Goal: Task Accomplishment & Management: Manage account settings

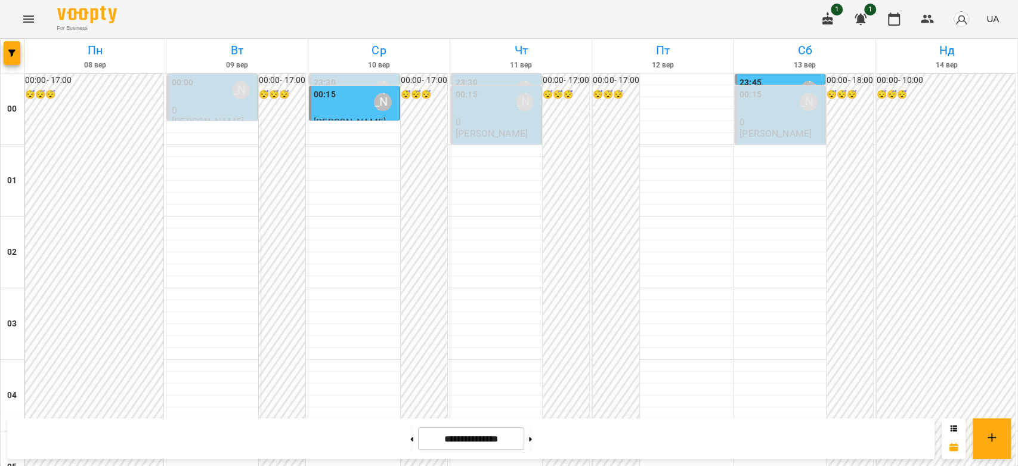
scroll to position [1379, 0]
click at [755, 105] on div "00:15 Бондарєва Валерія" at bounding box center [781, 101] width 83 height 27
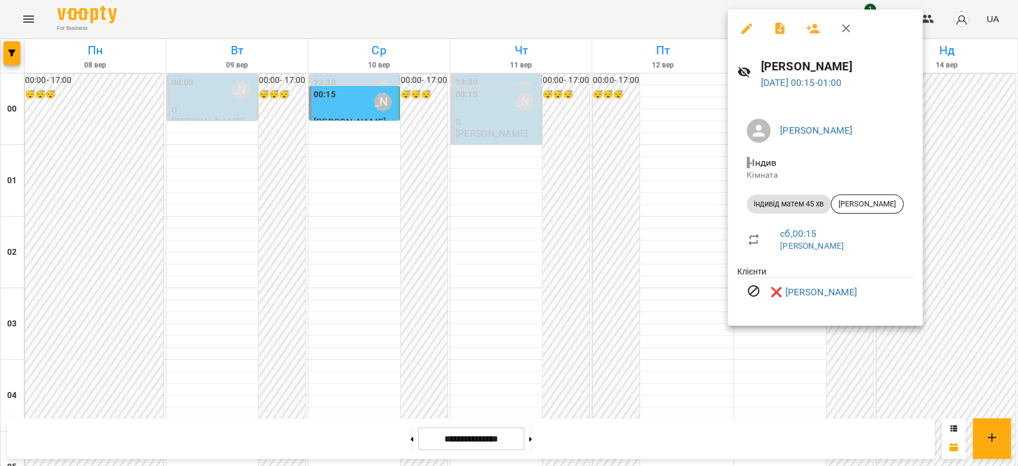
click at [663, 170] on div at bounding box center [509, 233] width 1018 height 466
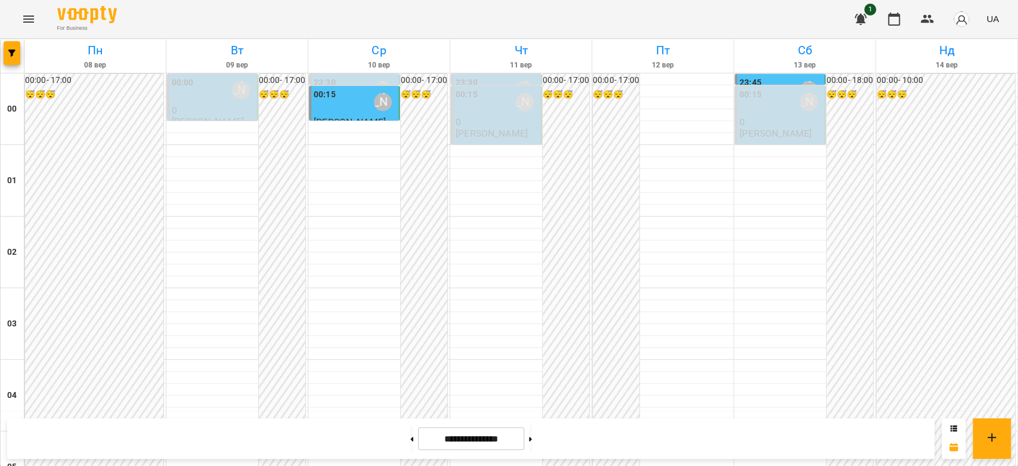
scroll to position [1379, 0]
click at [41, 18] on button "Menu" at bounding box center [28, 19] width 29 height 29
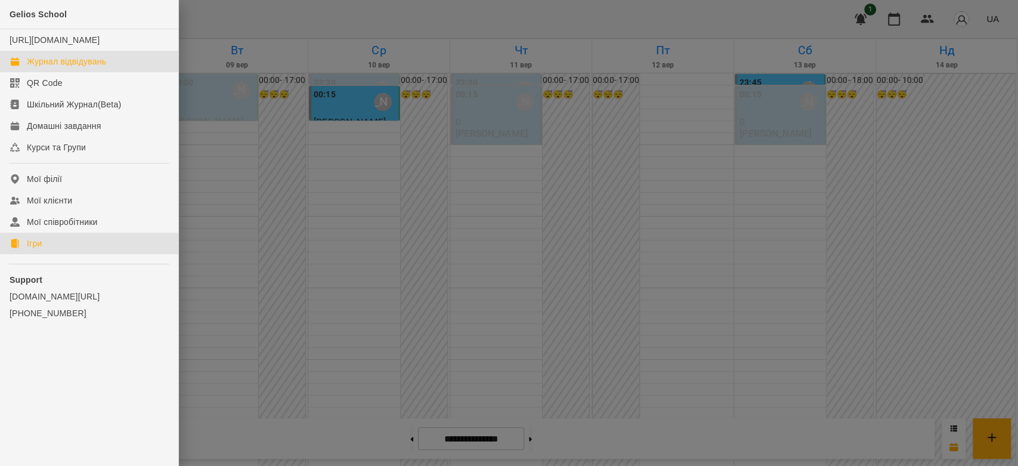
click at [33, 249] on div "Ігри" at bounding box center [34, 243] width 15 height 12
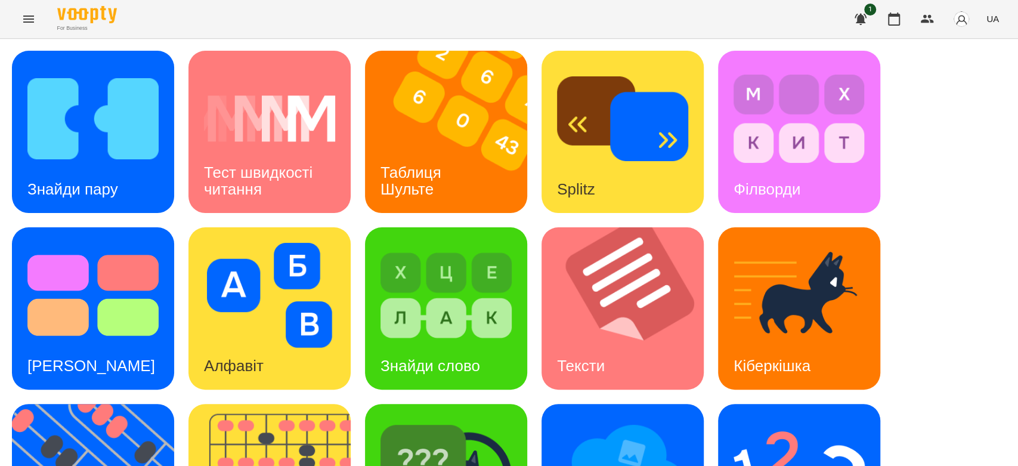
scroll to position [288, 0]
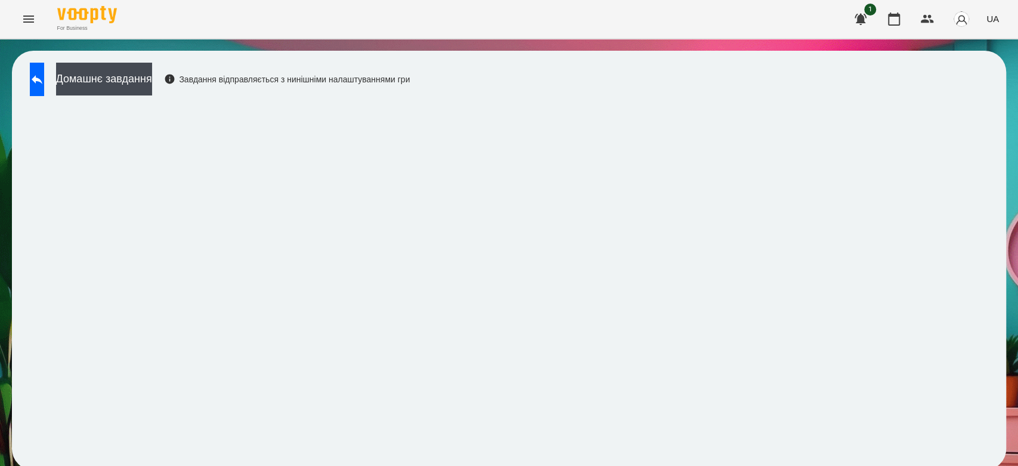
click at [33, 29] on button "Menu" at bounding box center [28, 19] width 29 height 29
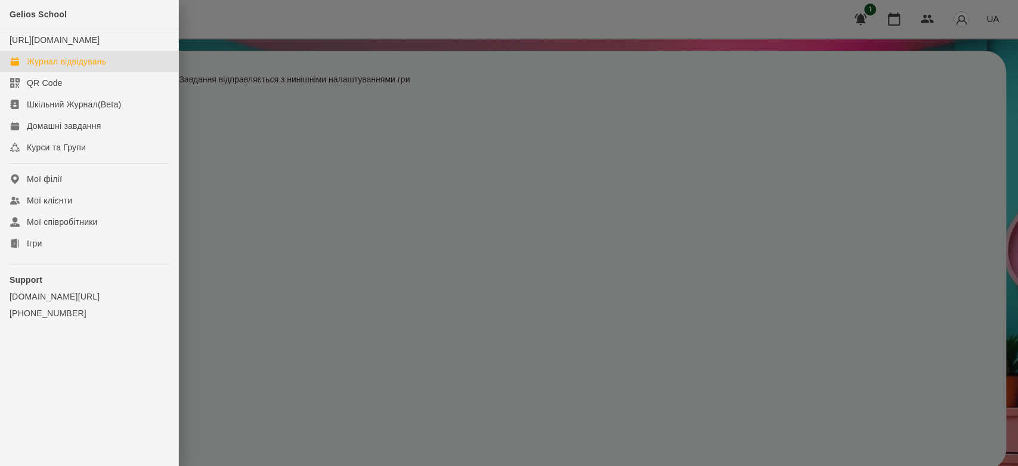
click at [50, 67] on div "Журнал відвідувань" at bounding box center [66, 61] width 79 height 12
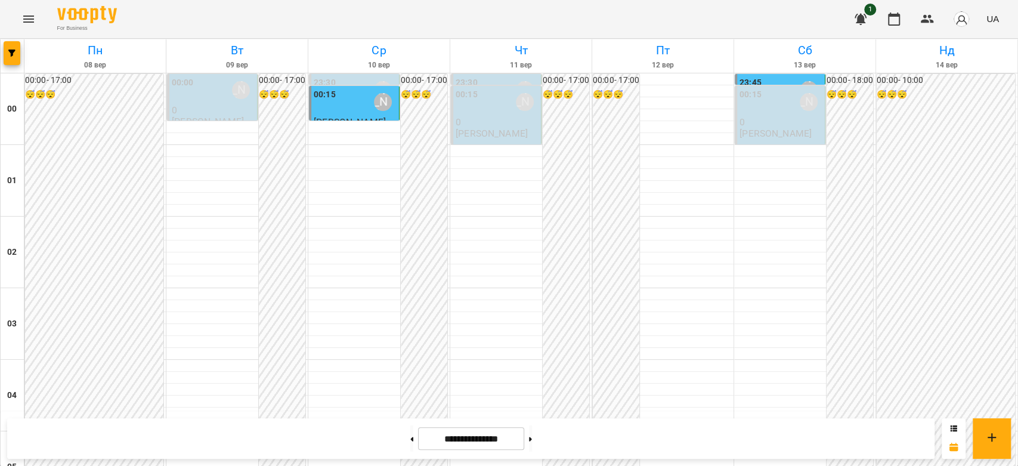
scroll to position [1126, 0]
drag, startPoint x: 797, startPoint y: 240, endPoint x: 796, endPoint y: 246, distance: 6.1
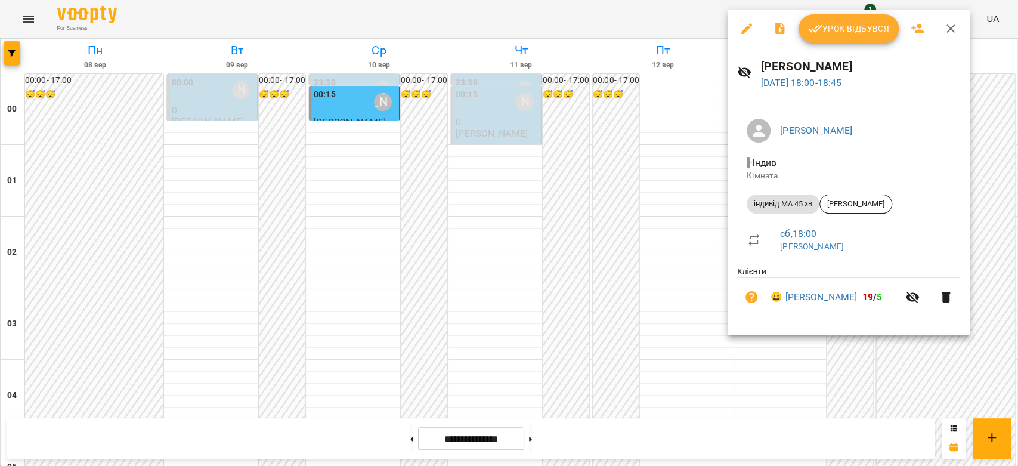
click at [845, 11] on div "Урок відбувся" at bounding box center [849, 29] width 242 height 38
click at [847, 26] on span "Урок відбувся" at bounding box center [848, 28] width 81 height 14
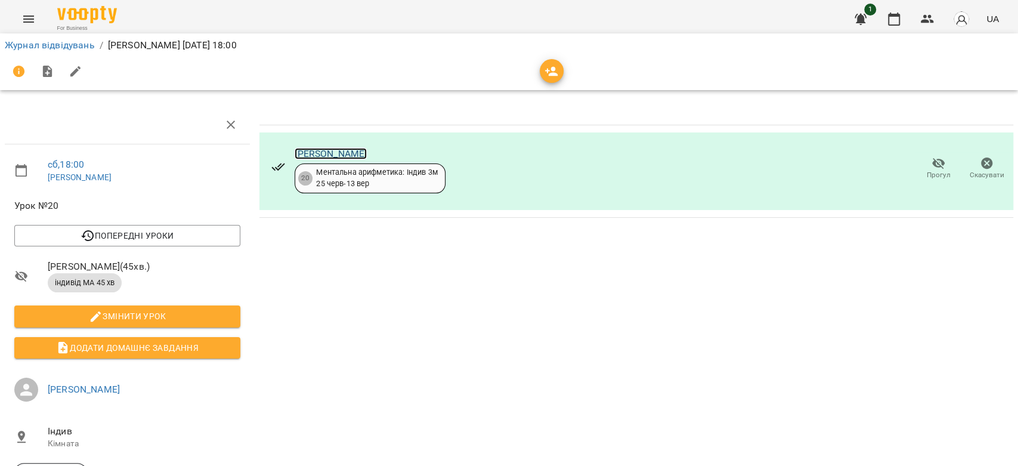
click at [324, 157] on link "[PERSON_NAME]" at bounding box center [331, 153] width 72 height 11
click at [308, 153] on link "[PERSON_NAME]" at bounding box center [331, 153] width 72 height 11
click at [57, 51] on li "Журнал відвідувань" at bounding box center [50, 45] width 90 height 14
click at [76, 47] on link "Журнал відвідувань" at bounding box center [50, 44] width 90 height 11
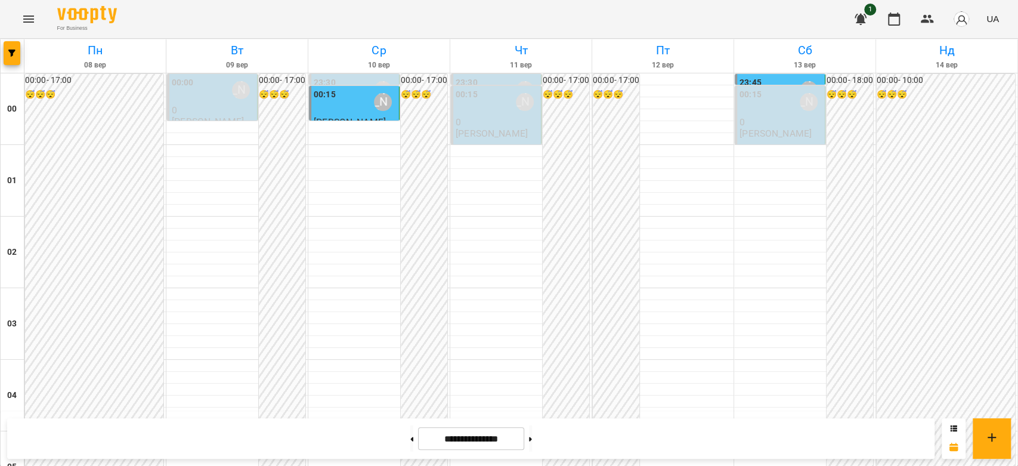
scroll to position [1379, 0]
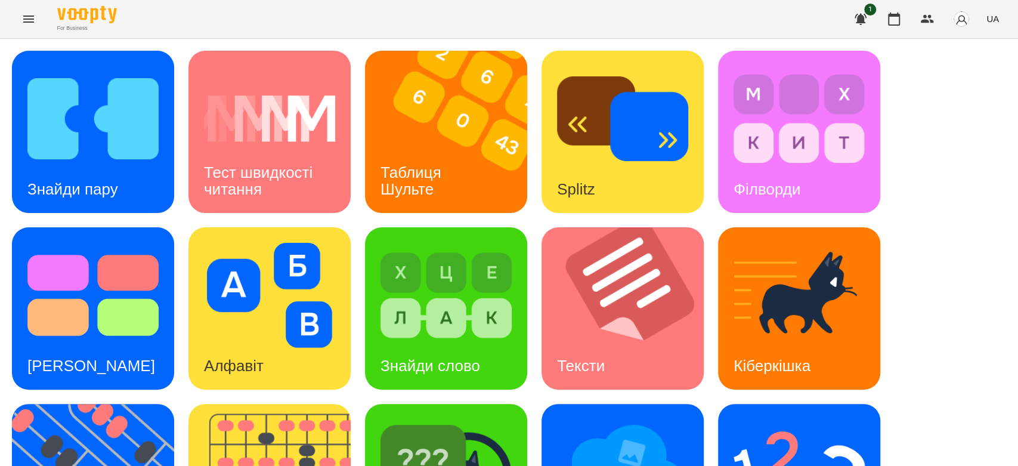
scroll to position [288, 0]
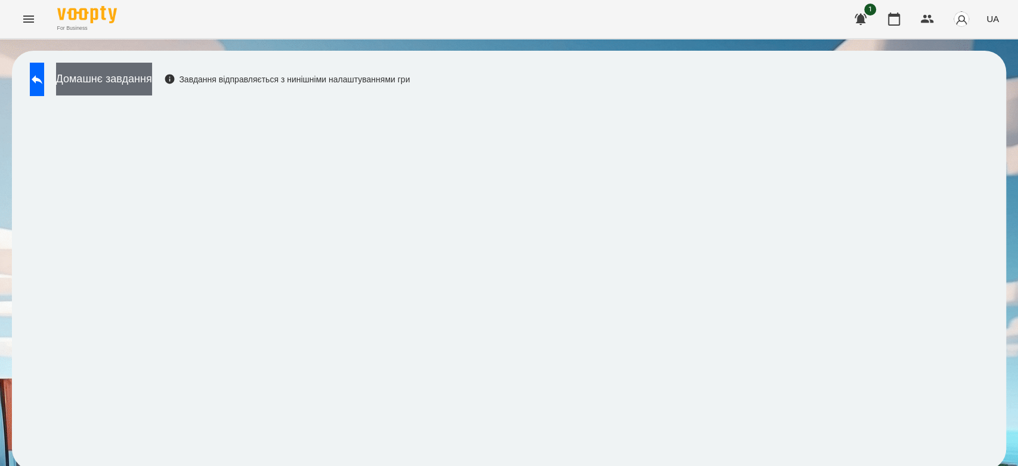
click at [152, 82] on button "Домашнє завдання" at bounding box center [104, 79] width 96 height 33
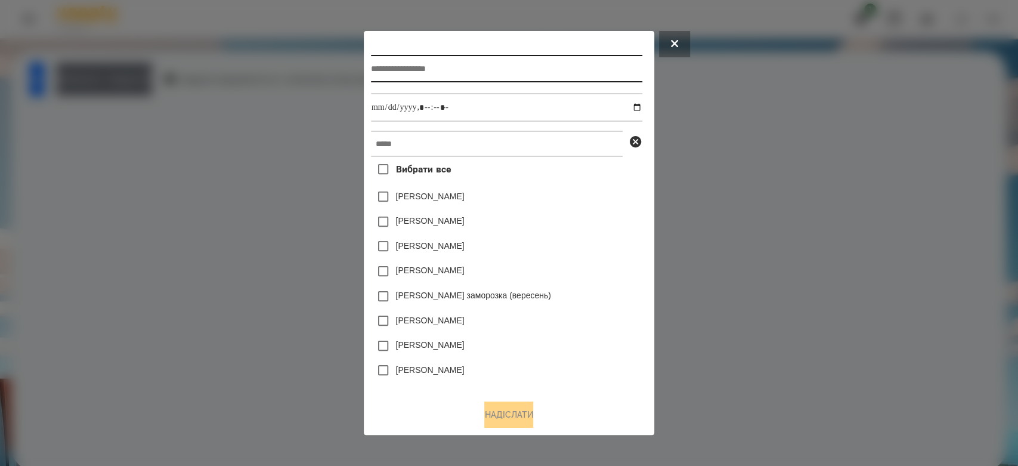
click at [527, 67] on input "text" at bounding box center [506, 68] width 271 height 27
type input "*********"
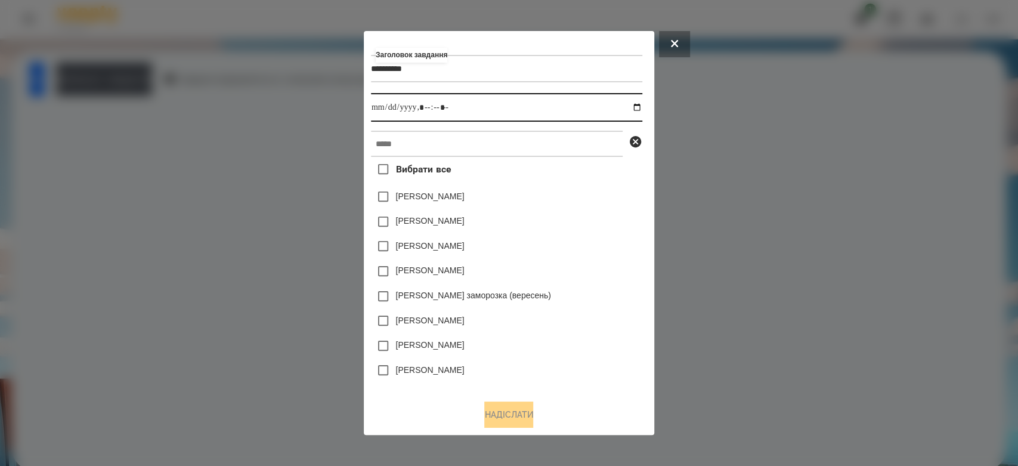
click at [638, 104] on input "datetime-local" at bounding box center [506, 107] width 271 height 29
type input "**********"
click at [607, 208] on div "Яна Щербакова" at bounding box center [506, 196] width 271 height 25
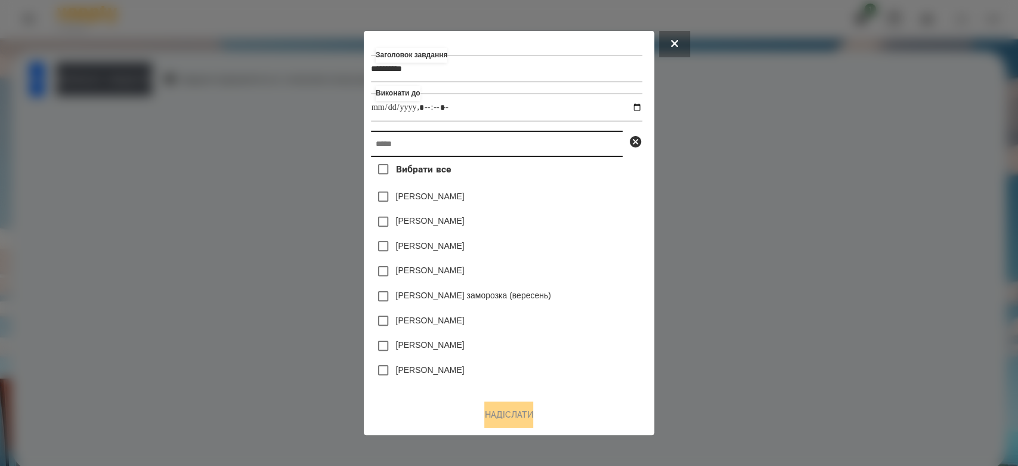
click at [581, 149] on input "text" at bounding box center [497, 144] width 252 height 26
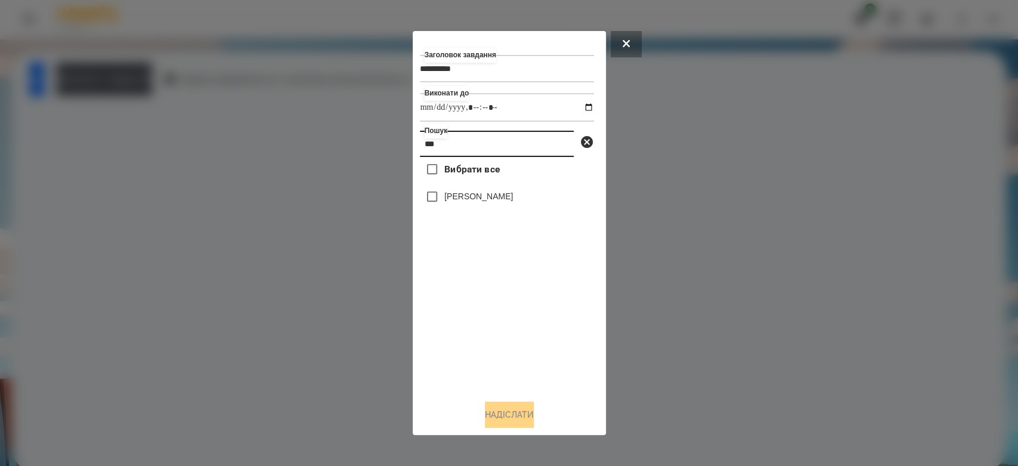
type input "***"
click at [478, 194] on label "[PERSON_NAME]" at bounding box center [478, 196] width 69 height 12
click at [527, 402] on div "Заголовок завдання ********* Виконати до Пошук *** Вибрати все Глушак Артур Над…" at bounding box center [509, 233] width 179 height 390
click at [485, 413] on button "Надіслати" at bounding box center [509, 414] width 49 height 26
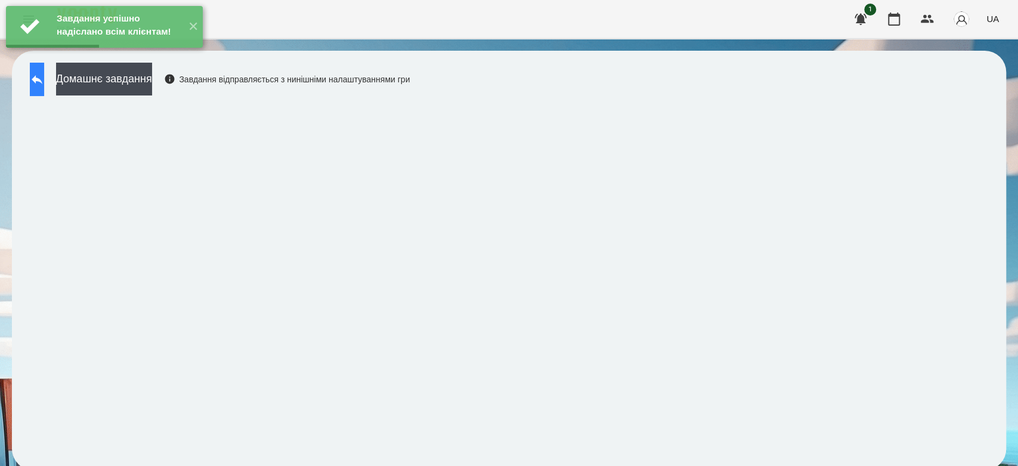
click at [44, 75] on button at bounding box center [37, 79] width 14 height 33
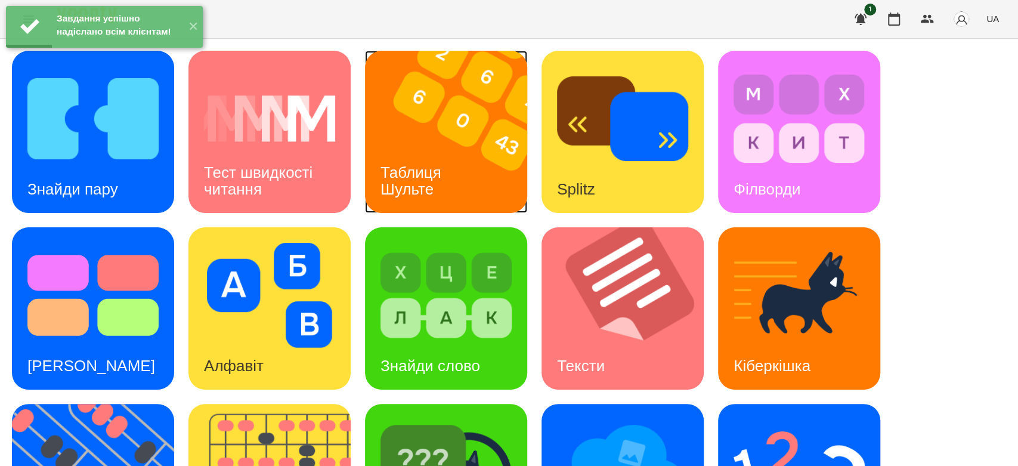
click at [447, 135] on img at bounding box center [453, 132] width 177 height 162
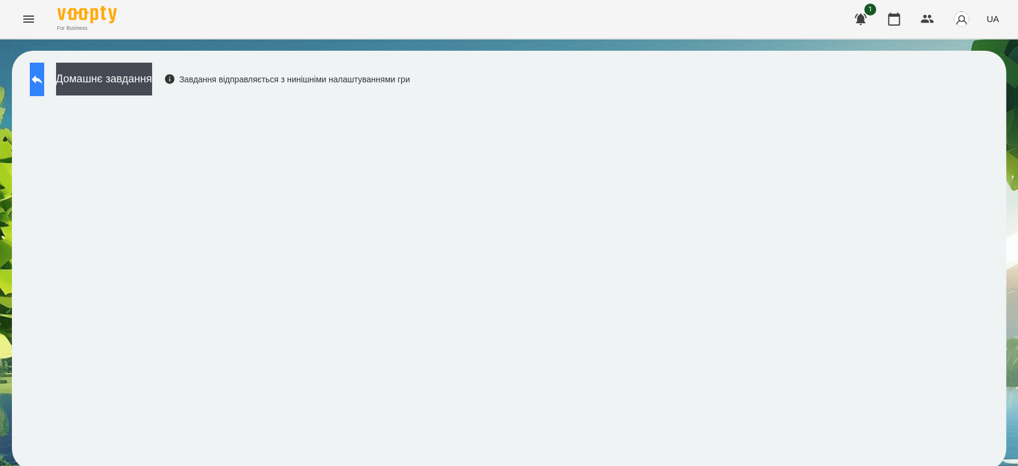
click at [44, 76] on icon at bounding box center [37, 79] width 14 height 14
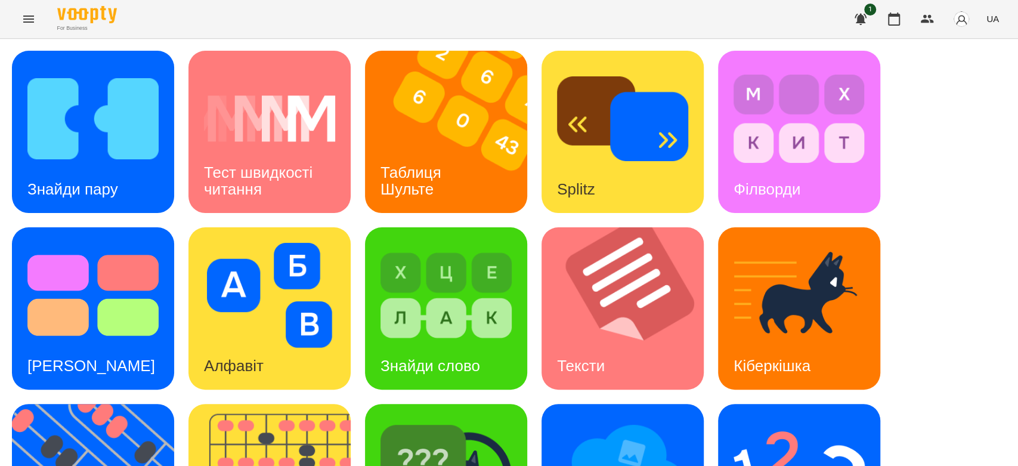
scroll to position [288, 0]
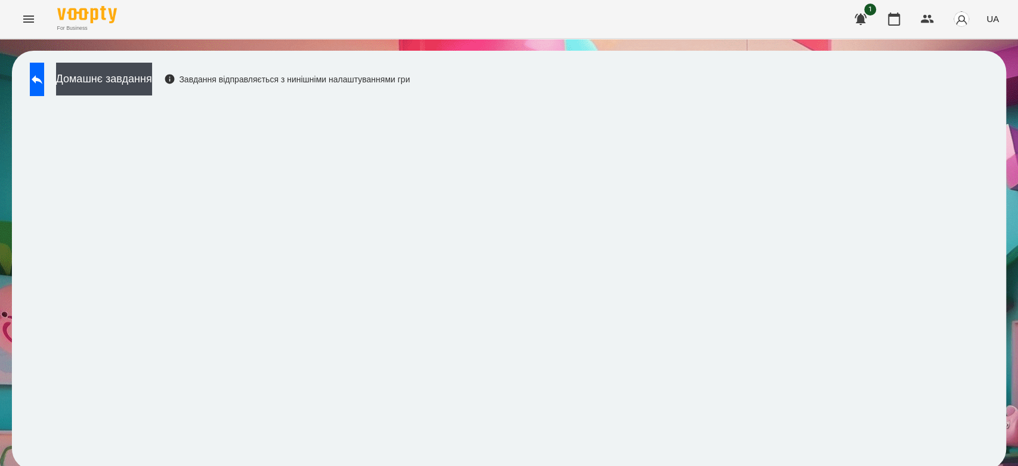
scroll to position [4, 0]
click at [152, 79] on button "Домашнє завдання" at bounding box center [104, 79] width 96 height 33
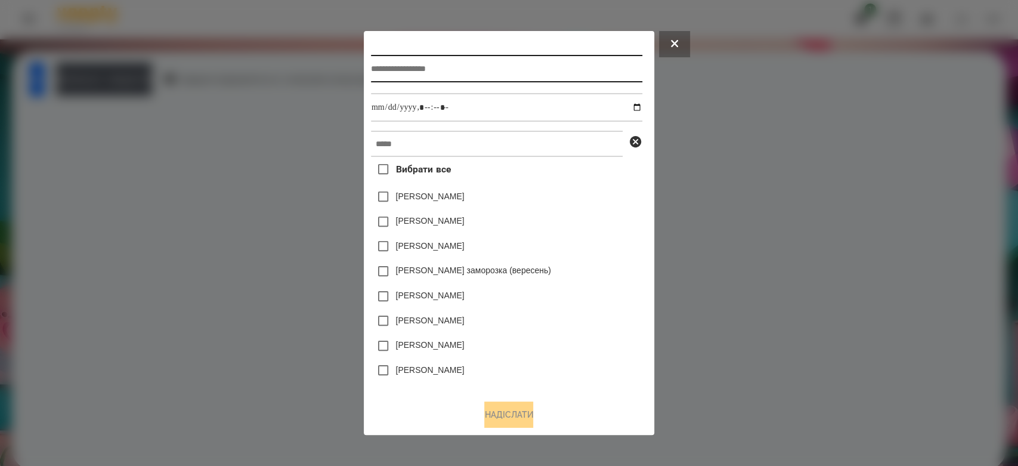
click at [553, 71] on input "text" at bounding box center [506, 68] width 271 height 27
type input "**********"
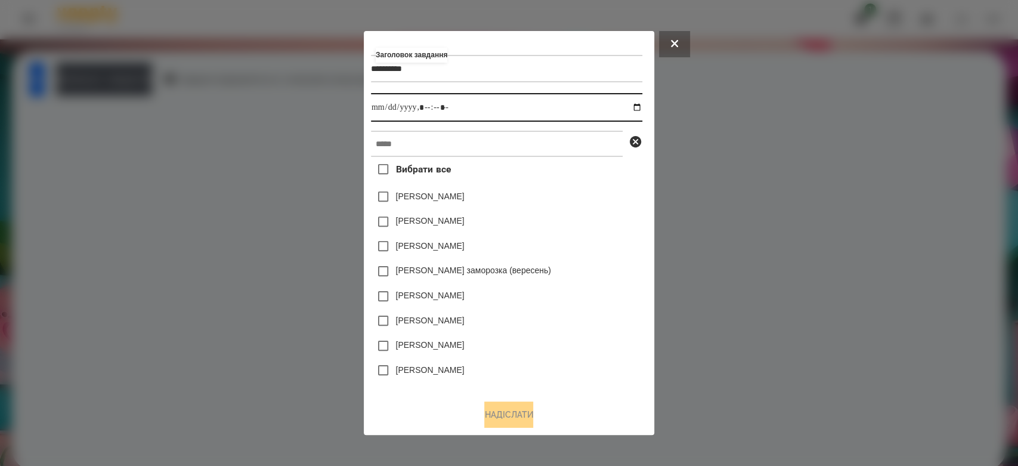
click at [642, 104] on input "datetime-local" at bounding box center [506, 107] width 271 height 29
type input "**********"
click at [598, 223] on div "Емма Северен" at bounding box center [506, 221] width 271 height 25
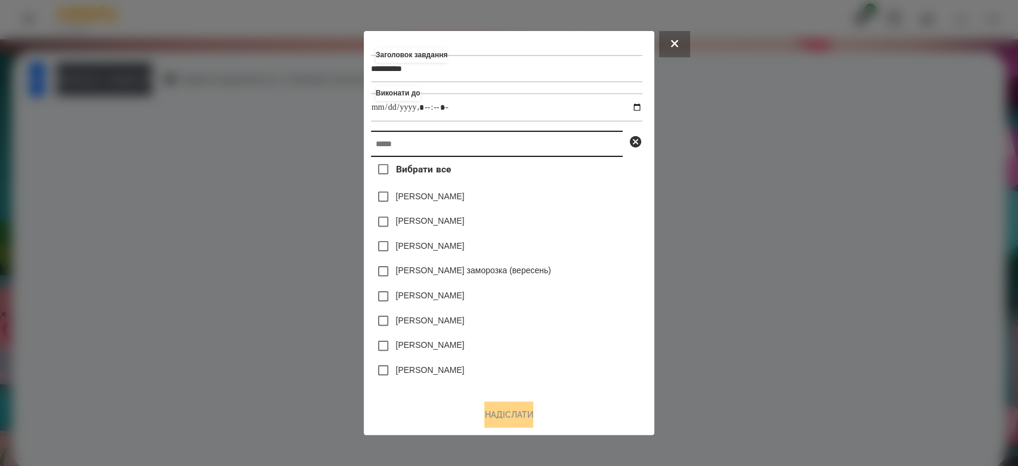
click at [589, 148] on input "text" at bounding box center [497, 144] width 252 height 26
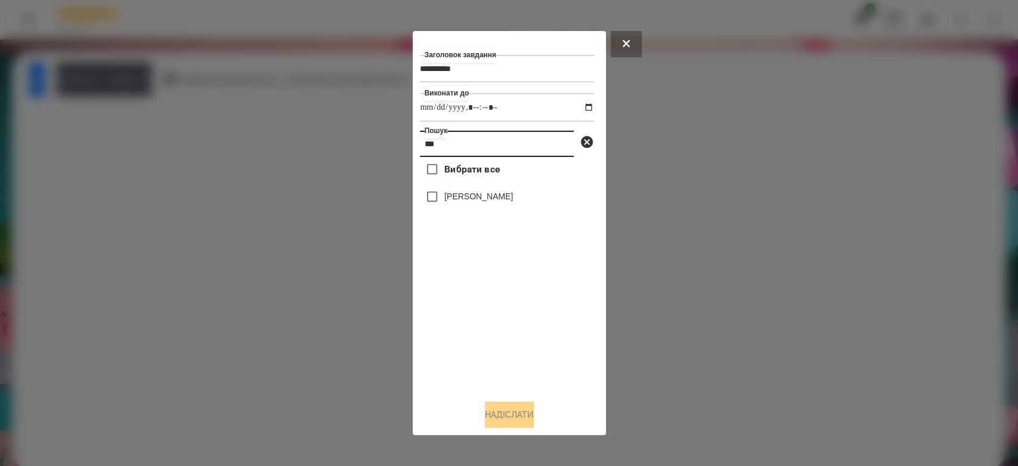
type input "***"
click at [475, 194] on label "[PERSON_NAME]" at bounding box center [478, 196] width 69 height 12
drag, startPoint x: 484, startPoint y: 197, endPoint x: 495, endPoint y: 208, distance: 15.6
click at [484, 198] on label "[PERSON_NAME]" at bounding box center [478, 196] width 69 height 12
click at [495, 208] on div "[PERSON_NAME]" at bounding box center [507, 196] width 174 height 25
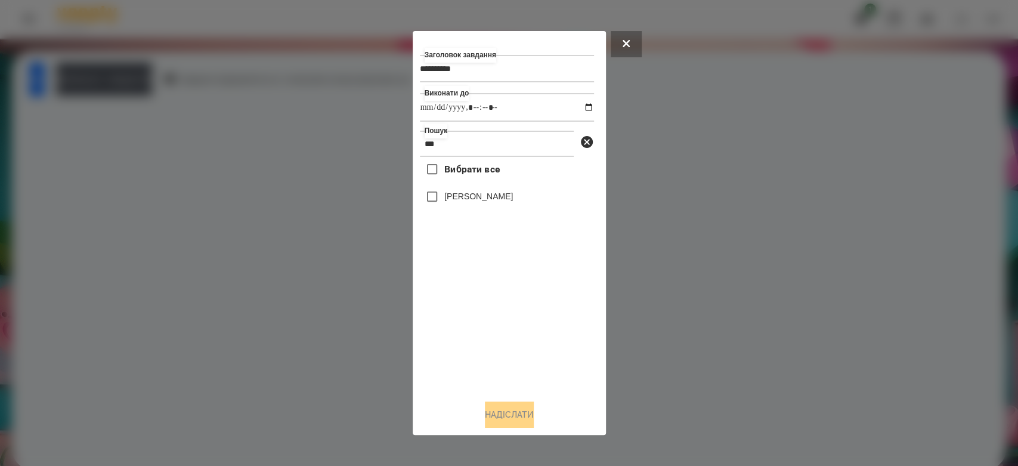
click at [496, 199] on label "[PERSON_NAME]" at bounding box center [478, 196] width 69 height 12
click at [530, 420] on button "Надіслати" at bounding box center [509, 414] width 49 height 26
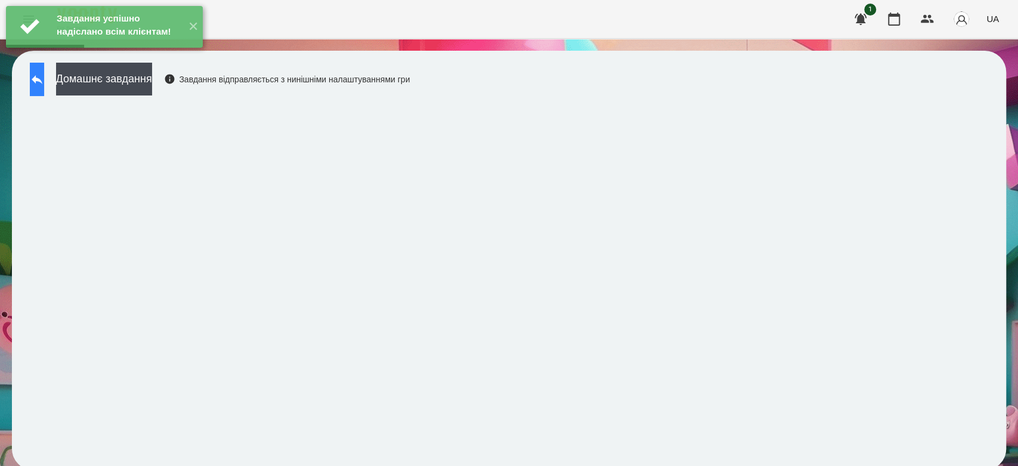
click at [44, 85] on button at bounding box center [37, 79] width 14 height 33
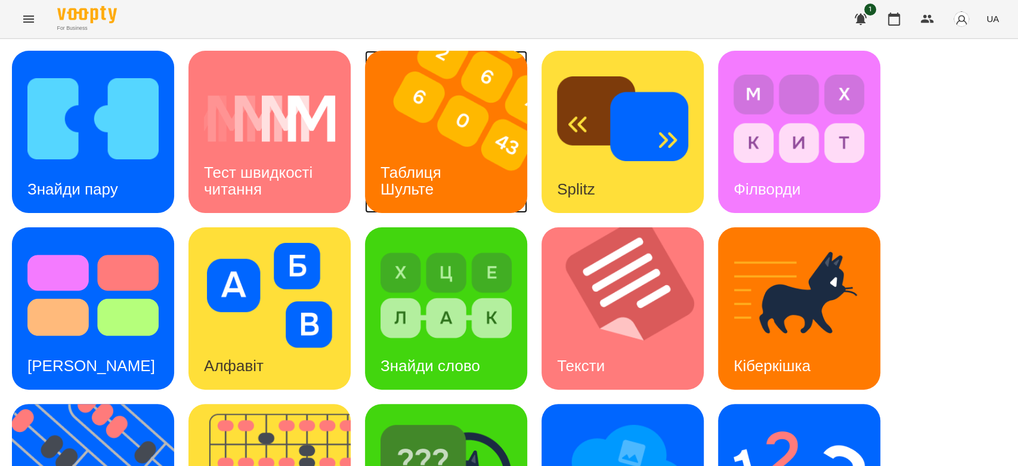
click at [403, 104] on img at bounding box center [453, 132] width 177 height 162
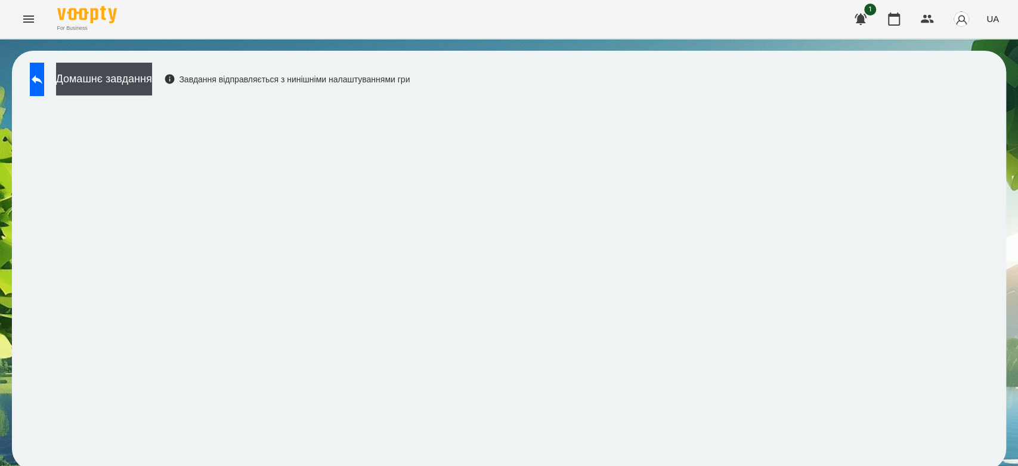
scroll to position [4, 0]
click at [44, 66] on button at bounding box center [37, 79] width 14 height 33
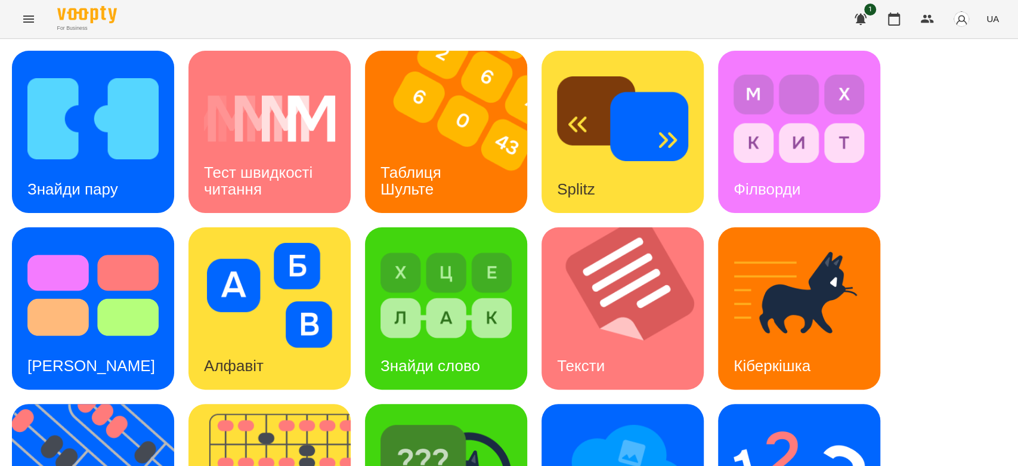
scroll to position [288, 0]
click at [738, 419] on img at bounding box center [799, 471] width 131 height 105
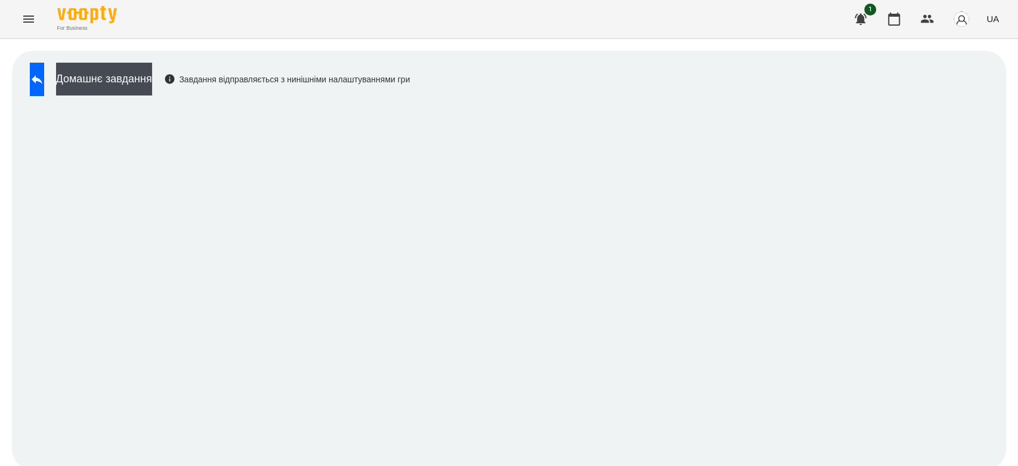
scroll to position [4, 0]
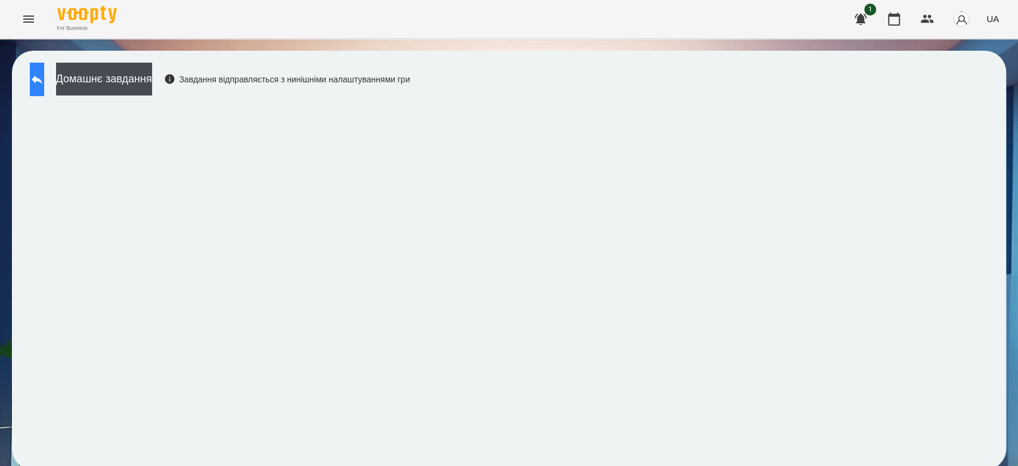
click at [44, 71] on button at bounding box center [37, 79] width 14 height 33
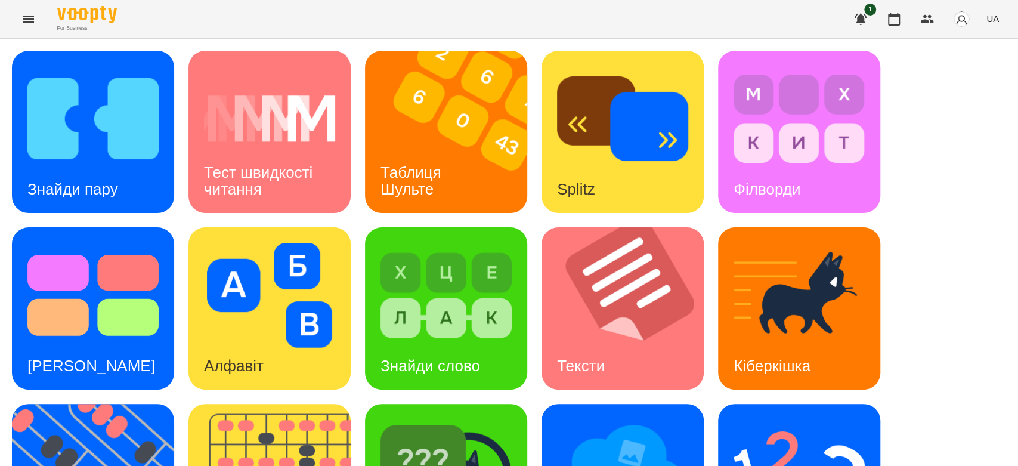
scroll to position [288, 0]
click at [797, 419] on img at bounding box center [799, 471] width 131 height 105
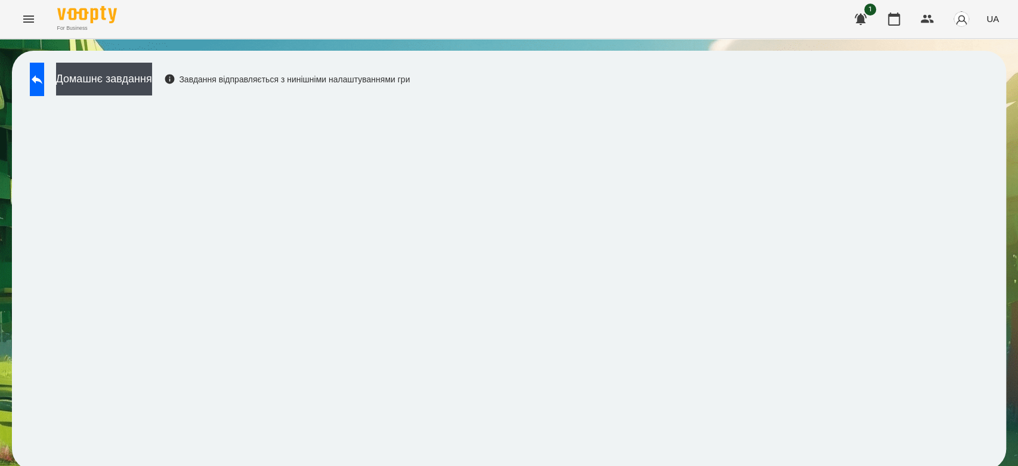
scroll to position [4, 0]
click at [152, 69] on button "Домашнє завдання" at bounding box center [104, 79] width 96 height 33
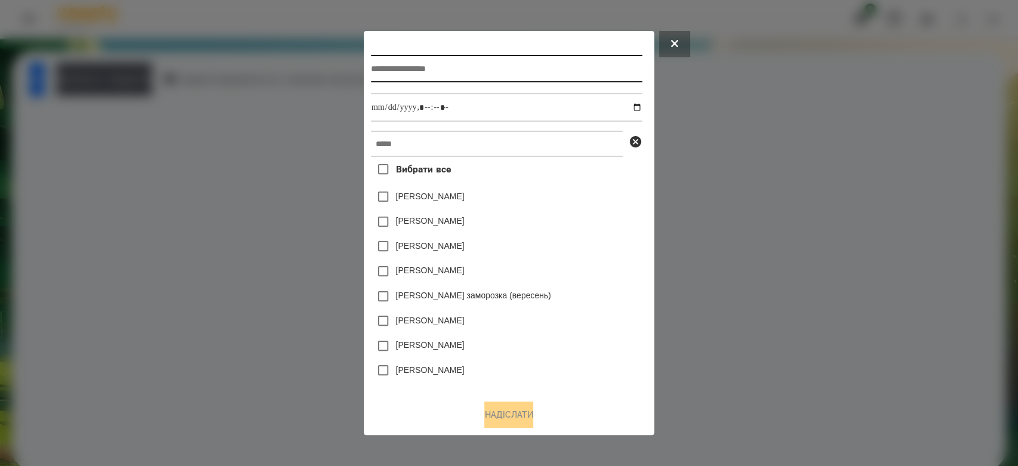
click at [509, 67] on input "text" at bounding box center [506, 68] width 271 height 27
type input "*********"
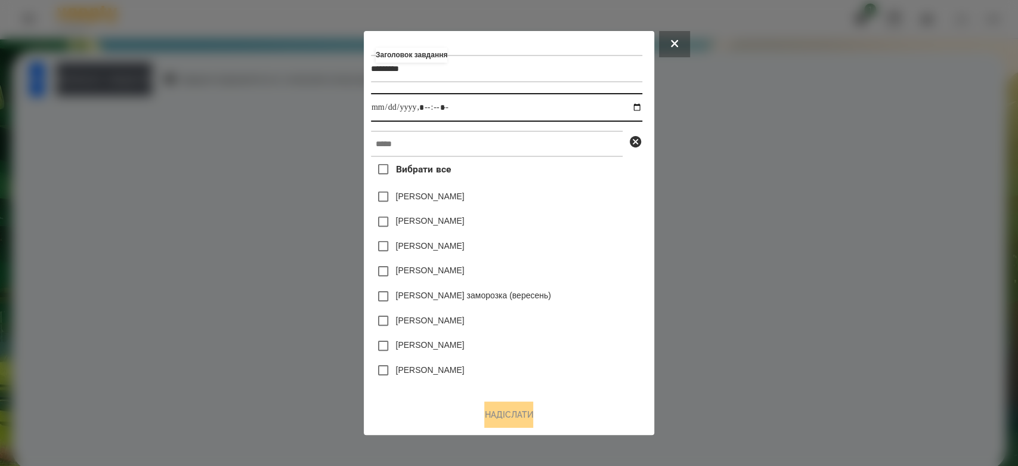
click at [642, 108] on input "datetime-local" at bounding box center [506, 107] width 271 height 29
type input "**********"
click at [582, 204] on div "Яна Щербакова" at bounding box center [506, 196] width 271 height 25
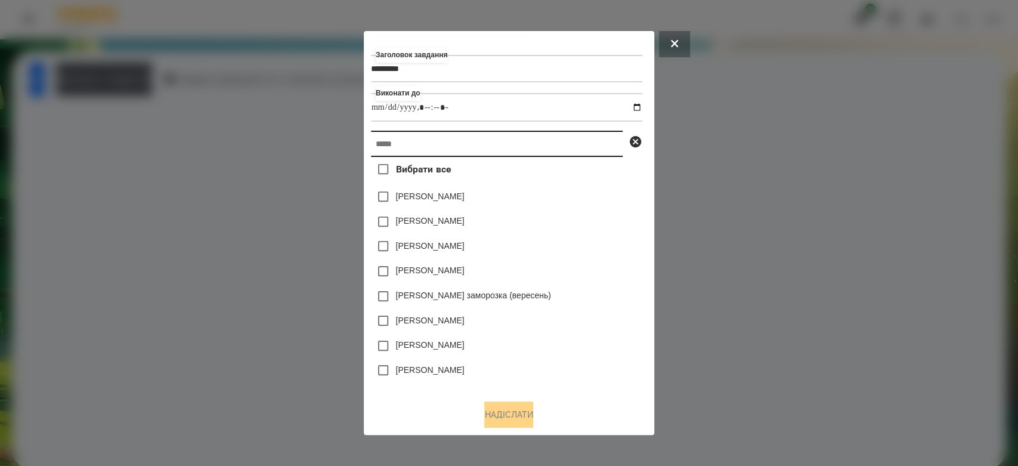
click at [562, 145] on input "text" at bounding box center [497, 144] width 252 height 26
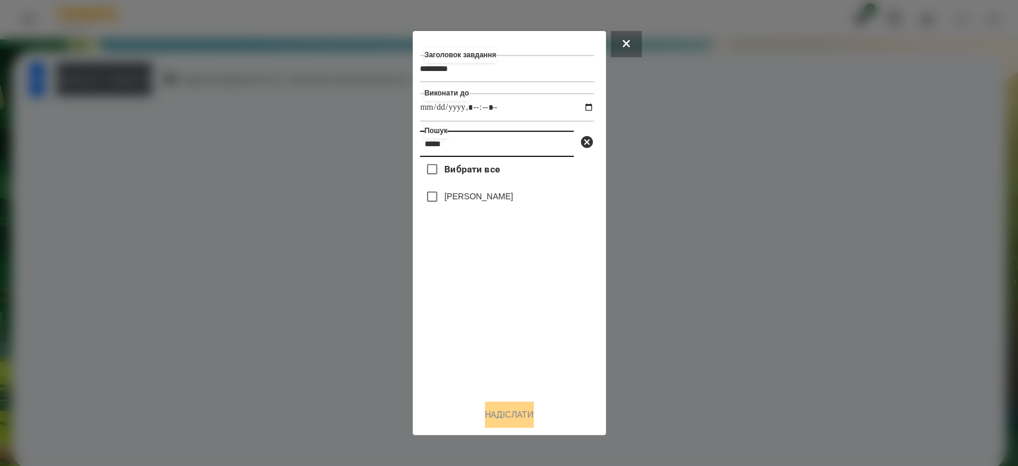
type input "*****"
click at [499, 196] on label "[PERSON_NAME]" at bounding box center [478, 196] width 69 height 12
click at [511, 416] on button "Надіслати" at bounding box center [509, 414] width 49 height 26
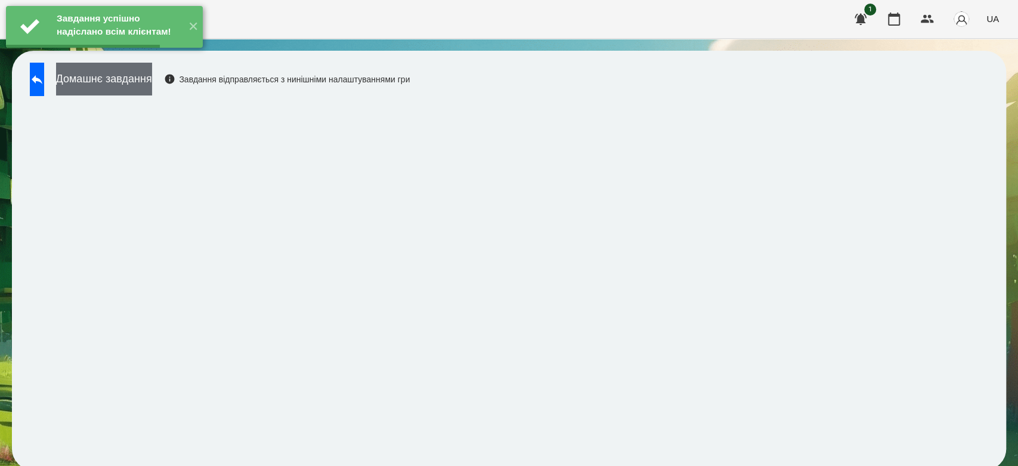
click at [152, 75] on button "Домашнє завдання" at bounding box center [104, 79] width 96 height 33
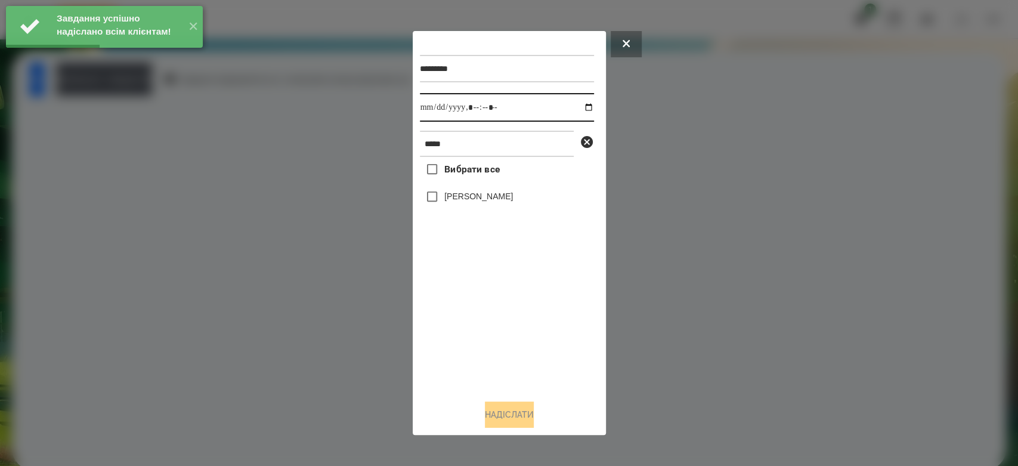
click at [577, 109] on input "datetime-local" at bounding box center [507, 107] width 174 height 29
type input "**********"
drag, startPoint x: 543, startPoint y: 327, endPoint x: 499, endPoint y: 247, distance: 91.5
click at [541, 327] on div "Вибрати все Глушак Артур" at bounding box center [507, 273] width 174 height 233
click at [477, 202] on label "[PERSON_NAME]" at bounding box center [478, 196] width 69 height 12
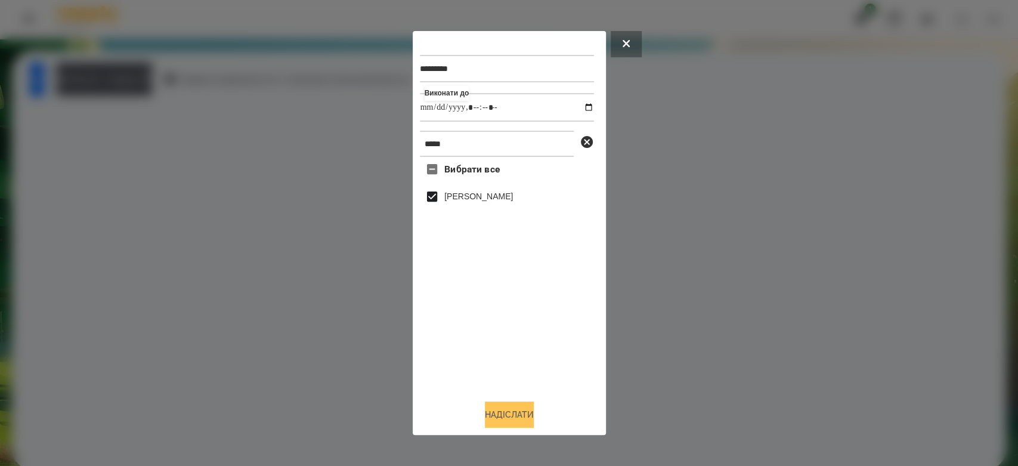
click at [530, 413] on button "Надіслати" at bounding box center [509, 414] width 49 height 26
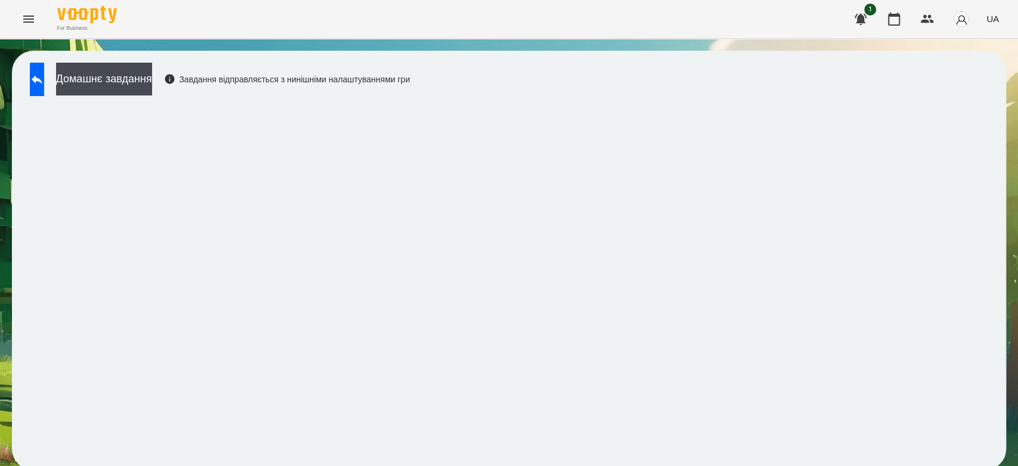
click at [28, 69] on div "Домашнє завдання Завдання відправляється з нинішніми налаштуваннями гри" at bounding box center [217, 82] width 386 height 39
click at [39, 69] on button at bounding box center [37, 79] width 14 height 33
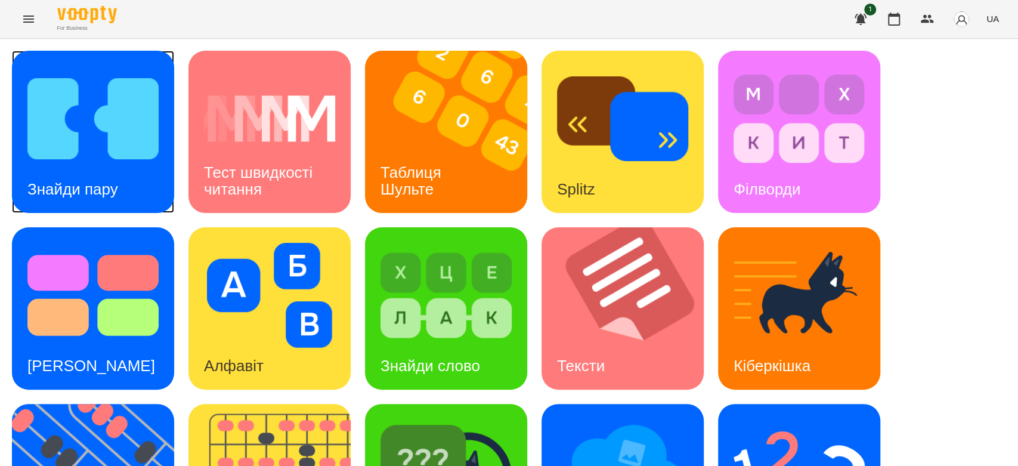
click at [24, 106] on div "Знайди пару" at bounding box center [93, 132] width 162 height 162
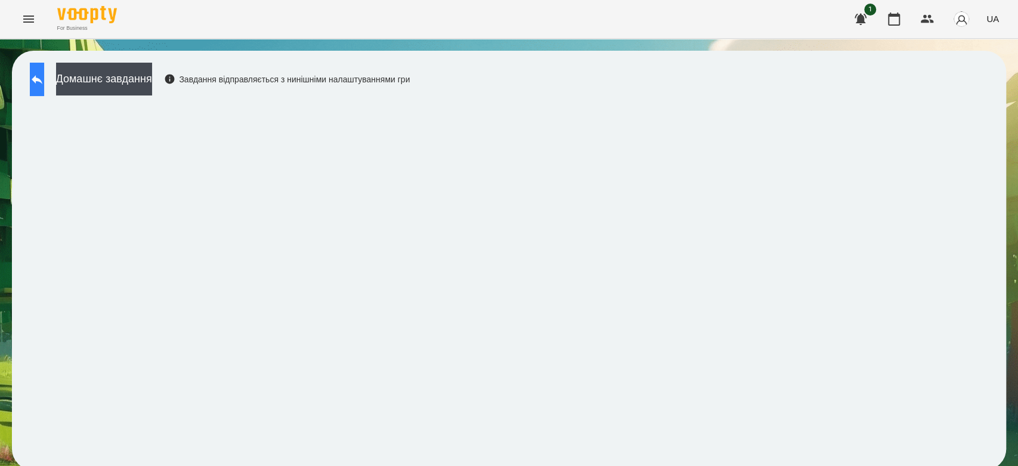
click at [44, 85] on button at bounding box center [37, 79] width 14 height 33
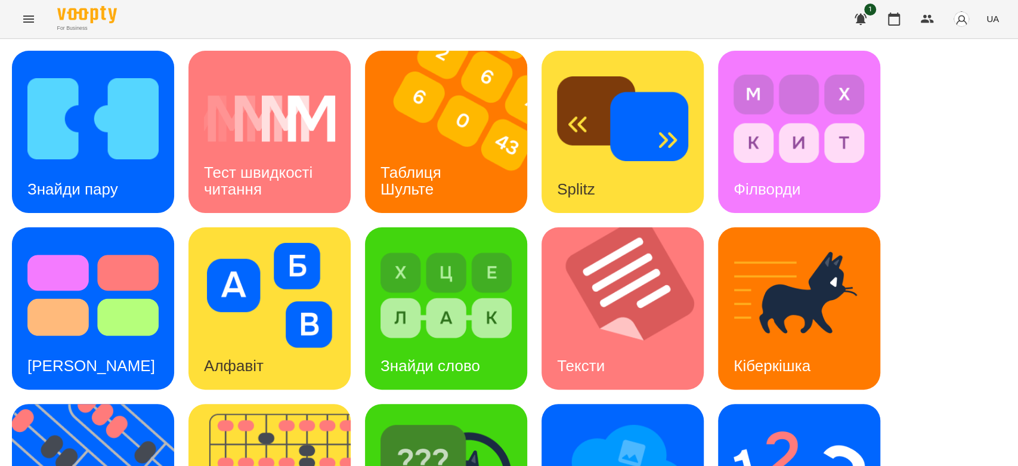
scroll to position [288, 0]
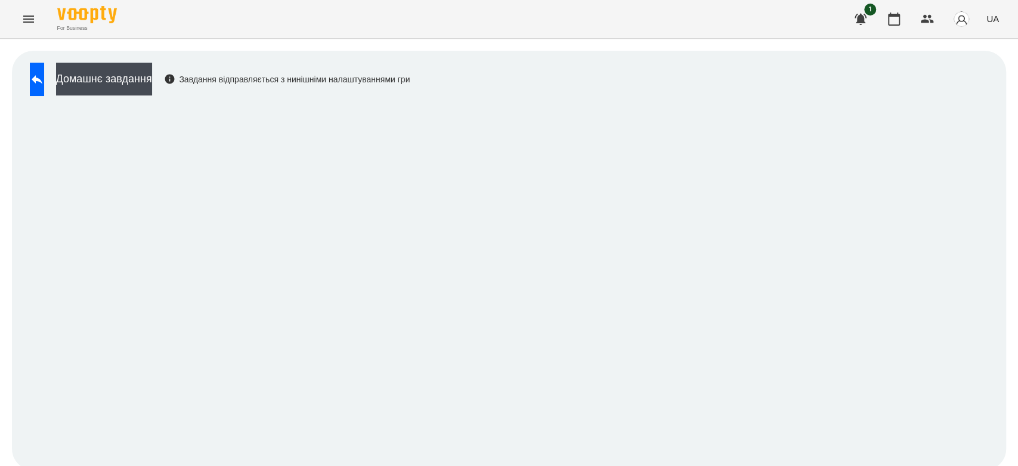
scroll to position [4, 0]
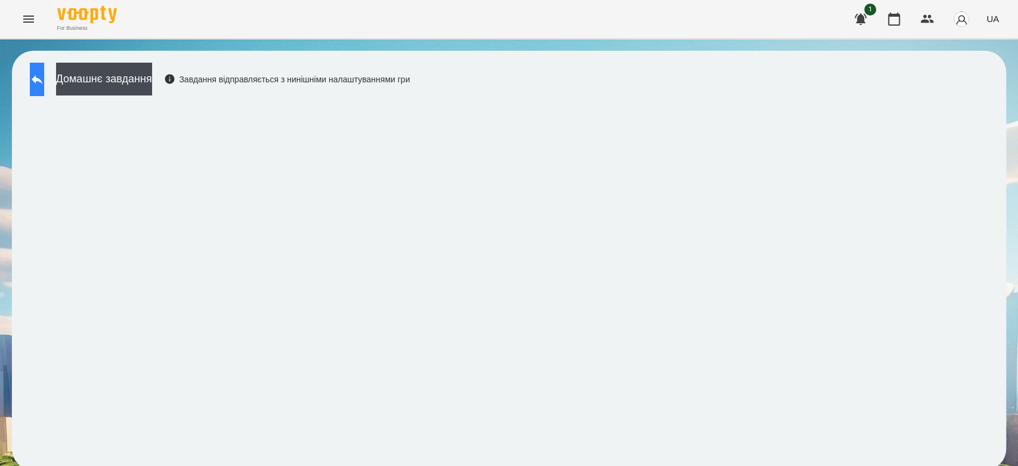
click at [42, 75] on icon at bounding box center [37, 79] width 11 height 9
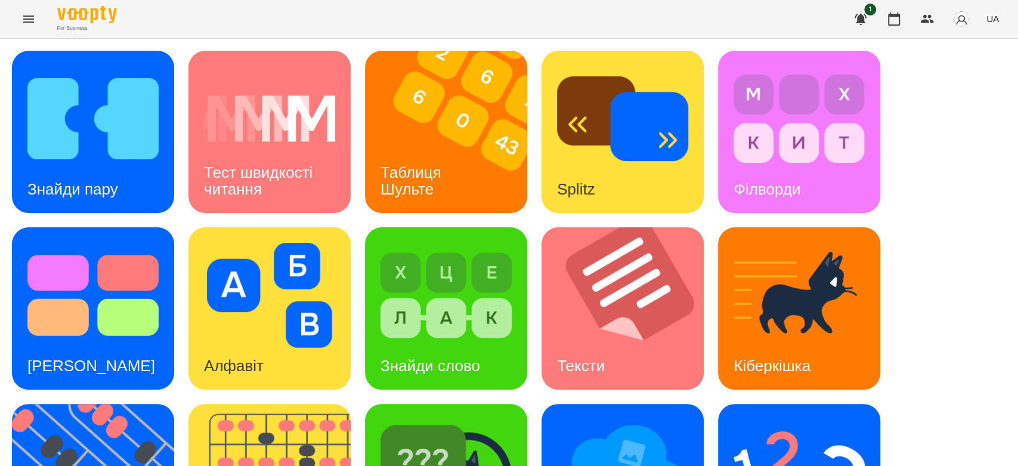
scroll to position [288, 0]
click at [502, 419] on img at bounding box center [445, 471] width 131 height 105
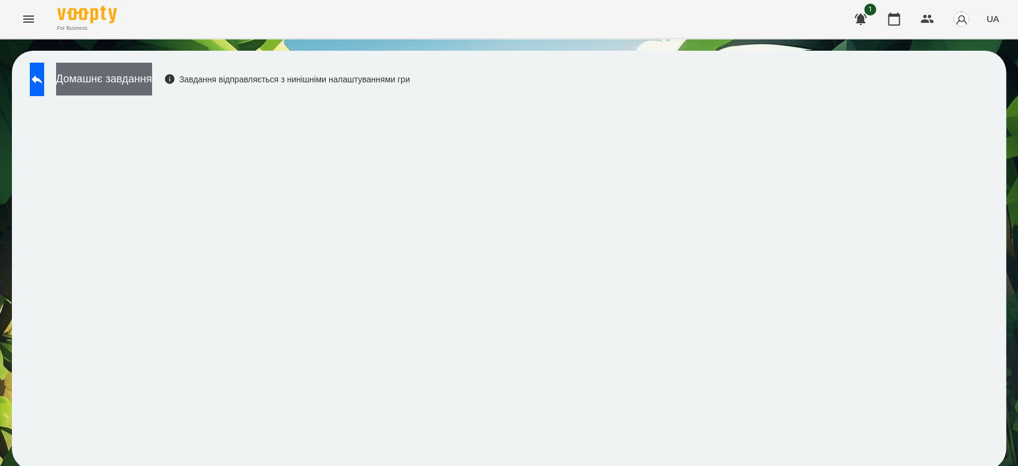
click at [152, 83] on button "Домашнє завдання" at bounding box center [104, 79] width 96 height 33
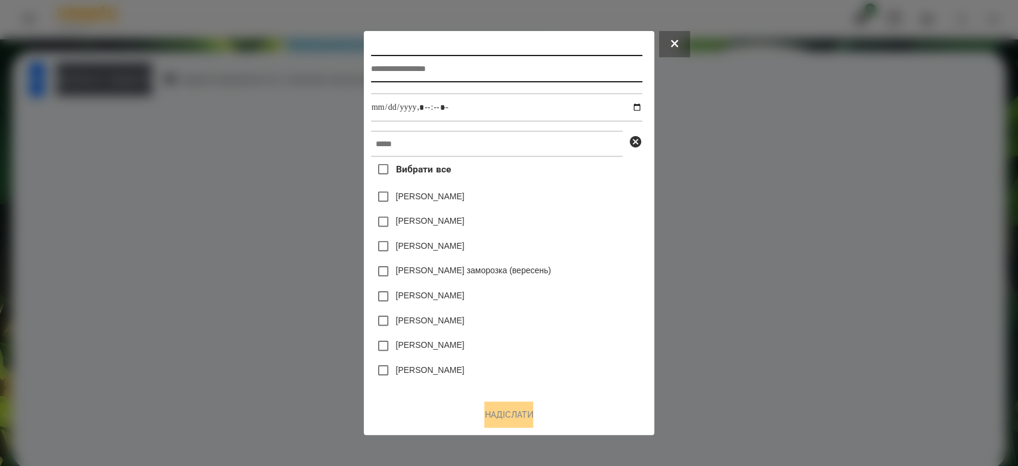
click at [463, 66] on input "text" at bounding box center [506, 68] width 271 height 27
type input "*****"
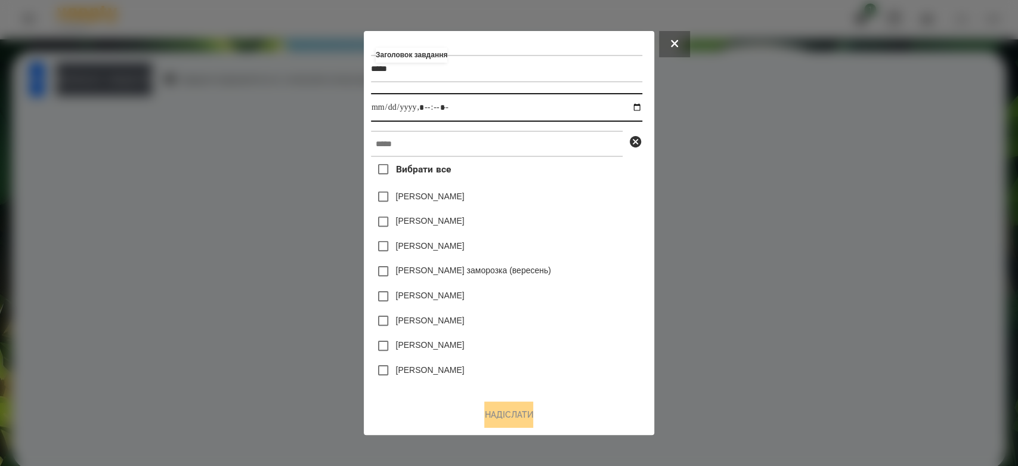
drag, startPoint x: 641, startPoint y: 112, endPoint x: 637, endPoint y: 127, distance: 15.9
click at [641, 111] on input "datetime-local" at bounding box center [506, 107] width 271 height 29
type input "**********"
drag, startPoint x: 599, startPoint y: 208, endPoint x: 596, endPoint y: 192, distance: 15.8
click at [599, 204] on div "Коля Главач" at bounding box center [506, 196] width 271 height 25
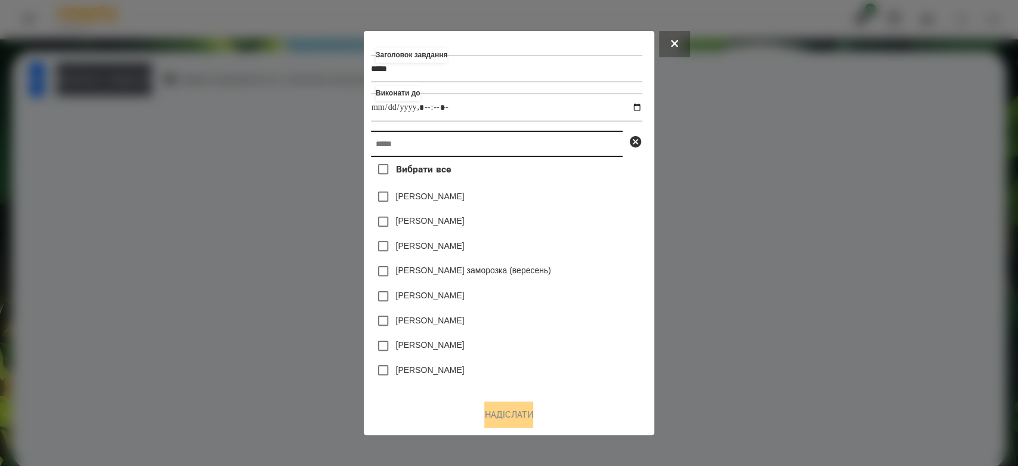
click at [593, 142] on input "text" at bounding box center [497, 144] width 252 height 26
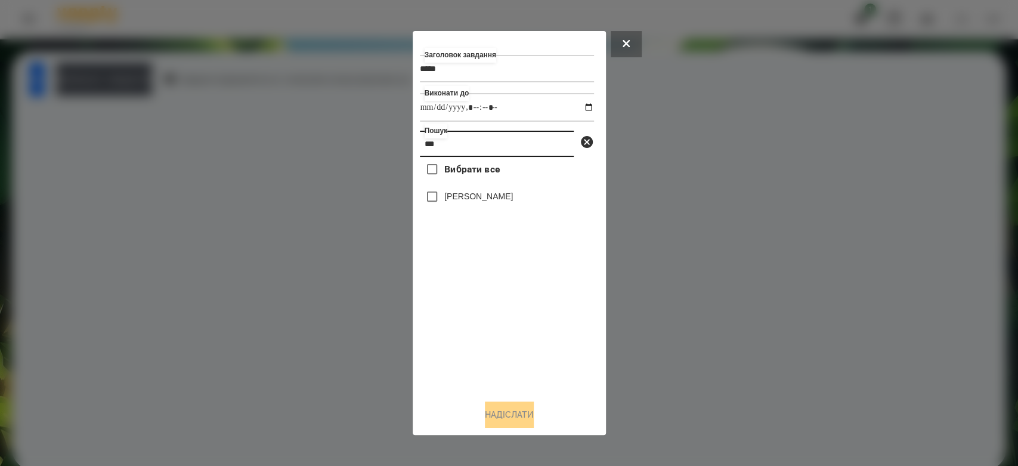
type input "***"
click at [453, 202] on label "[PERSON_NAME]" at bounding box center [478, 196] width 69 height 12
click at [516, 401] on div "Заголовок завдання ***** Виконати до Пошук *** Вибрати все Глушак Артур Надісла…" at bounding box center [509, 233] width 179 height 390
click at [530, 414] on button "Надіслати" at bounding box center [509, 414] width 49 height 26
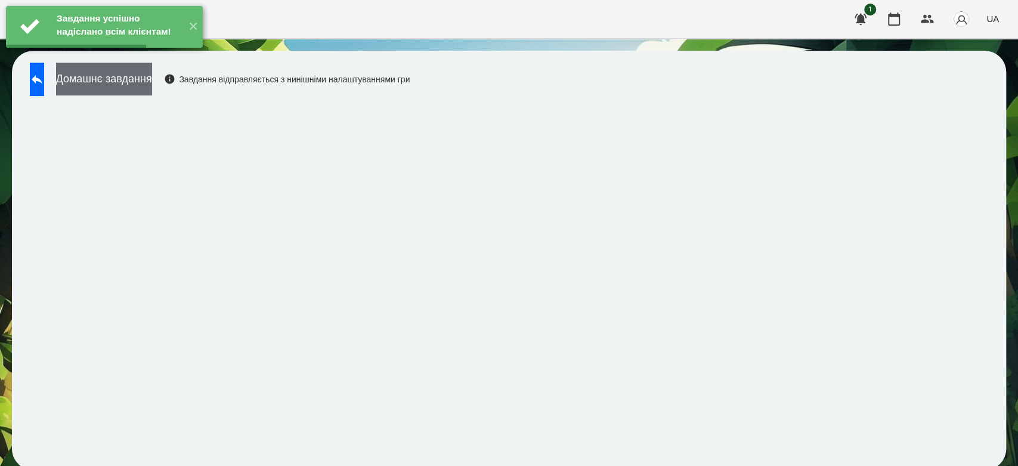
click at [152, 81] on button "Домашнє завдання" at bounding box center [104, 79] width 96 height 33
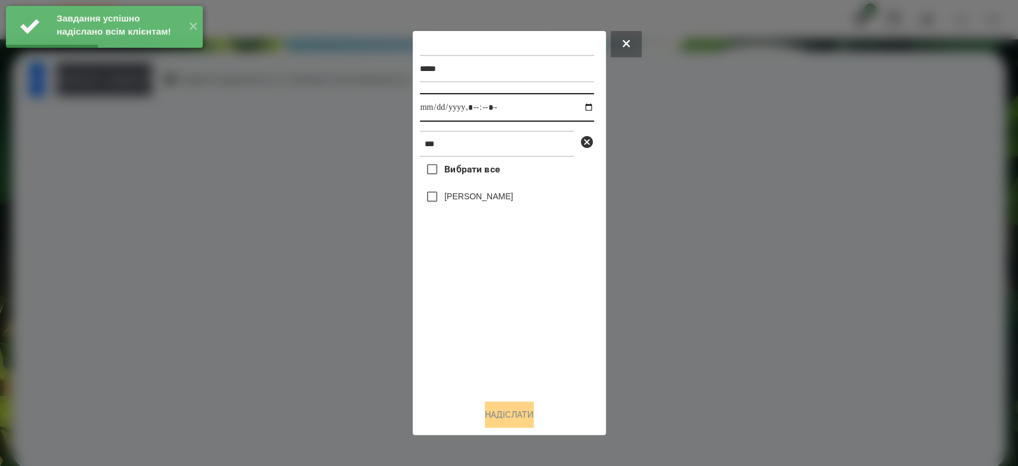
click at [578, 107] on input "datetime-local" at bounding box center [507, 107] width 174 height 29
type input "**********"
drag, startPoint x: 550, startPoint y: 349, endPoint x: 525, endPoint y: 314, distance: 43.1
click at [550, 349] on div "Вибрати все Глушак Артур" at bounding box center [507, 273] width 174 height 233
click at [462, 200] on label "[PERSON_NAME]" at bounding box center [478, 196] width 69 height 12
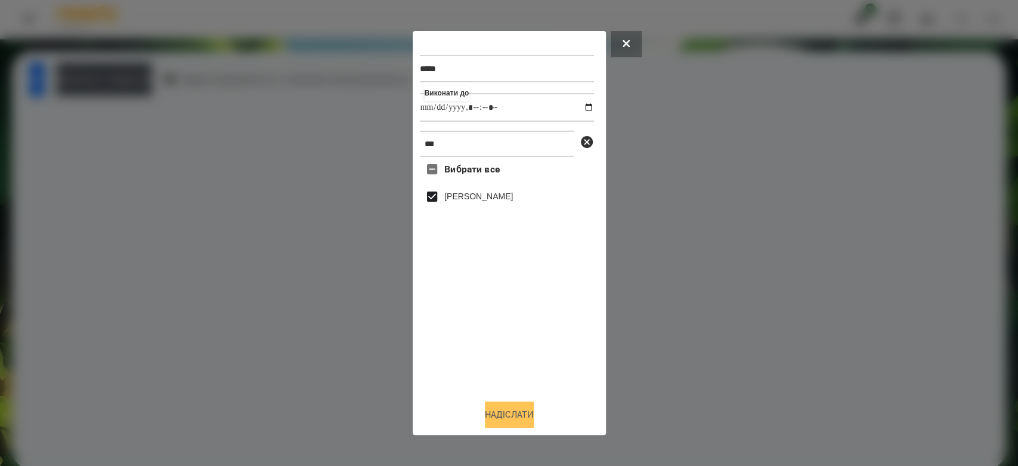
click at [519, 414] on button "Надіслати" at bounding box center [509, 414] width 49 height 26
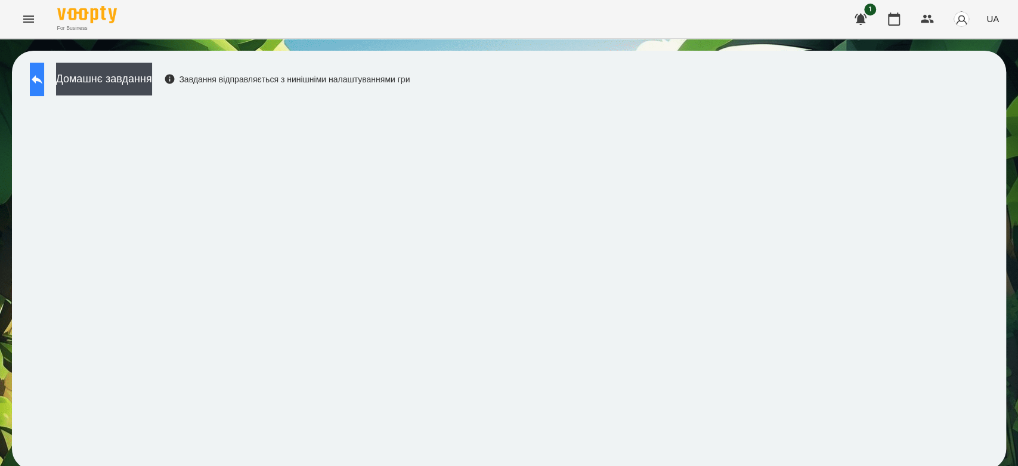
click at [44, 71] on button at bounding box center [37, 79] width 14 height 33
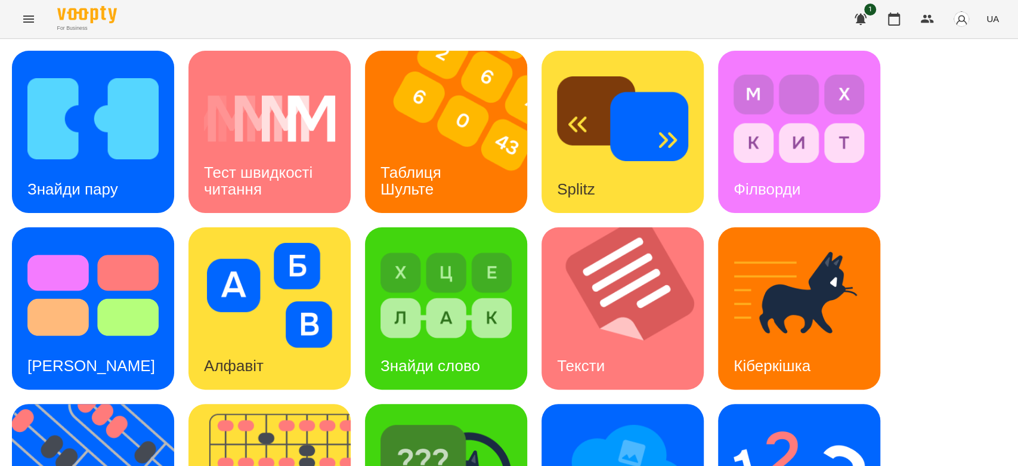
scroll to position [66, 0]
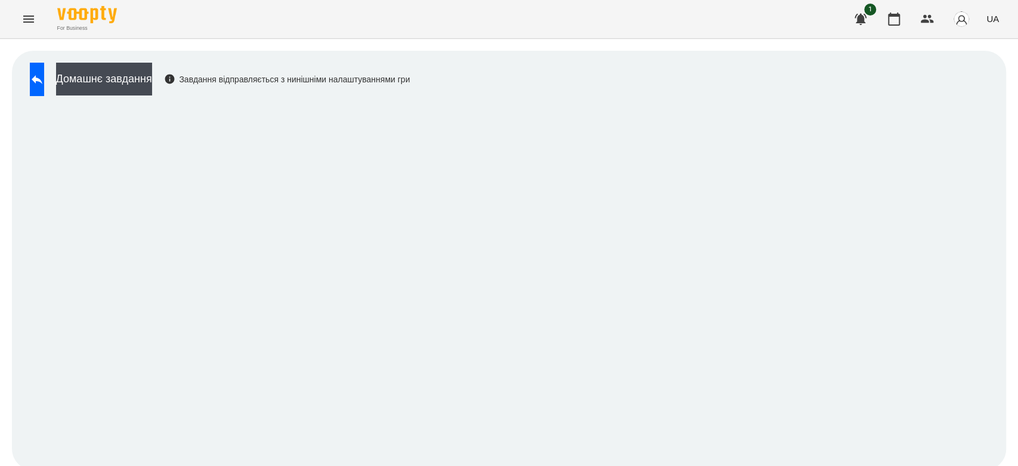
scroll to position [4, 0]
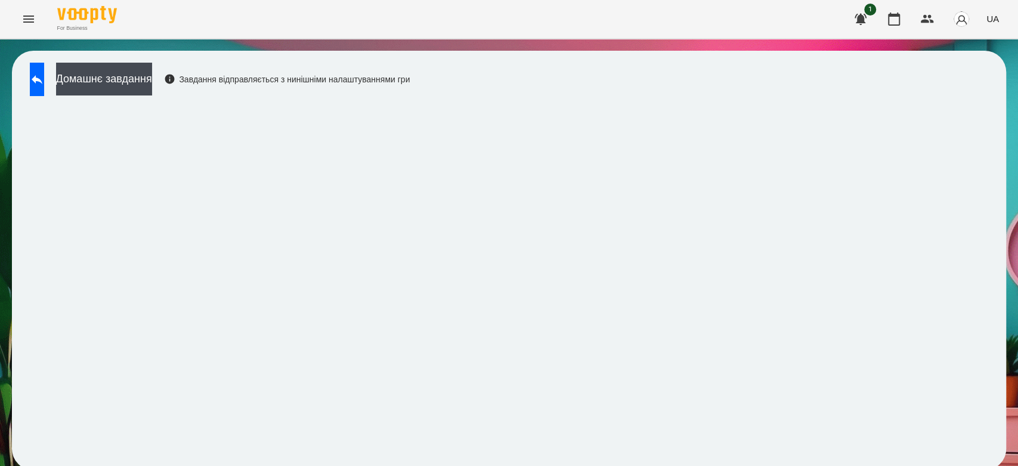
click at [27, 79] on div "Домашнє завдання Завдання відправляється з нинішніми налаштуваннями гри" at bounding box center [217, 82] width 386 height 39
click at [42, 76] on icon at bounding box center [37, 79] width 14 height 14
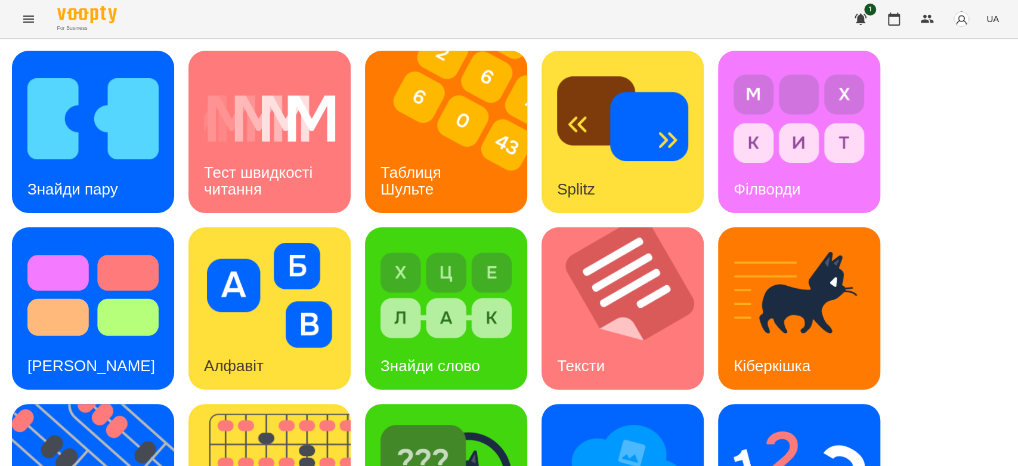
scroll to position [288, 0]
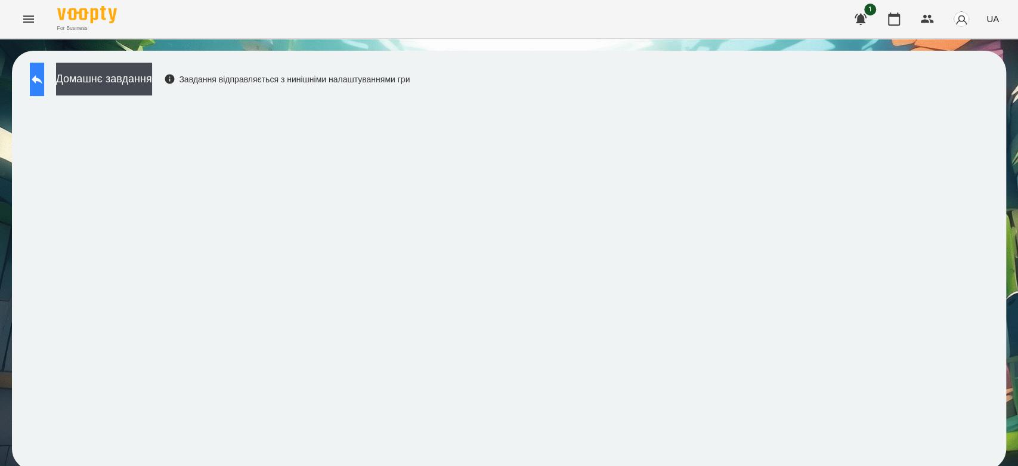
click at [38, 79] on button at bounding box center [37, 79] width 14 height 33
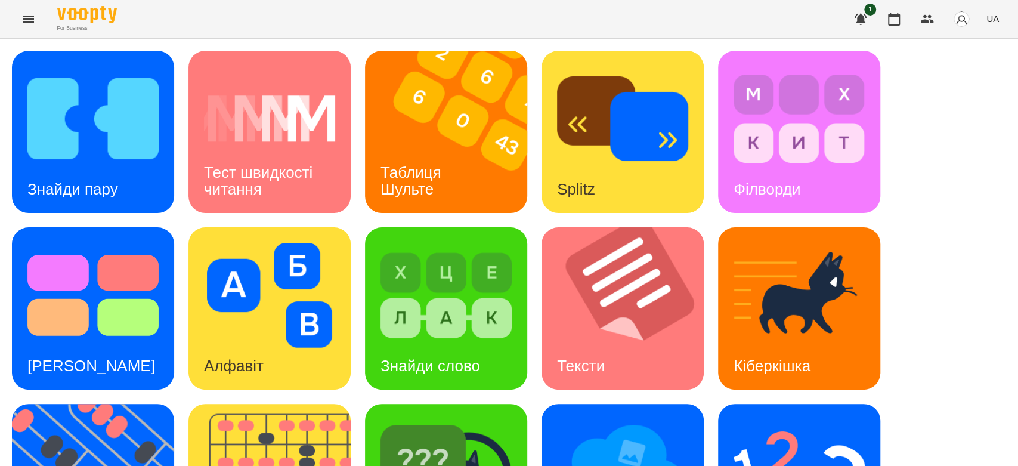
scroll to position [288, 0]
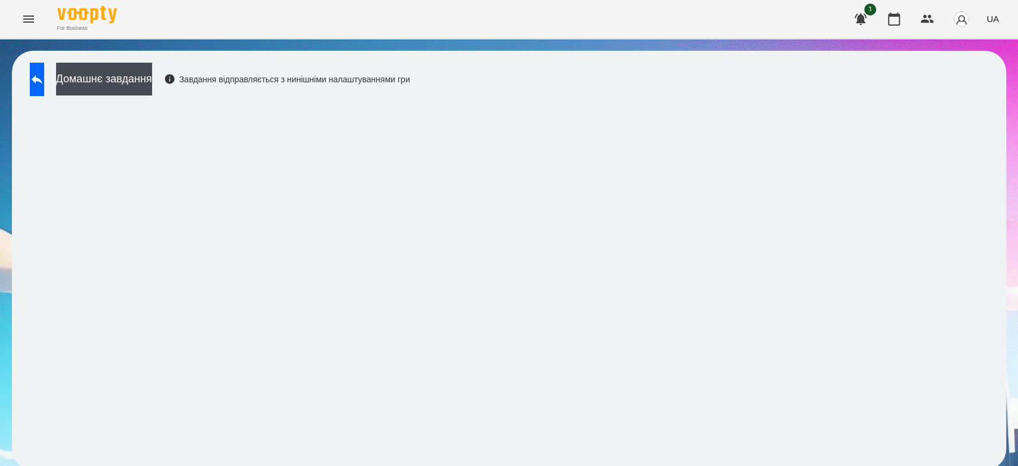
scroll to position [4, 0]
click at [152, 79] on button "Домашнє завдання" at bounding box center [104, 79] width 96 height 33
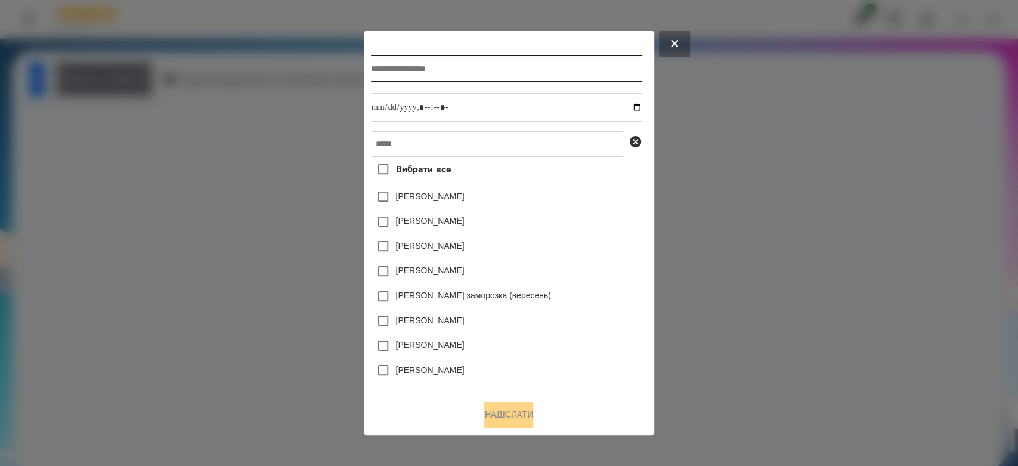
click at [586, 68] on input "text" at bounding box center [506, 68] width 271 height 27
type input "*********"
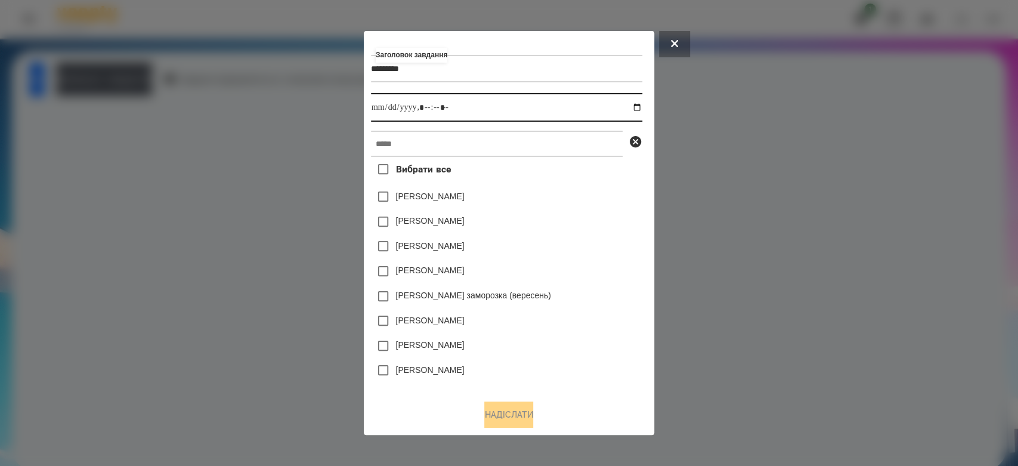
click at [641, 106] on input "datetime-local" at bounding box center [506, 107] width 271 height 29
type input "**********"
drag, startPoint x: 617, startPoint y: 239, endPoint x: 576, endPoint y: 172, distance: 78.1
click at [617, 239] on div "Емма Северен" at bounding box center [506, 246] width 271 height 25
click at [539, 126] on div "Заголовок завдання ********* Виконати до Вибрати все Яна Щербакова Коля Главач …" at bounding box center [509, 214] width 276 height 352
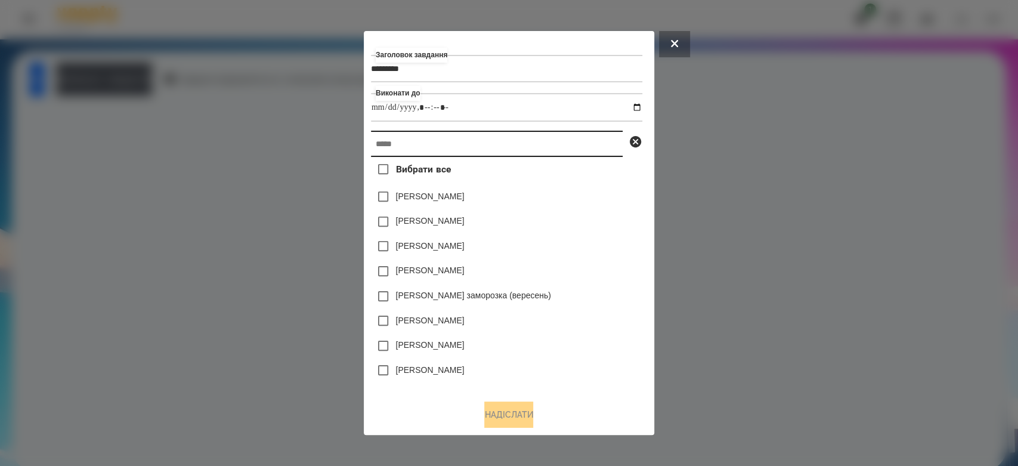
click at [546, 142] on input "text" at bounding box center [497, 144] width 252 height 26
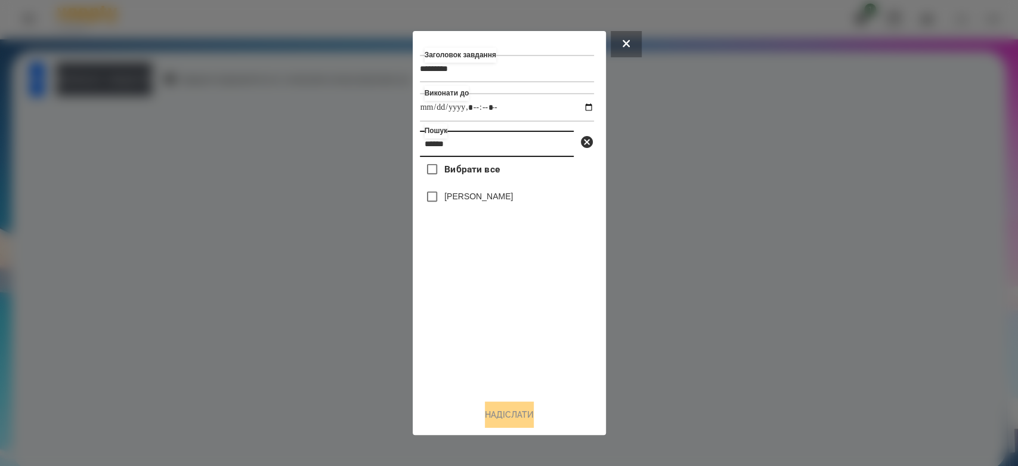
type input "******"
click at [511, 199] on label "[PERSON_NAME]" at bounding box center [478, 196] width 69 height 12
click at [499, 412] on button "Надіслати" at bounding box center [509, 414] width 49 height 26
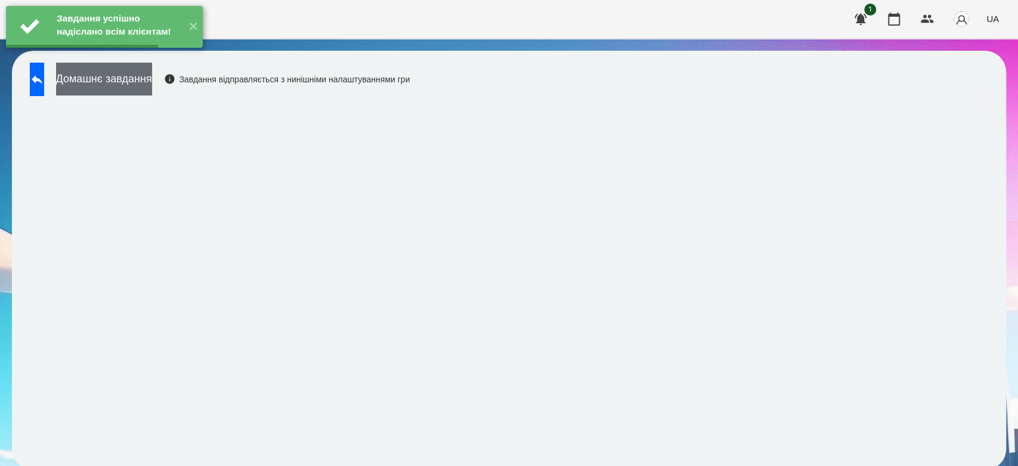
click at [152, 75] on button "Домашнє завдання" at bounding box center [104, 79] width 96 height 33
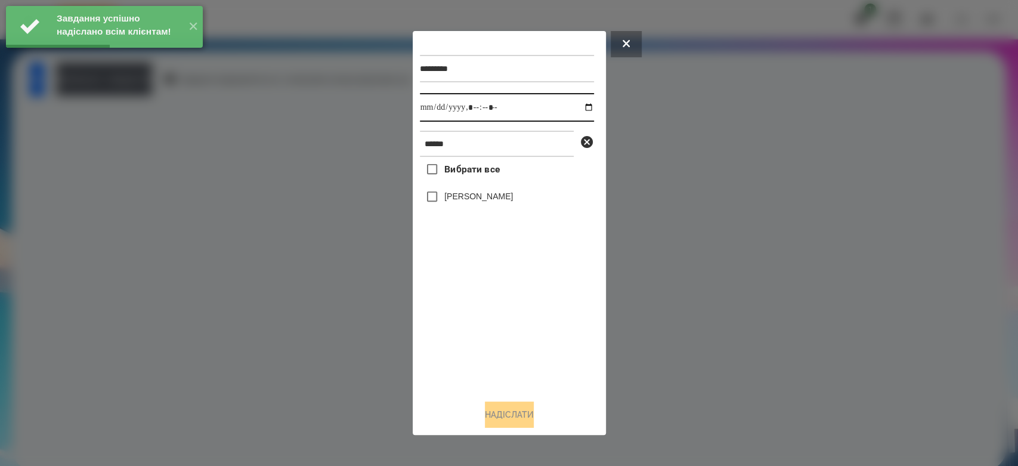
click at [579, 107] on input "datetime-local" at bounding box center [507, 107] width 174 height 29
type input "**********"
click at [544, 353] on div "Вибрати все Дмитро Микитинець" at bounding box center [507, 273] width 174 height 233
click at [481, 196] on label "[PERSON_NAME]" at bounding box center [478, 196] width 69 height 12
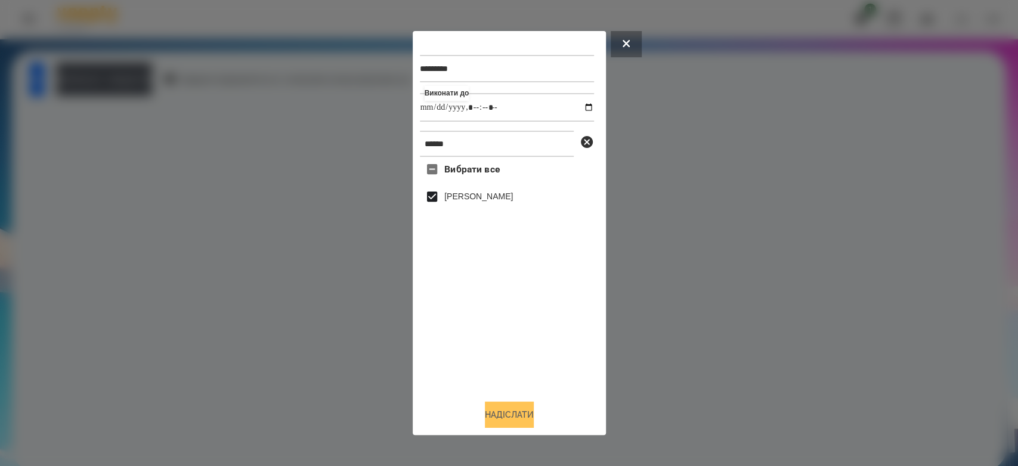
click at [531, 422] on button "Надіслати" at bounding box center [509, 414] width 49 height 26
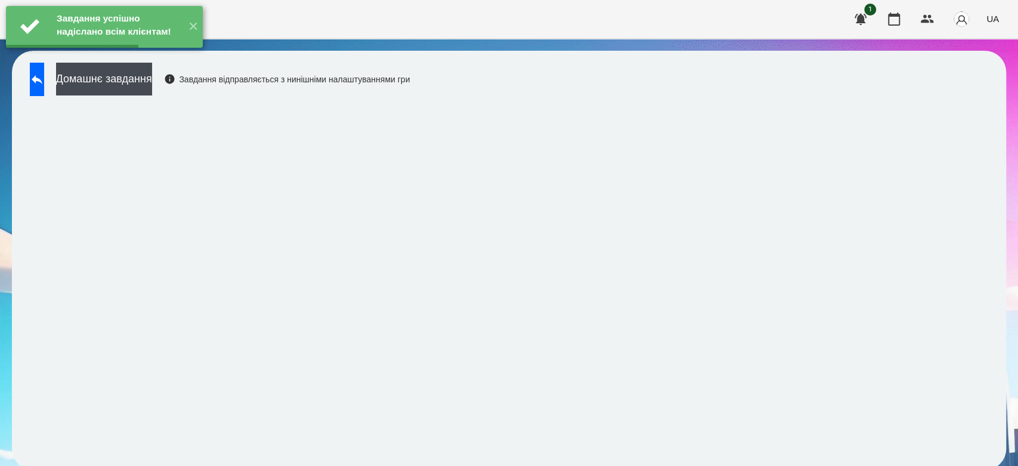
click at [192, 91] on div "Домашнє завдання Завдання відправляється з нинішніми налаштуваннями гри" at bounding box center [217, 82] width 386 height 39
click at [152, 78] on button "Домашнє завдання" at bounding box center [104, 79] width 96 height 33
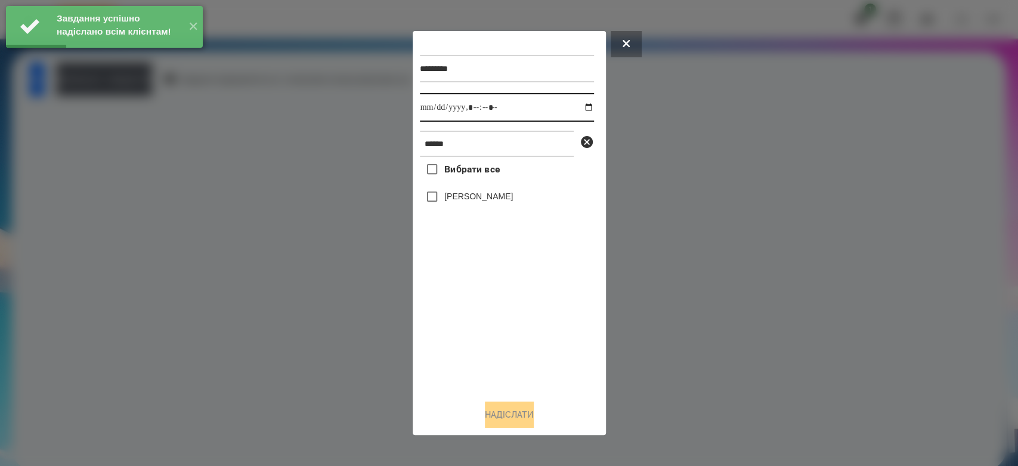
click at [578, 107] on input "datetime-local" at bounding box center [507, 107] width 174 height 29
type input "**********"
click at [537, 326] on div "Вибрати все Дмитро Микитинець" at bounding box center [507, 273] width 174 height 233
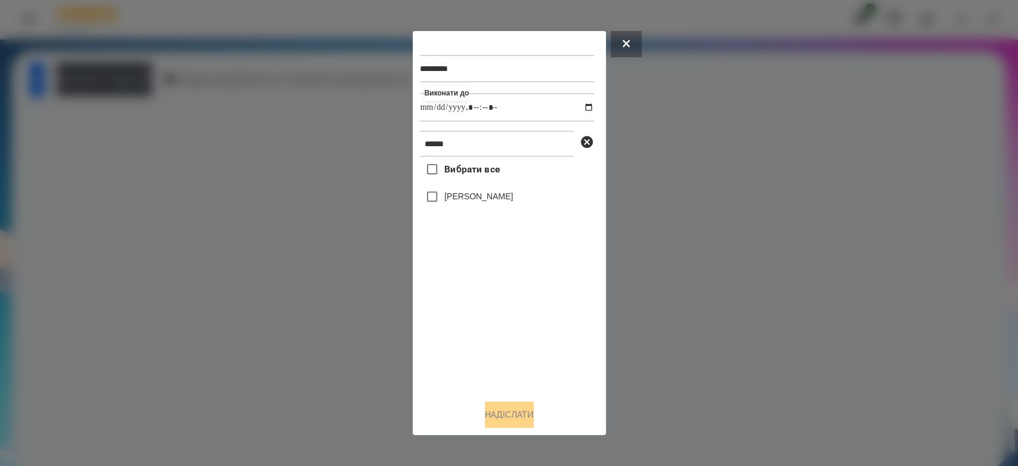
click at [487, 196] on label "[PERSON_NAME]" at bounding box center [478, 196] width 69 height 12
click at [529, 413] on button "Надіслати" at bounding box center [509, 414] width 49 height 26
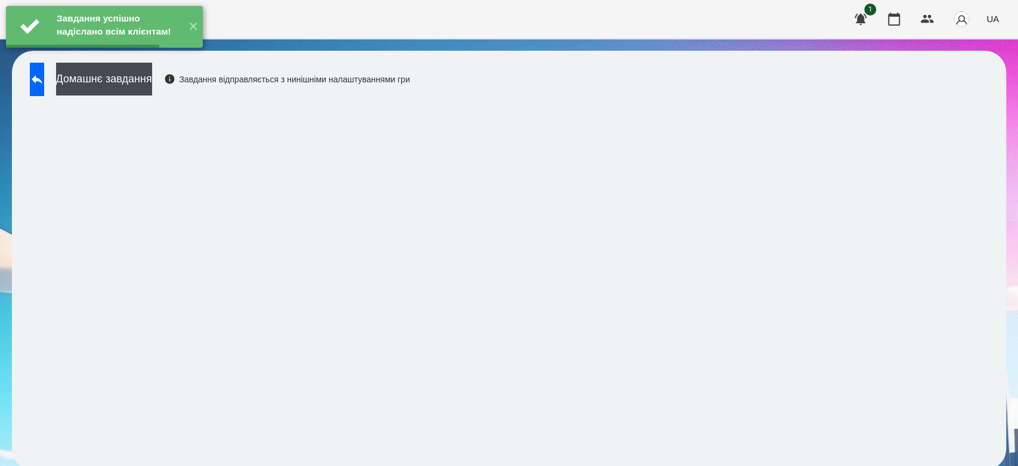
click at [152, 75] on button "Домашнє завдання" at bounding box center [104, 79] width 96 height 33
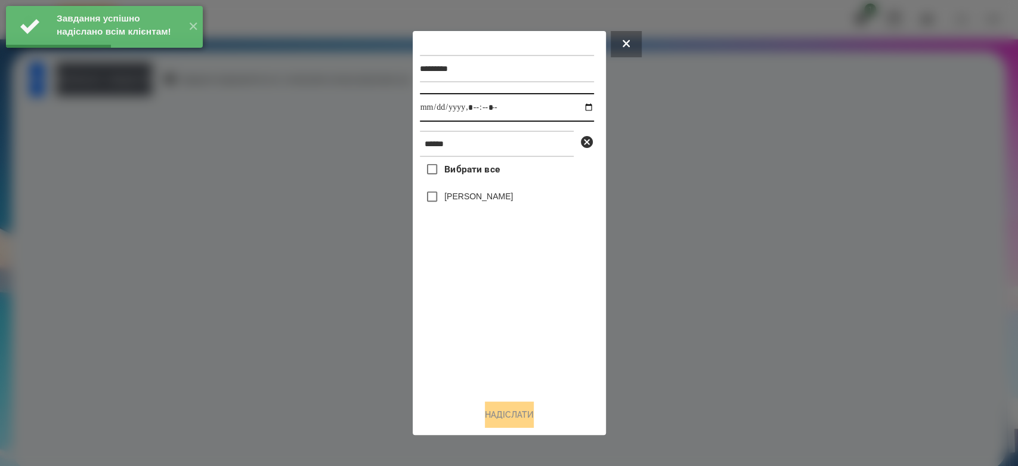
click at [578, 109] on input "datetime-local" at bounding box center [507, 107] width 174 height 29
type input "**********"
click at [539, 322] on div "Вибрати все Дмитро Микитинець" at bounding box center [507, 273] width 174 height 233
click at [460, 193] on label "[PERSON_NAME]" at bounding box center [478, 196] width 69 height 12
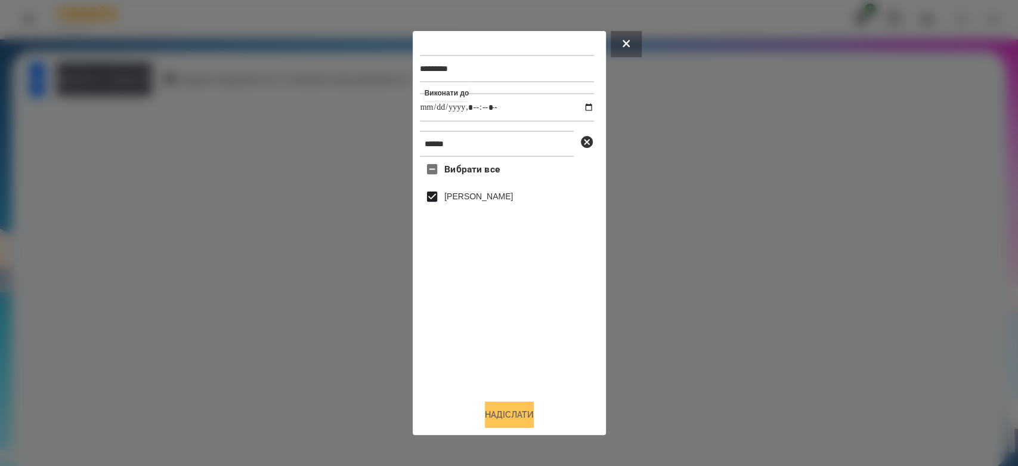
click at [530, 414] on button "Надіслати" at bounding box center [509, 414] width 49 height 26
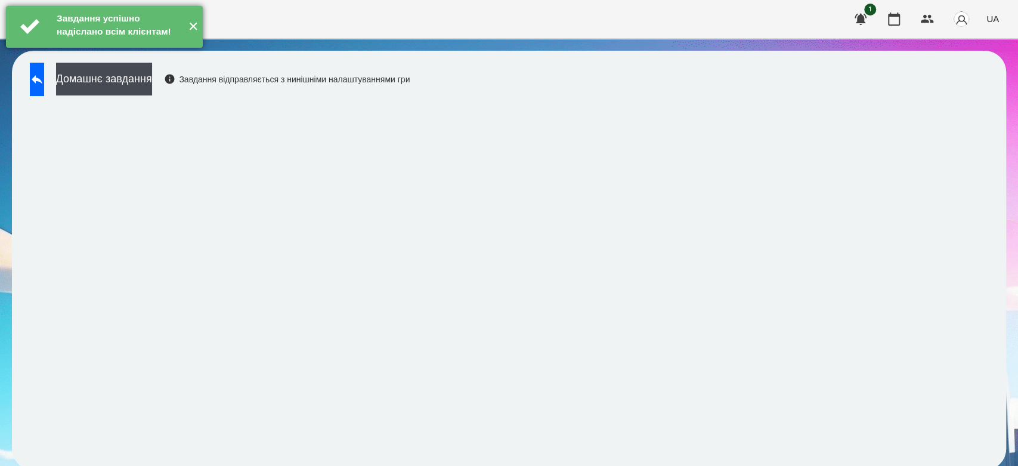
click at [187, 48] on button "✕" at bounding box center [193, 27] width 20 height 42
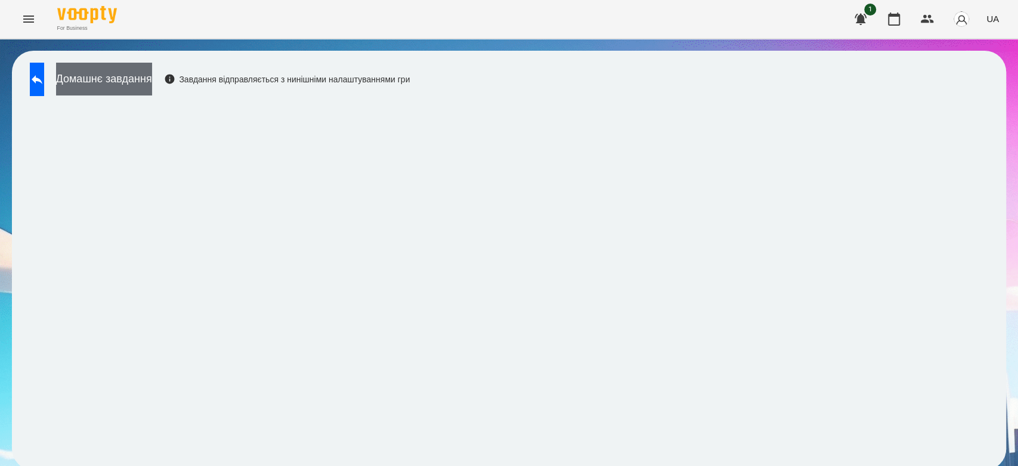
click at [152, 81] on button "Домашнє завдання" at bounding box center [104, 79] width 96 height 33
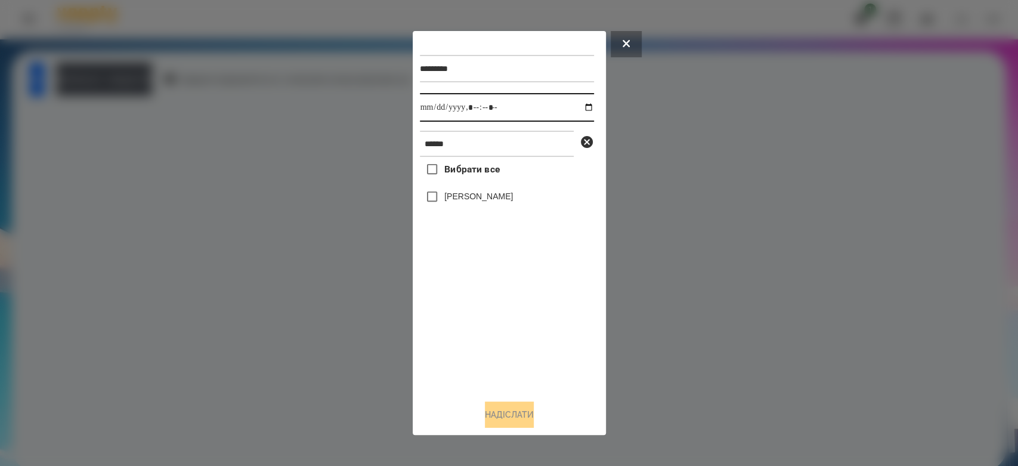
click at [582, 104] on input "datetime-local" at bounding box center [507, 107] width 174 height 29
type input "**********"
click at [554, 345] on div "Вибрати все Дмитро Микитинець" at bounding box center [507, 273] width 174 height 233
click at [493, 193] on label "[PERSON_NAME]" at bounding box center [478, 196] width 69 height 12
click at [534, 415] on button "Надіслати" at bounding box center [509, 414] width 49 height 26
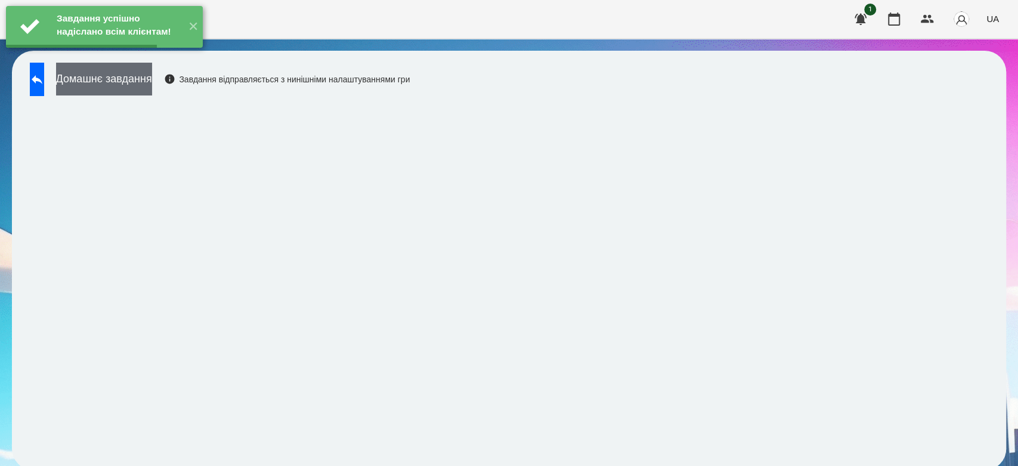
click at [152, 80] on button "Домашнє завдання" at bounding box center [104, 79] width 96 height 33
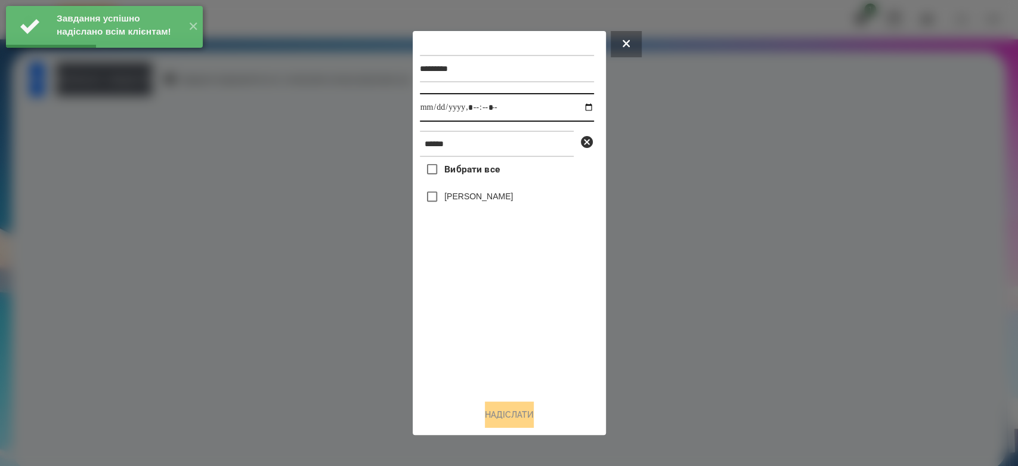
click at [579, 106] on input "datetime-local" at bounding box center [507, 107] width 174 height 29
type input "**********"
click at [537, 347] on div "Вибрати все Дмитро Микитинець" at bounding box center [507, 273] width 174 height 233
drag, startPoint x: 472, startPoint y: 199, endPoint x: 505, endPoint y: 268, distance: 76.6
click at [474, 201] on label "[PERSON_NAME]" at bounding box center [478, 196] width 69 height 12
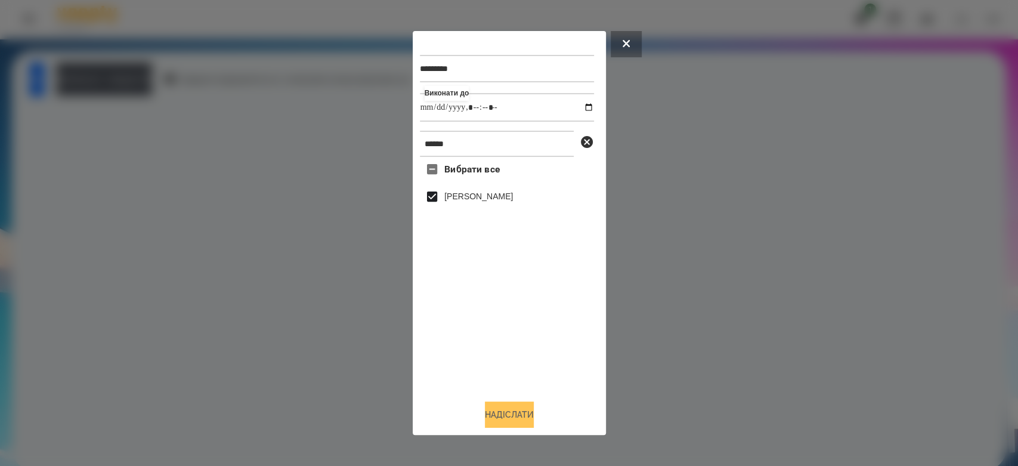
click at [522, 410] on button "Надіслати" at bounding box center [509, 414] width 49 height 26
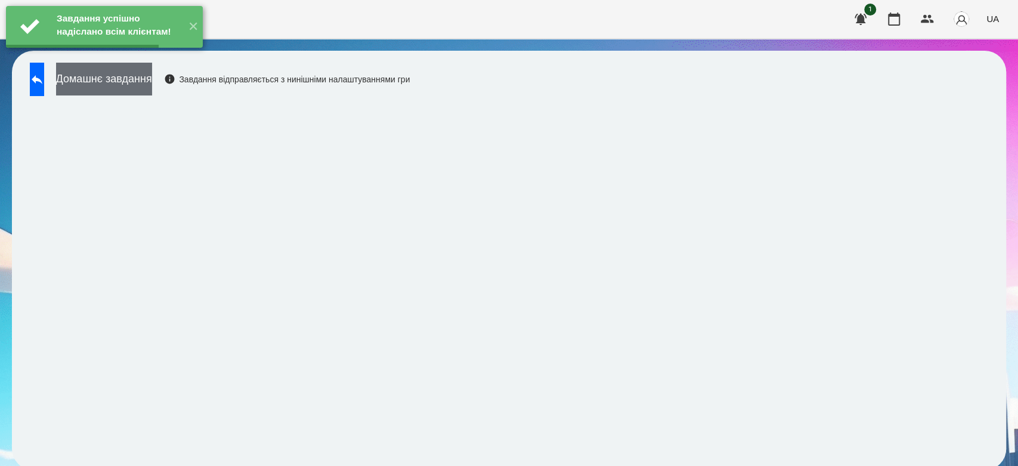
click at [152, 72] on button "Домашнє завдання" at bounding box center [104, 79] width 96 height 33
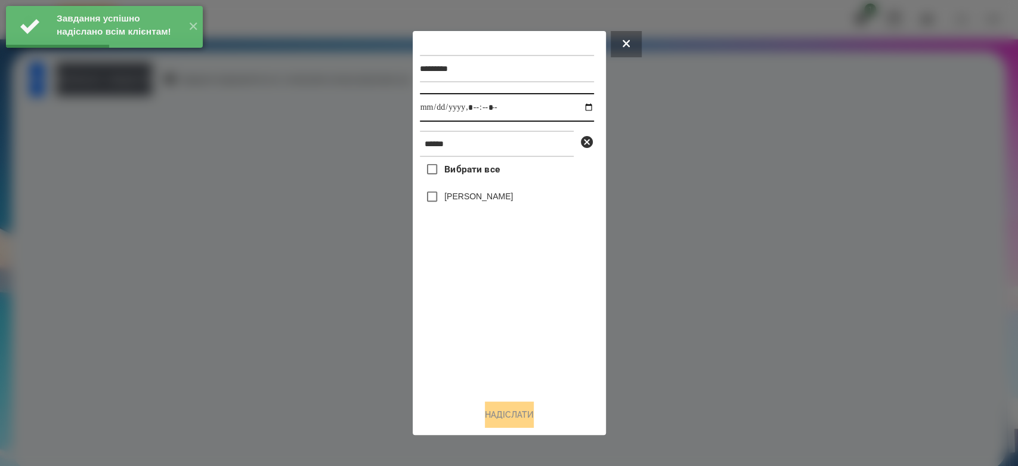
click at [578, 107] on input "datetime-local" at bounding box center [507, 107] width 174 height 29
type input "**********"
drag, startPoint x: 522, startPoint y: 338, endPoint x: 487, endPoint y: 235, distance: 108.6
click at [522, 338] on div "Вибрати все Дмитро Микитинець" at bounding box center [507, 273] width 174 height 233
click at [481, 202] on label "[PERSON_NAME]" at bounding box center [478, 196] width 69 height 12
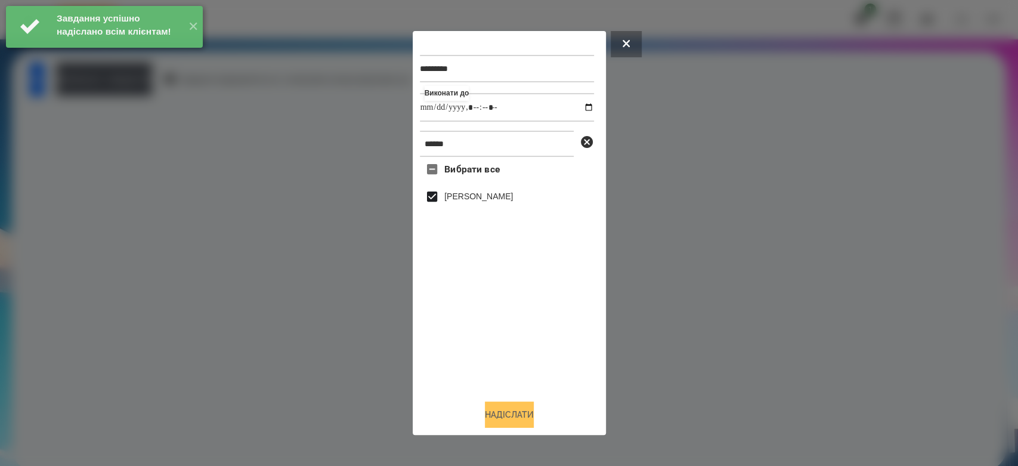
click at [515, 415] on button "Надіслати" at bounding box center [509, 414] width 49 height 26
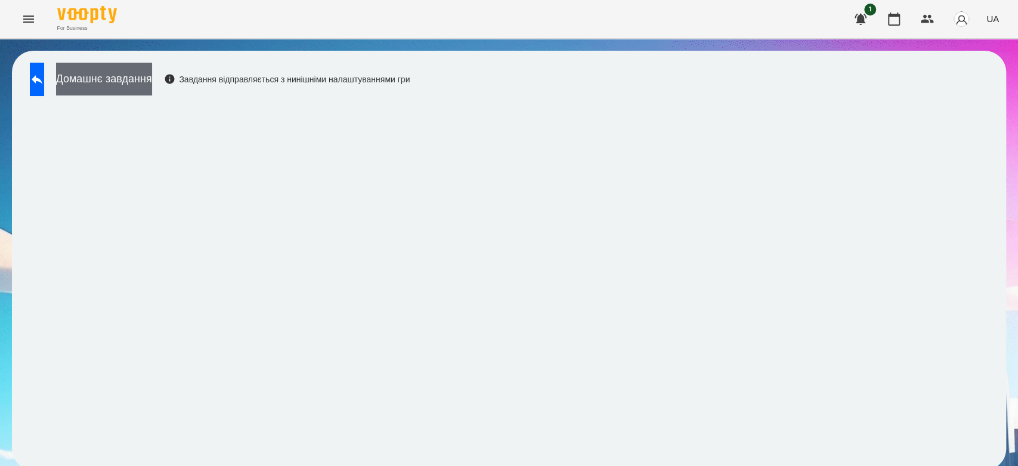
click at [152, 80] on button "Домашнє завдання" at bounding box center [104, 79] width 96 height 33
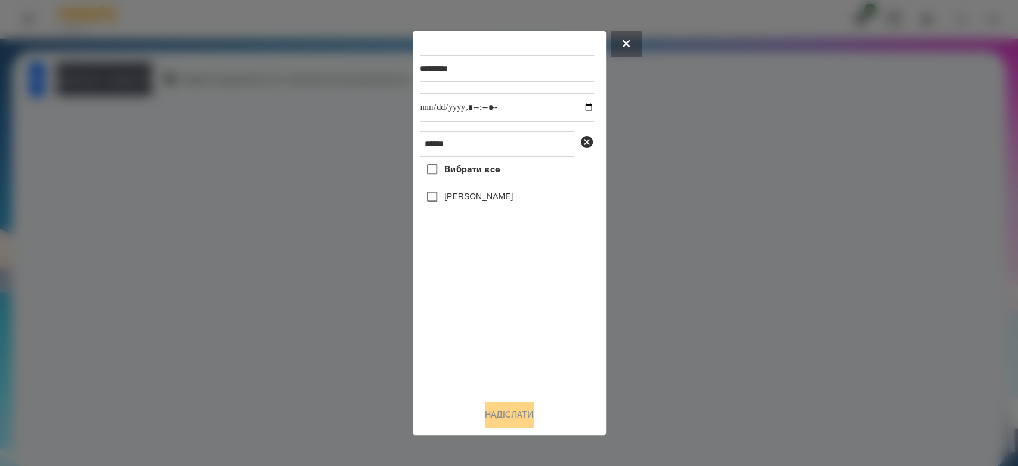
click at [506, 189] on div "[PERSON_NAME]" at bounding box center [507, 196] width 174 height 25
click at [509, 202] on label "[PERSON_NAME]" at bounding box center [478, 196] width 69 height 12
click at [532, 416] on button "Надіслати" at bounding box center [509, 414] width 49 height 26
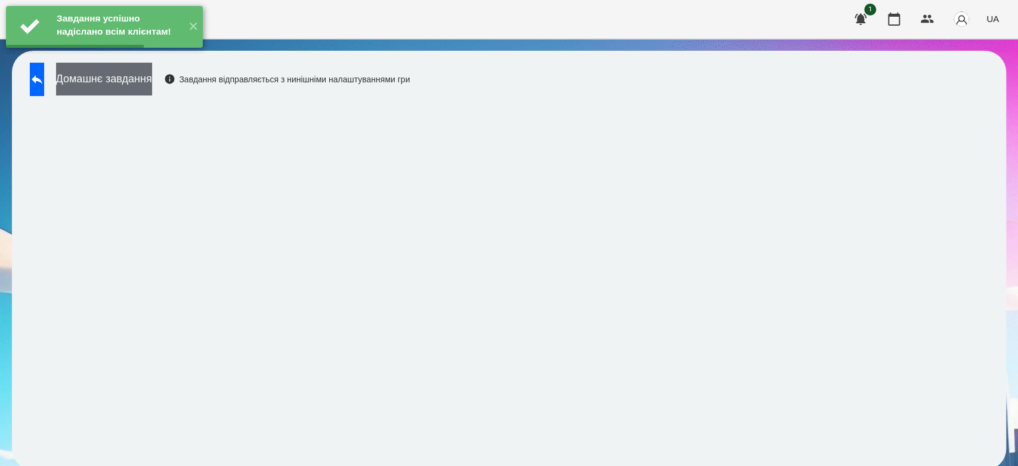
click at [152, 85] on button "Домашнє завдання" at bounding box center [104, 79] width 96 height 33
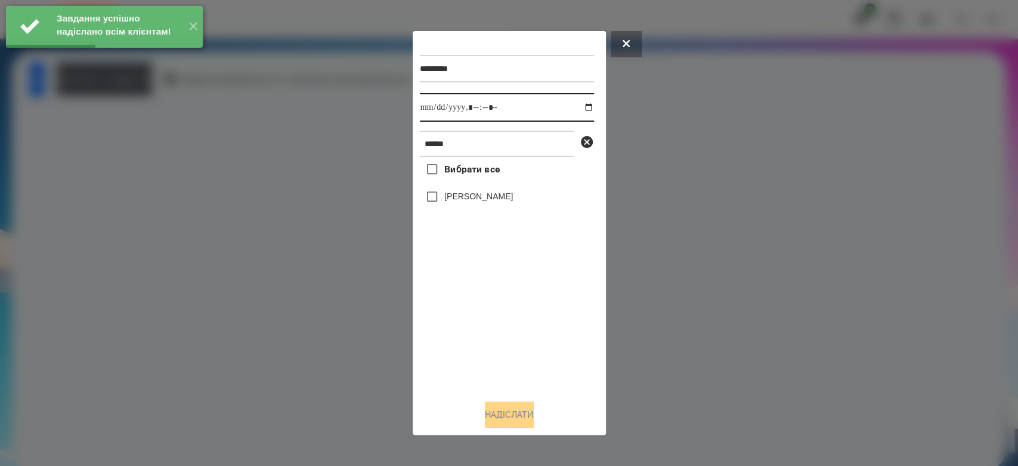
click at [580, 108] on input "datetime-local" at bounding box center [507, 107] width 174 height 29
type input "**********"
drag, startPoint x: 524, startPoint y: 363, endPoint x: 511, endPoint y: 313, distance: 52.4
click at [524, 363] on div "Вибрати все Дмитро Микитинець" at bounding box center [507, 273] width 174 height 233
click at [491, 193] on label "[PERSON_NAME]" at bounding box center [478, 196] width 69 height 12
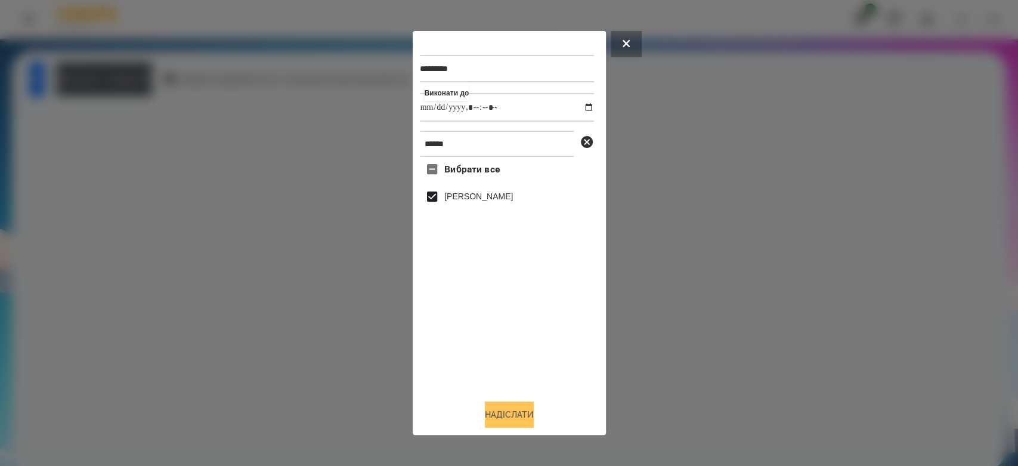
click at [525, 413] on button "Надіслати" at bounding box center [509, 414] width 49 height 26
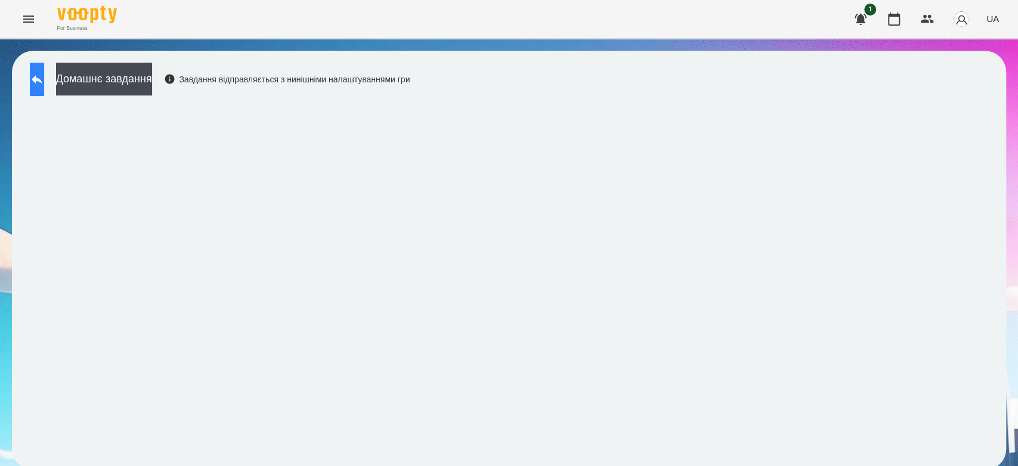
click at [38, 85] on button at bounding box center [37, 79] width 14 height 33
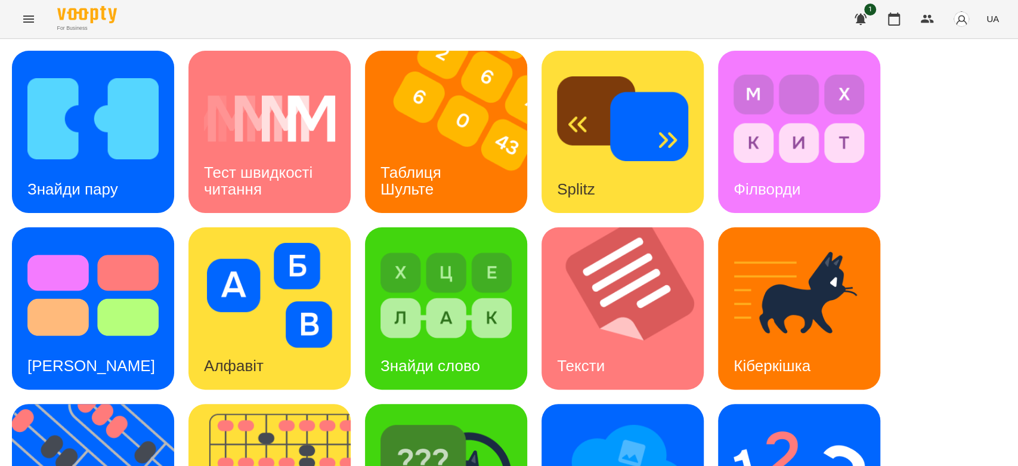
scroll to position [288, 0]
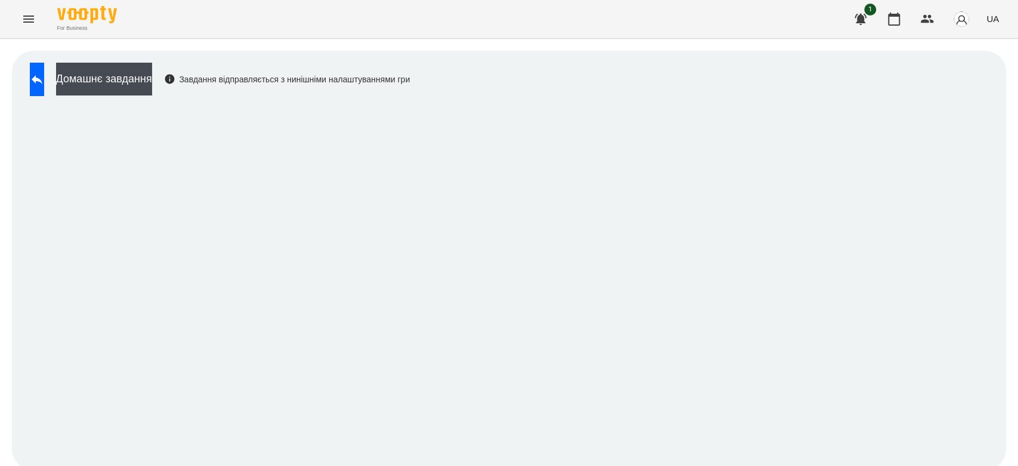
scroll to position [4, 0]
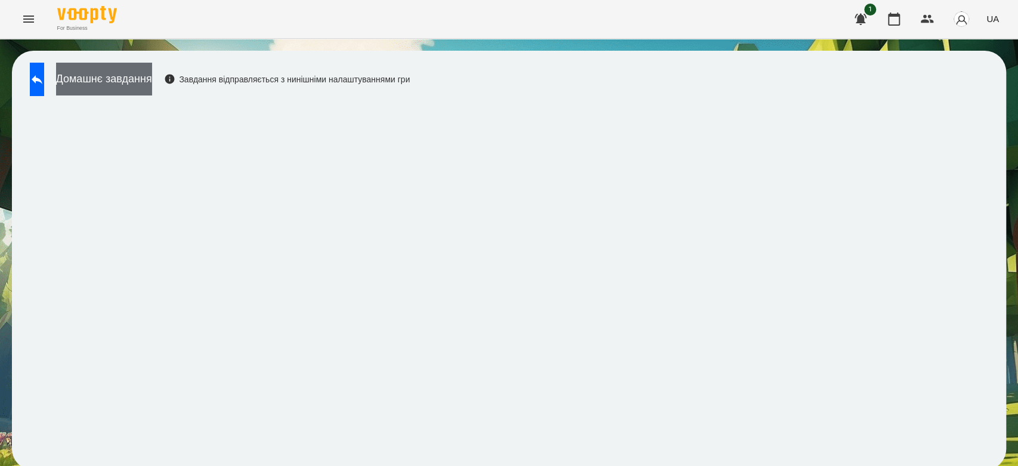
click at [91, 79] on button "Домашнє завдання" at bounding box center [104, 79] width 96 height 33
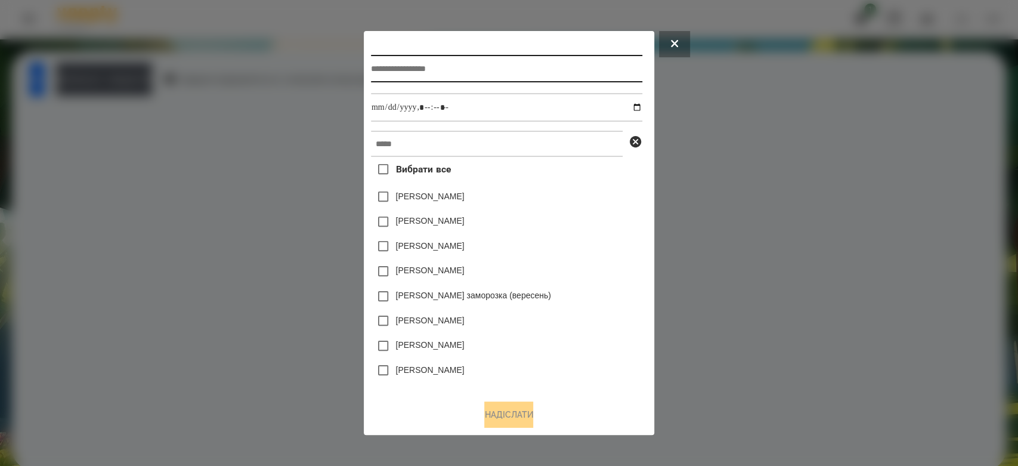
click at [577, 74] on input "text" at bounding box center [506, 68] width 271 height 27
type input "**********"
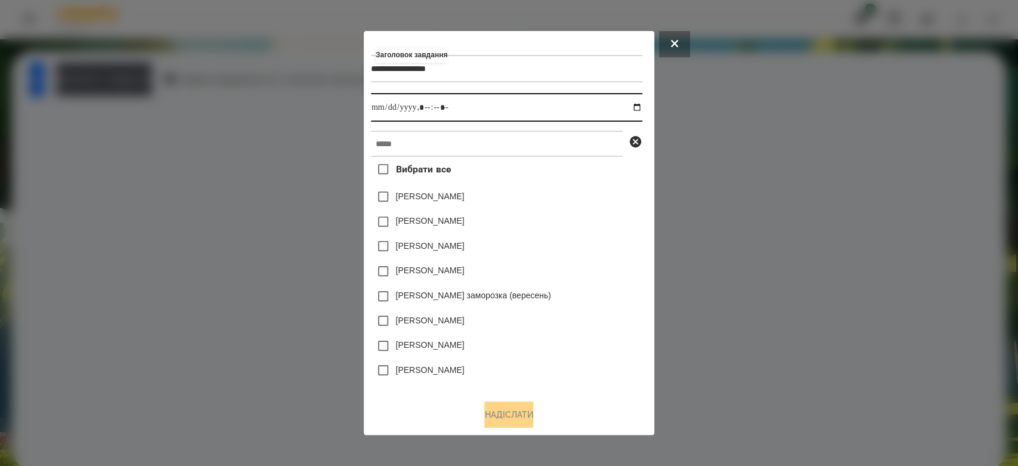
click at [639, 106] on input "datetime-local" at bounding box center [506, 107] width 271 height 29
type input "**********"
drag, startPoint x: 593, startPoint y: 252, endPoint x: 589, endPoint y: 242, distance: 11.5
click at [593, 252] on div "Емма Северен" at bounding box center [506, 246] width 271 height 25
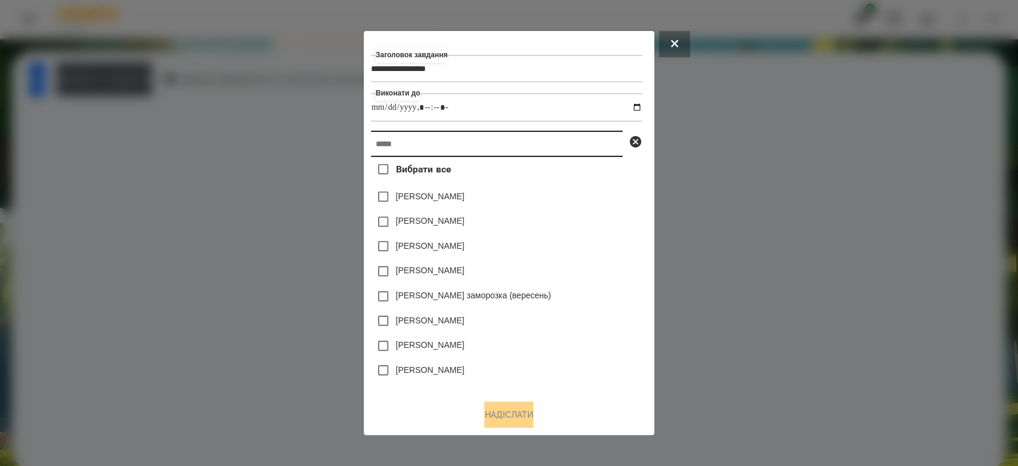
click at [565, 141] on input "text" at bounding box center [497, 144] width 252 height 26
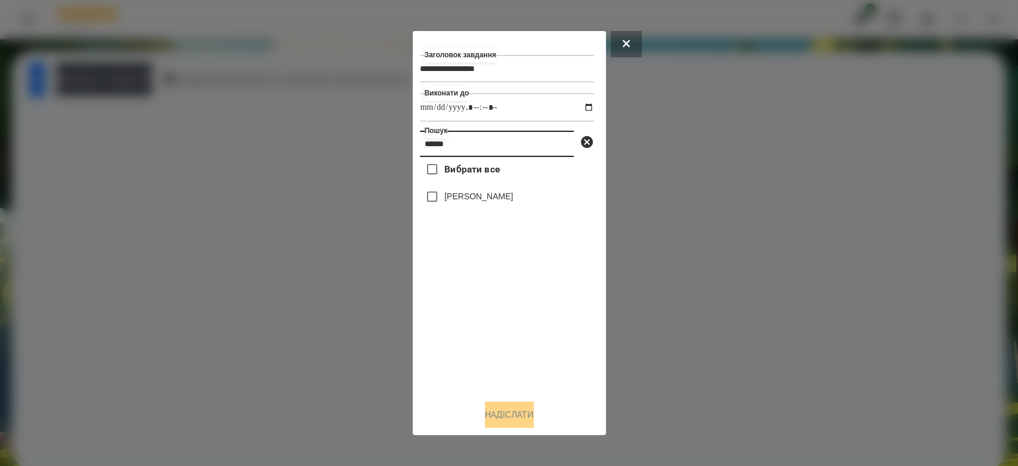
type input "******"
click at [453, 193] on label "[PERSON_NAME]" at bounding box center [478, 196] width 69 height 12
click at [506, 416] on button "Надіслати" at bounding box center [509, 414] width 49 height 26
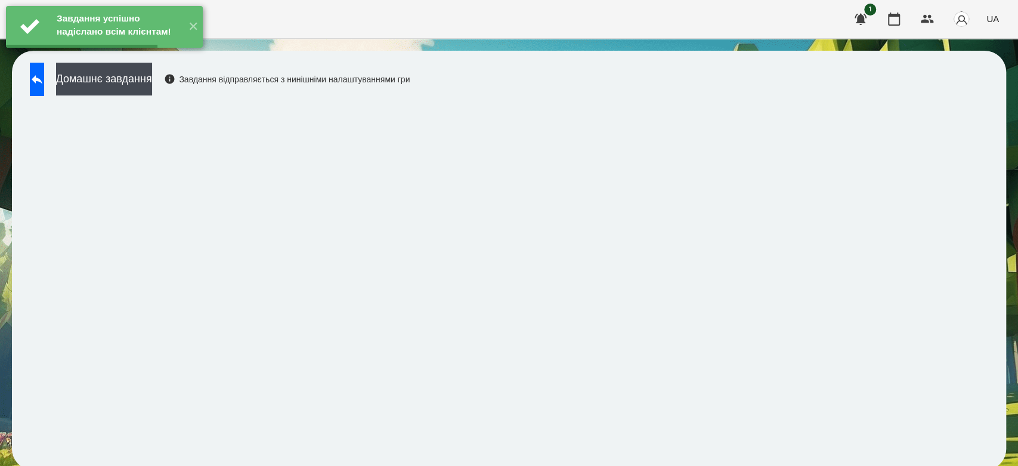
click at [105, 76] on button "Домашнє завдання" at bounding box center [104, 79] width 96 height 33
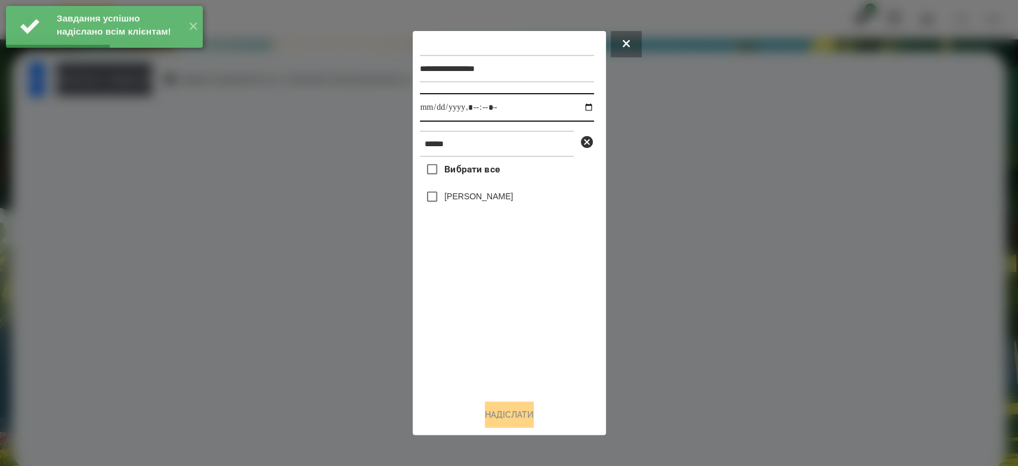
drag, startPoint x: 578, startPoint y: 107, endPoint x: 570, endPoint y: 119, distance: 14.2
click at [577, 107] on input "datetime-local" at bounding box center [507, 107] width 174 height 29
type input "**********"
click at [490, 202] on label "[PERSON_NAME]" at bounding box center [478, 196] width 69 height 12
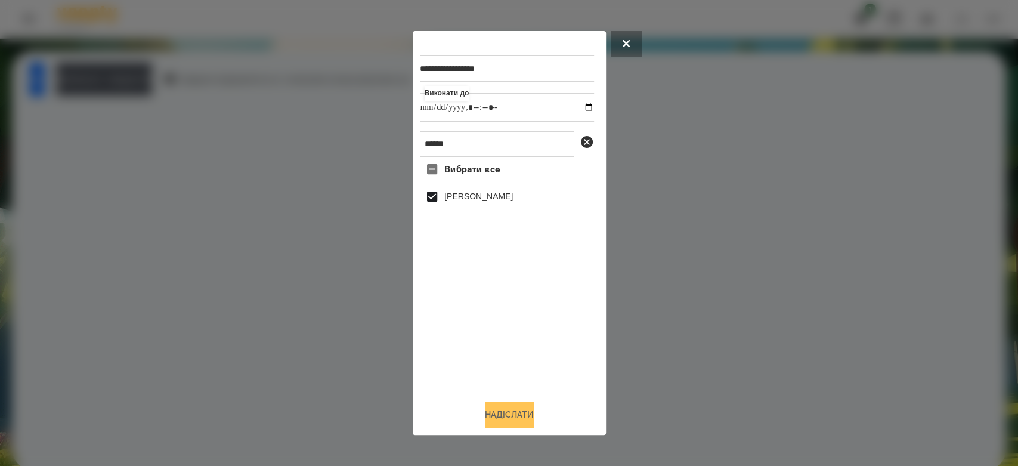
click at [506, 408] on button "Надіслати" at bounding box center [509, 414] width 49 height 26
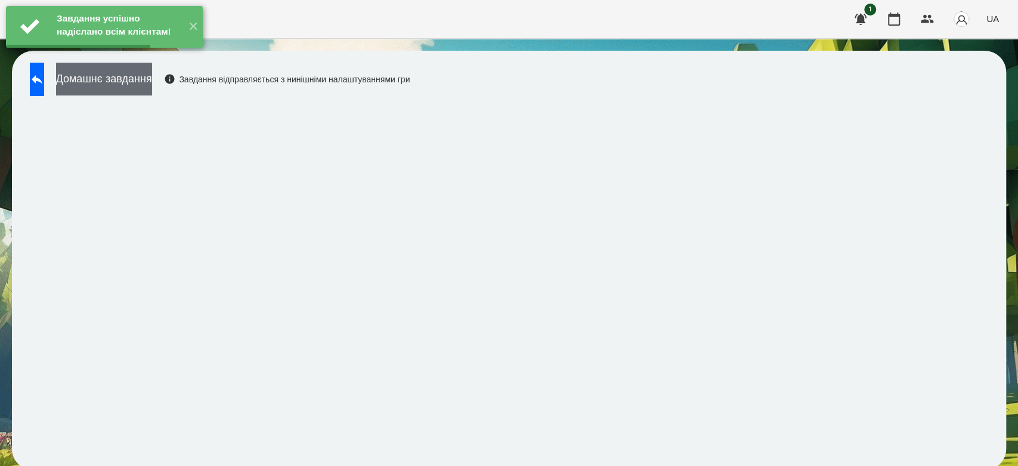
click at [103, 85] on button "Домашнє завдання" at bounding box center [104, 79] width 96 height 33
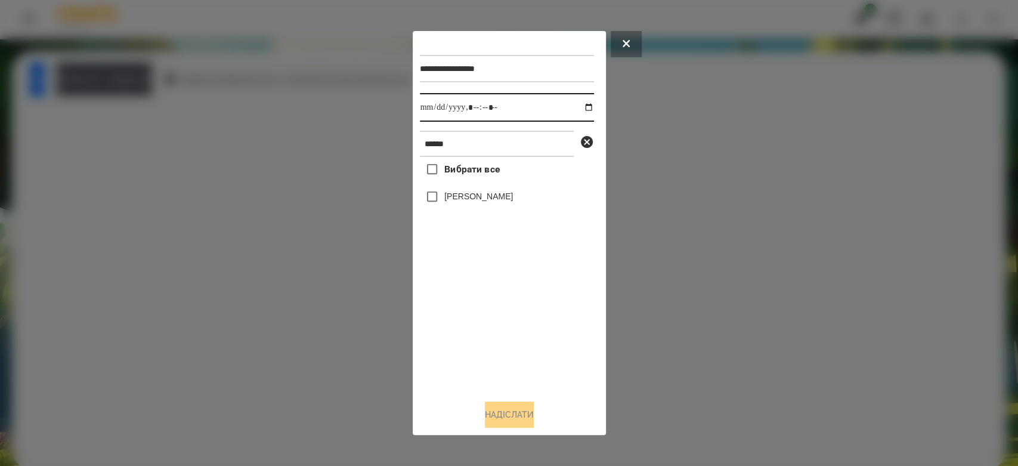
click at [580, 106] on input "datetime-local" at bounding box center [507, 107] width 174 height 29
type input "**********"
click at [518, 357] on div "Вибрати все Дмитро Микитинець" at bounding box center [507, 273] width 174 height 233
click at [478, 196] on label "[PERSON_NAME]" at bounding box center [478, 196] width 69 height 12
click at [530, 422] on button "Надіслати" at bounding box center [509, 414] width 49 height 26
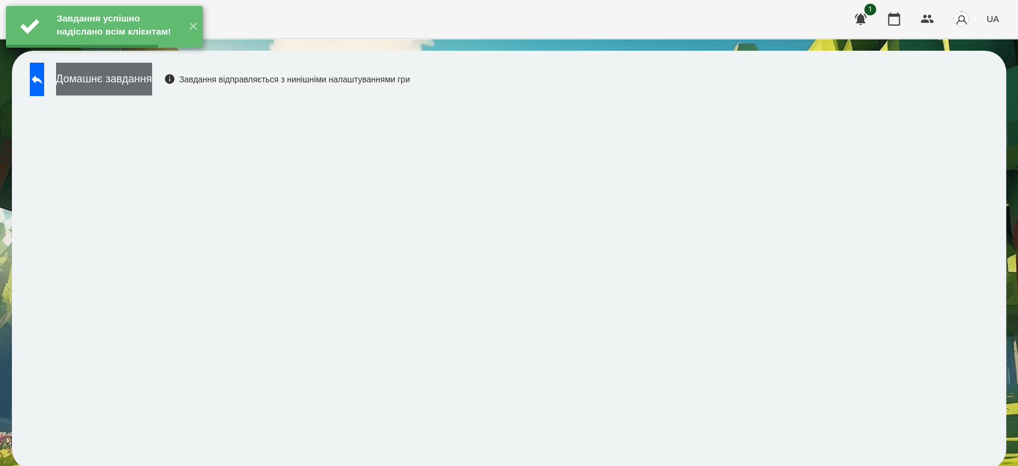
click at [109, 81] on button "Домашнє завдання" at bounding box center [104, 79] width 96 height 33
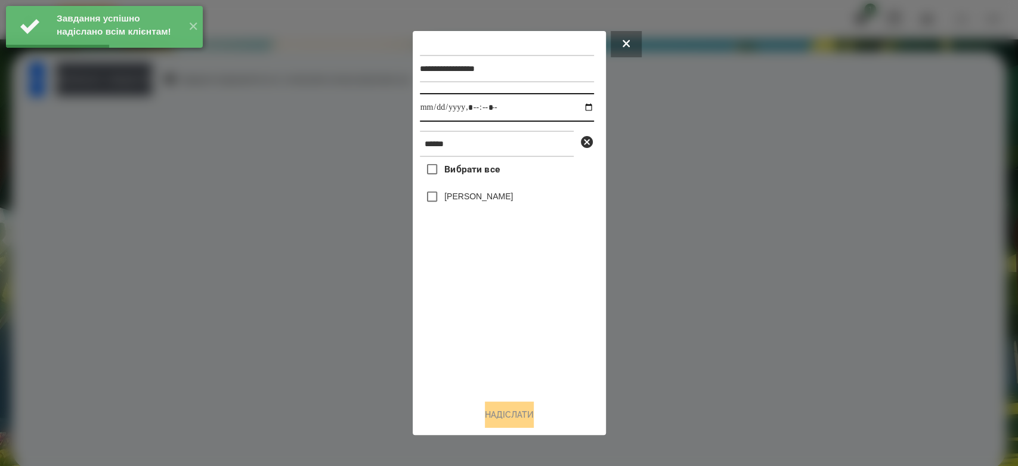
click at [580, 108] on input "datetime-local" at bounding box center [507, 107] width 174 height 29
type input "**********"
drag, startPoint x: 522, startPoint y: 361, endPoint x: 480, endPoint y: 259, distance: 110.7
click at [522, 361] on div "Вибрати все Дмитро Микитинець" at bounding box center [507, 273] width 174 height 233
click at [468, 202] on label "[PERSON_NAME]" at bounding box center [478, 196] width 69 height 12
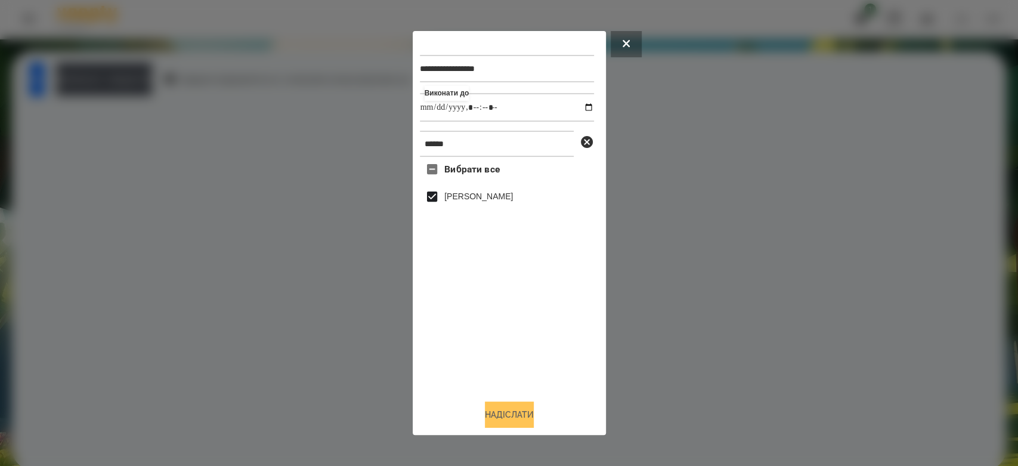
click at [525, 409] on button "Надіслати" at bounding box center [509, 414] width 49 height 26
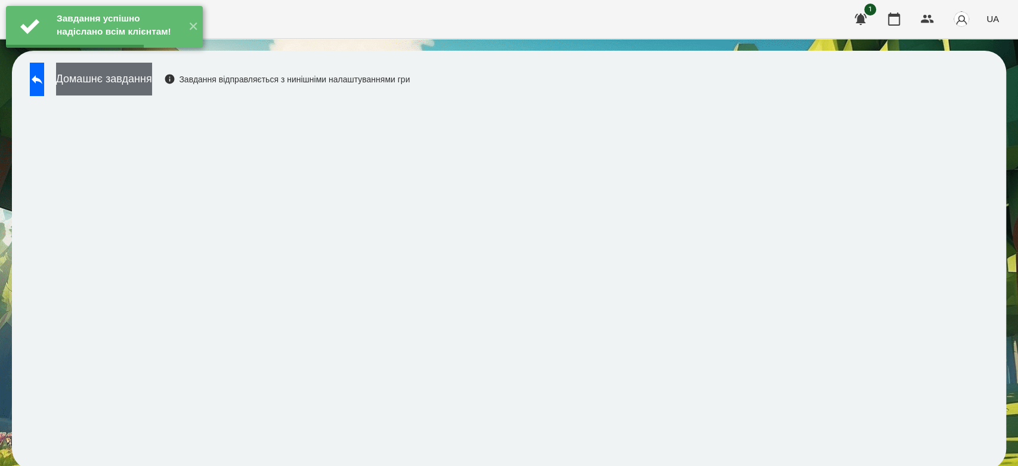
click at [98, 76] on button "Домашнє завдання" at bounding box center [104, 79] width 96 height 33
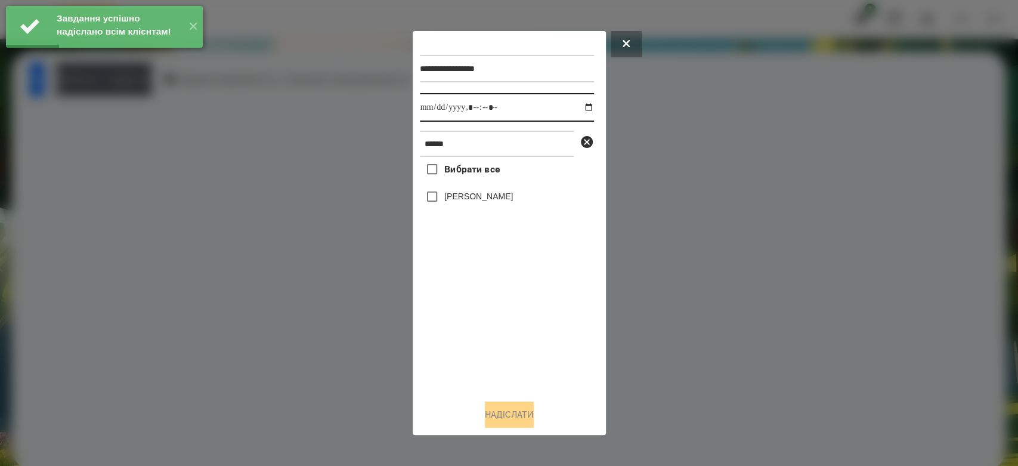
click at [580, 106] on input "datetime-local" at bounding box center [507, 107] width 174 height 29
type input "**********"
click at [537, 360] on div "Вибрати все Дмитро Микитинець" at bounding box center [507, 273] width 174 height 233
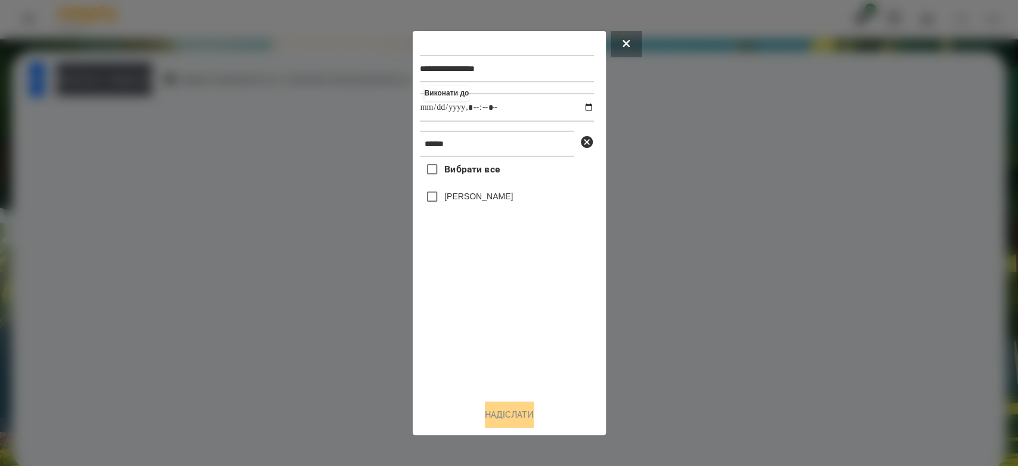
click at [490, 202] on label "[PERSON_NAME]" at bounding box center [478, 196] width 69 height 12
click at [528, 422] on button "Надіслати" at bounding box center [509, 414] width 49 height 26
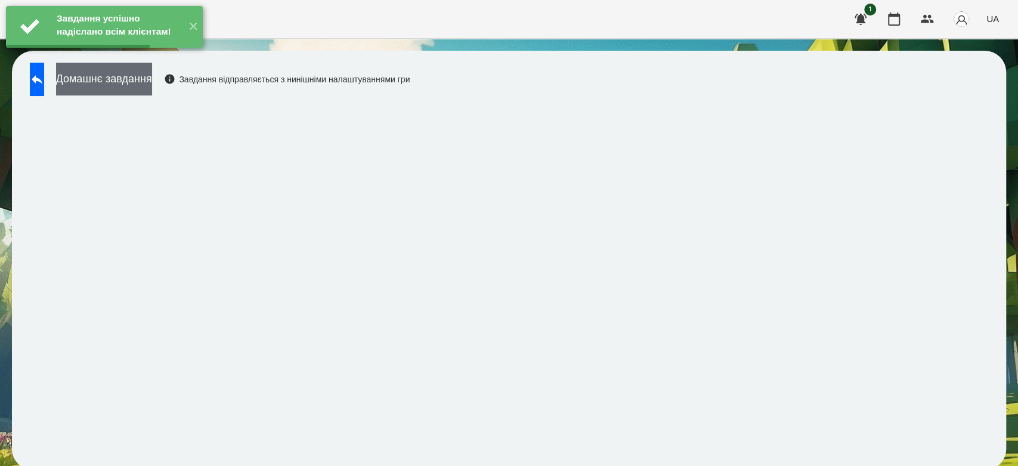
click at [102, 72] on button "Домашнє завдання" at bounding box center [104, 79] width 96 height 33
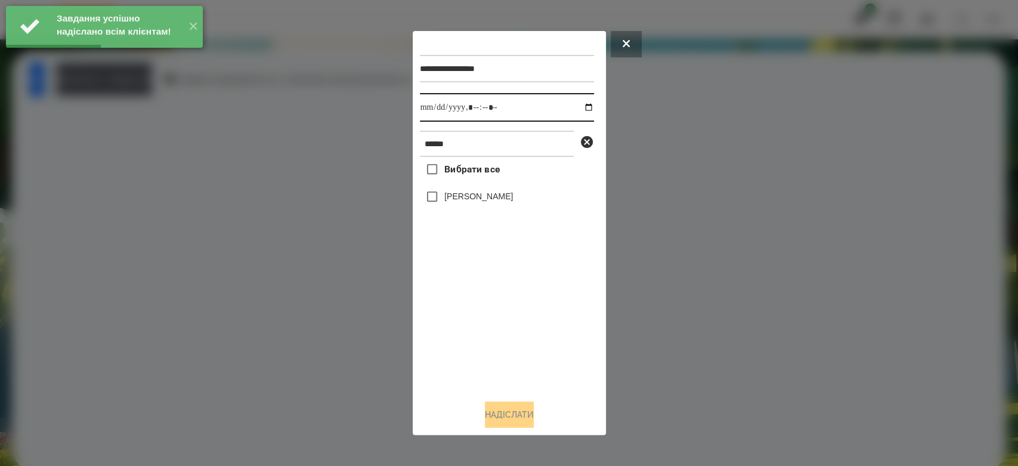
click at [577, 109] on input "datetime-local" at bounding box center [507, 107] width 174 height 29
type input "**********"
drag, startPoint x: 573, startPoint y: 364, endPoint x: 559, endPoint y: 341, distance: 26.7
click at [573, 364] on div "Вибрати все Дмитро Микитинець" at bounding box center [507, 273] width 174 height 233
click at [502, 197] on label "[PERSON_NAME]" at bounding box center [478, 196] width 69 height 12
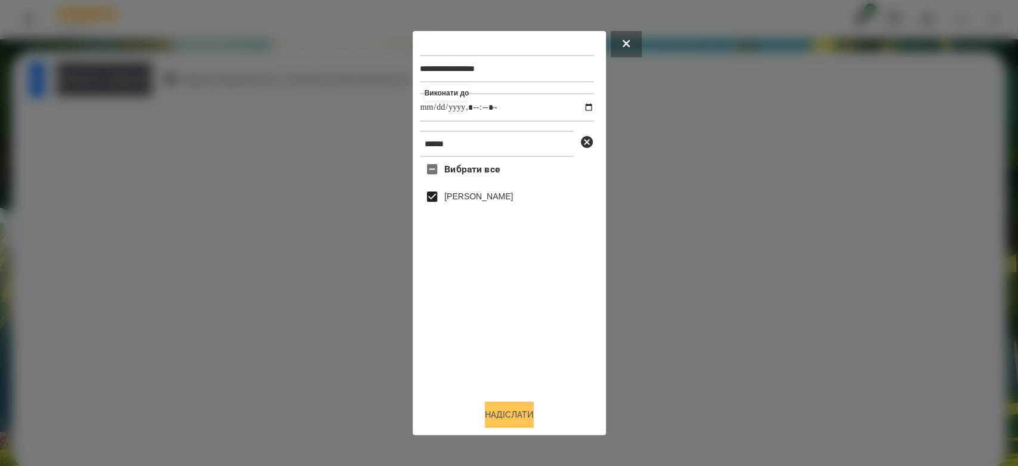
click at [524, 413] on button "Надіслати" at bounding box center [509, 414] width 49 height 26
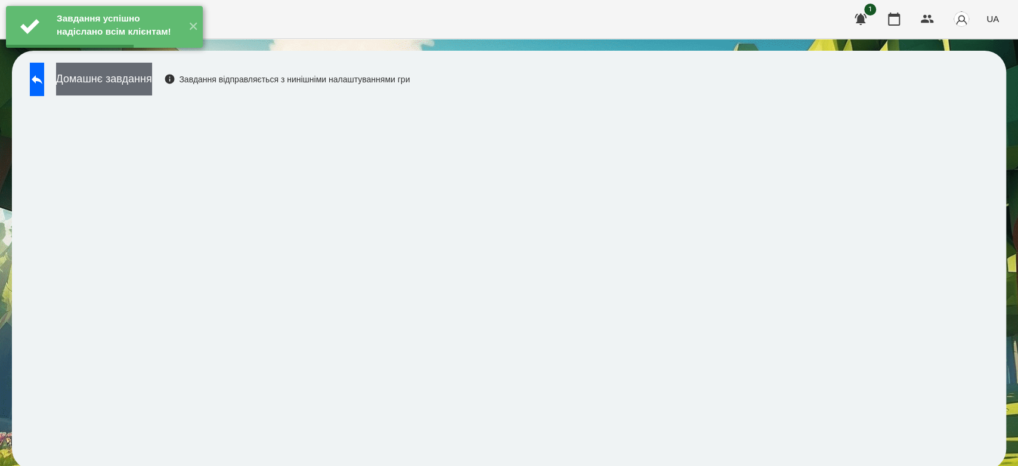
click at [103, 80] on button "Домашнє завдання" at bounding box center [104, 79] width 96 height 33
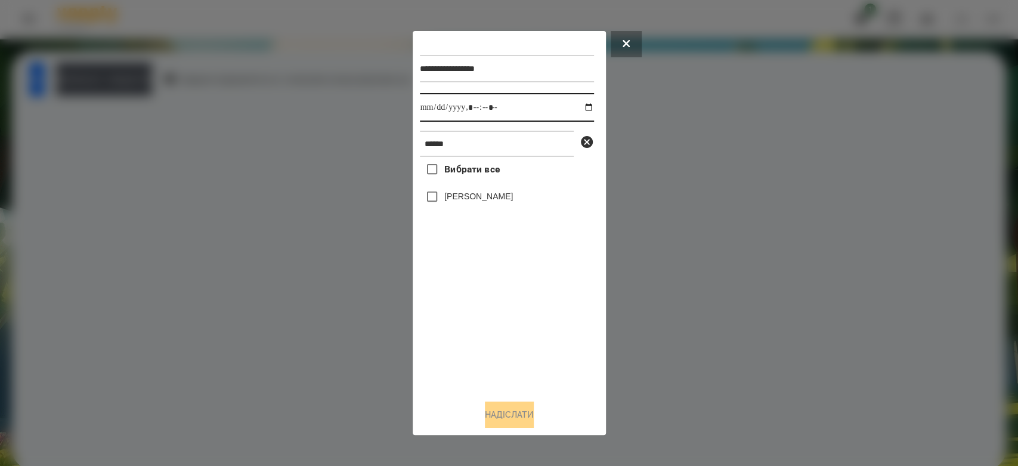
click at [576, 109] on input "datetime-local" at bounding box center [507, 107] width 174 height 29
type input "**********"
click at [530, 343] on div "Вибрати все Дмитро Микитинець" at bounding box center [507, 273] width 174 height 233
click at [457, 200] on label "[PERSON_NAME]" at bounding box center [478, 196] width 69 height 12
click at [505, 418] on button "Надіслати" at bounding box center [509, 414] width 49 height 26
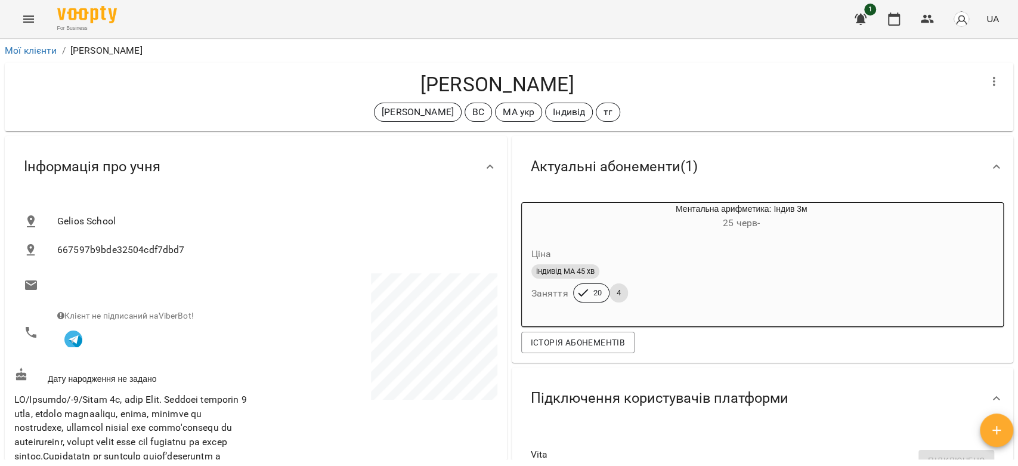
click at [36, 16] on button "Menu" at bounding box center [28, 19] width 29 height 29
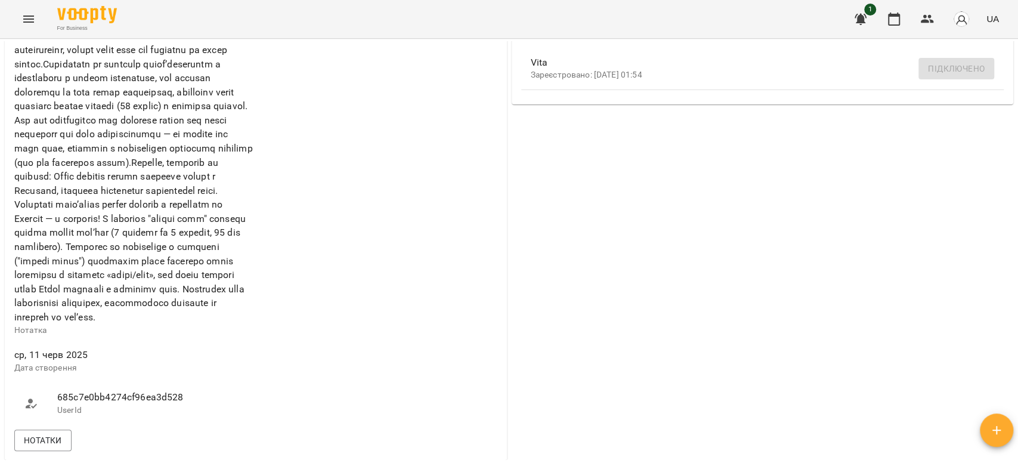
scroll to position [596, 0]
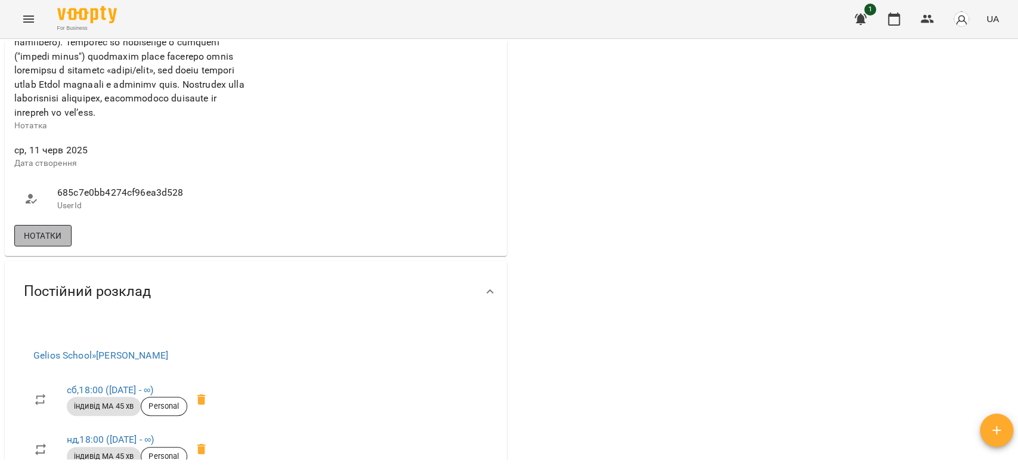
click at [44, 243] on span "Нотатки" at bounding box center [43, 235] width 38 height 14
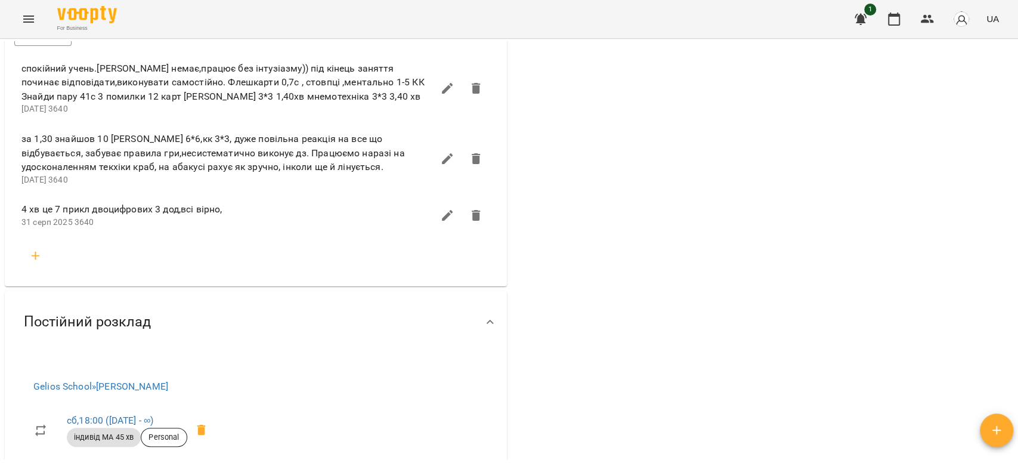
scroll to position [795, 0]
click at [35, 262] on icon "button" at bounding box center [36, 257] width 8 height 8
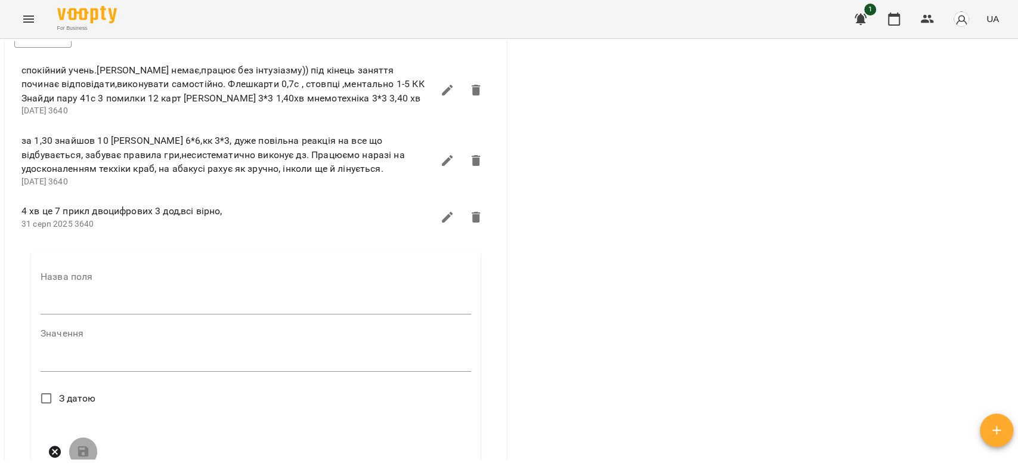
click at [110, 319] on div "Назва поля" at bounding box center [256, 295] width 431 height 47
click at [123, 314] on input "text" at bounding box center [256, 304] width 431 height 19
type input "****"
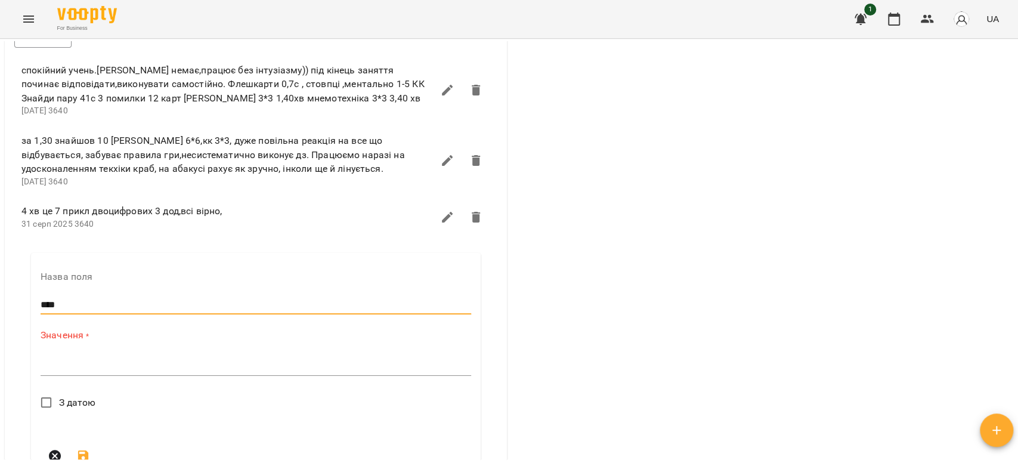
click at [132, 376] on div "*" at bounding box center [256, 366] width 431 height 19
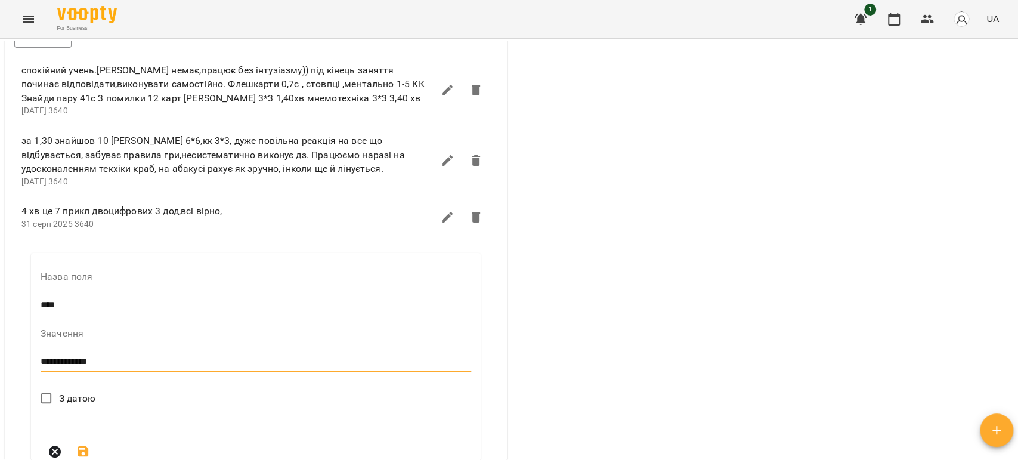
click at [180, 367] on textarea "**********" at bounding box center [253, 361] width 425 height 11
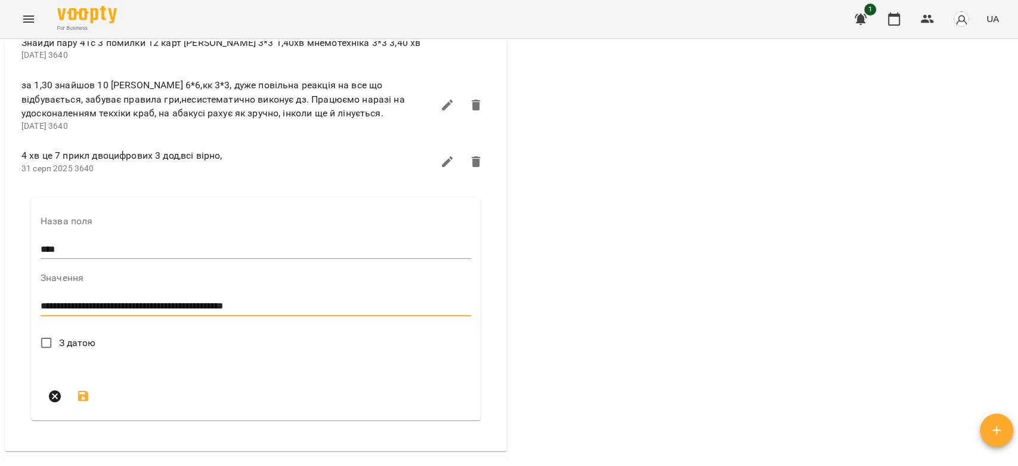
scroll to position [927, 0]
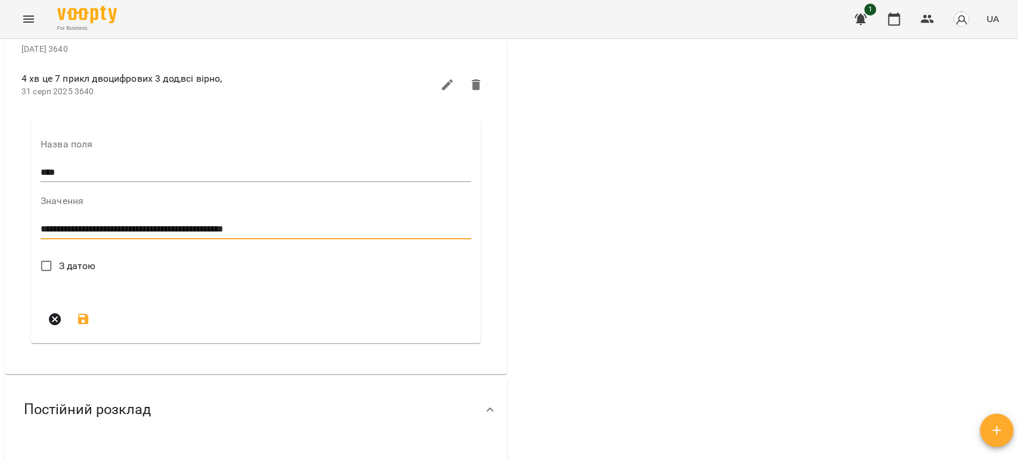
click at [301, 239] on div "**********" at bounding box center [256, 229] width 431 height 19
type textarea "**********"
click at [74, 273] on span "З датою" at bounding box center [77, 266] width 37 height 14
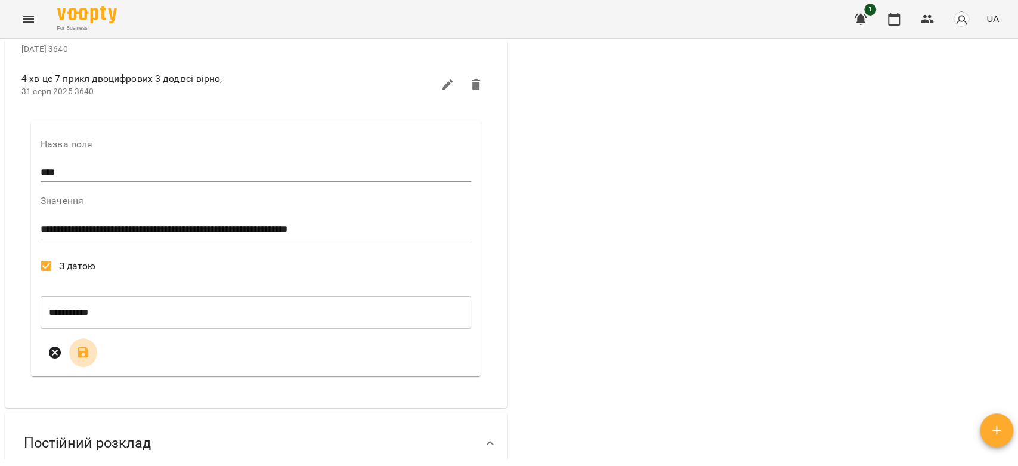
click at [83, 358] on icon "submit" at bounding box center [83, 352] width 11 height 11
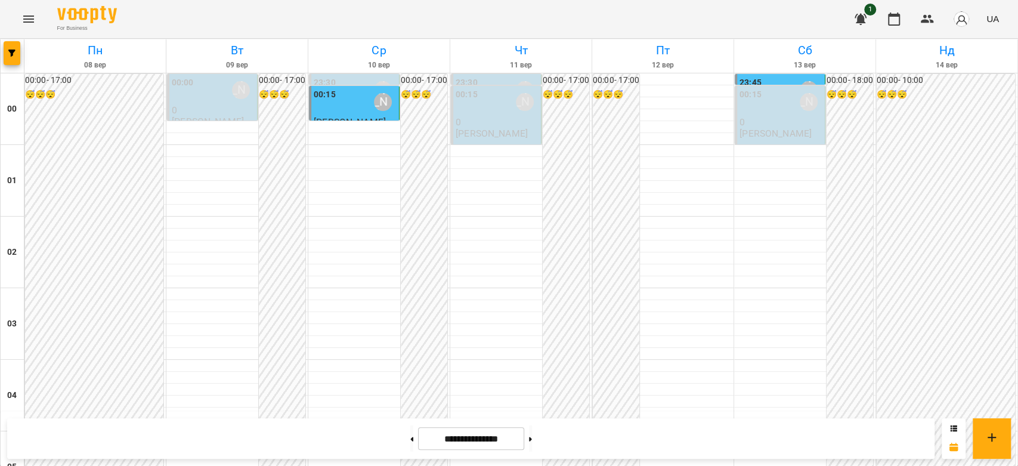
scroll to position [1379, 0]
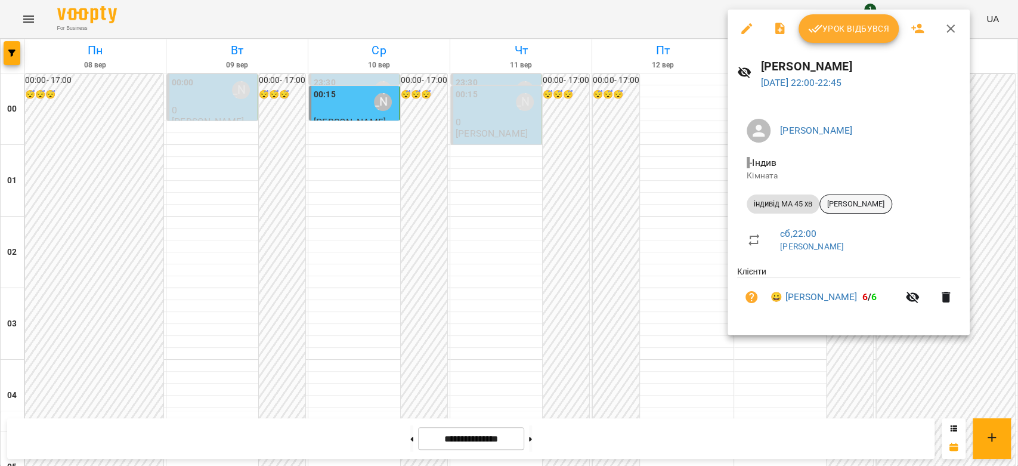
click at [869, 204] on span "[PERSON_NAME]" at bounding box center [856, 204] width 72 height 11
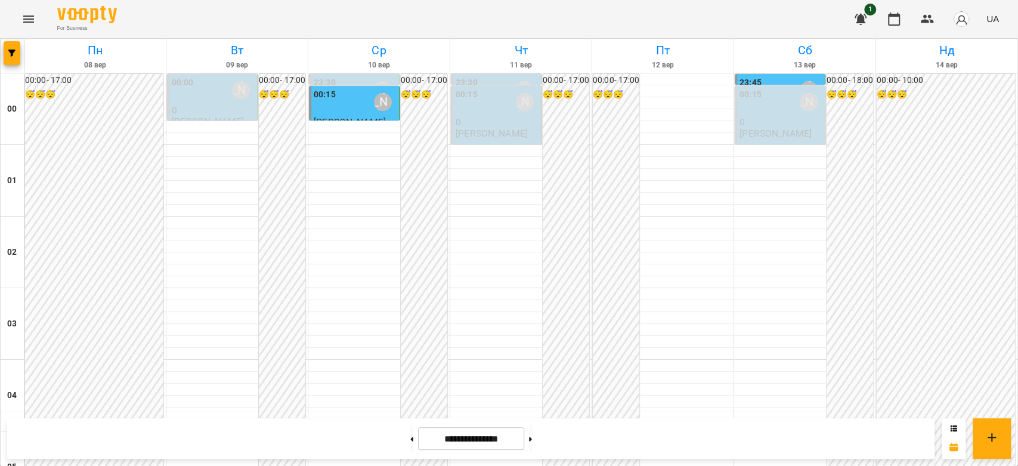
click at [35, 22] on icon "Menu" at bounding box center [28, 19] width 14 height 14
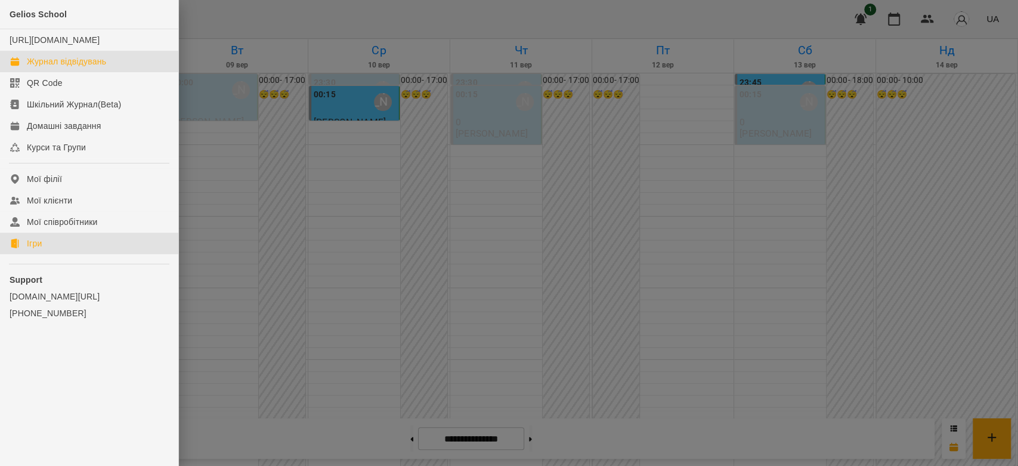
click at [39, 249] on div "Ігри" at bounding box center [34, 243] width 15 height 12
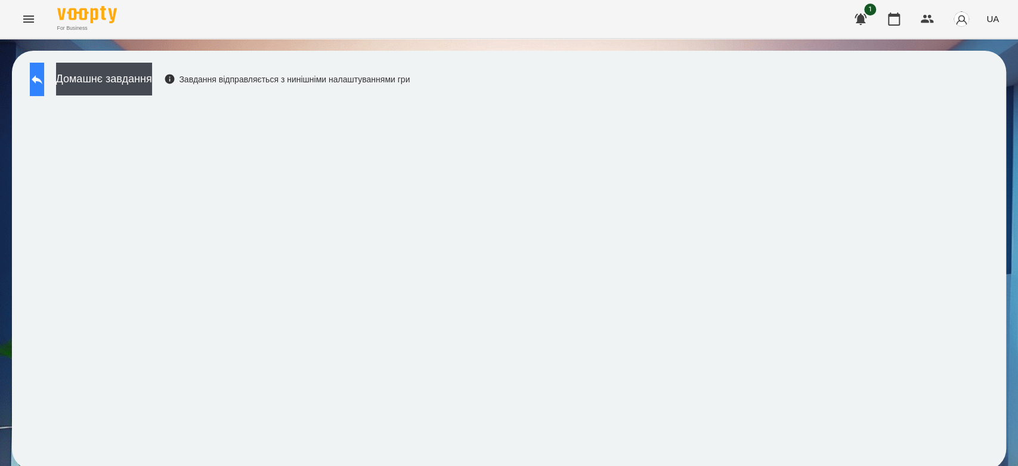
click at [44, 84] on button at bounding box center [37, 79] width 14 height 33
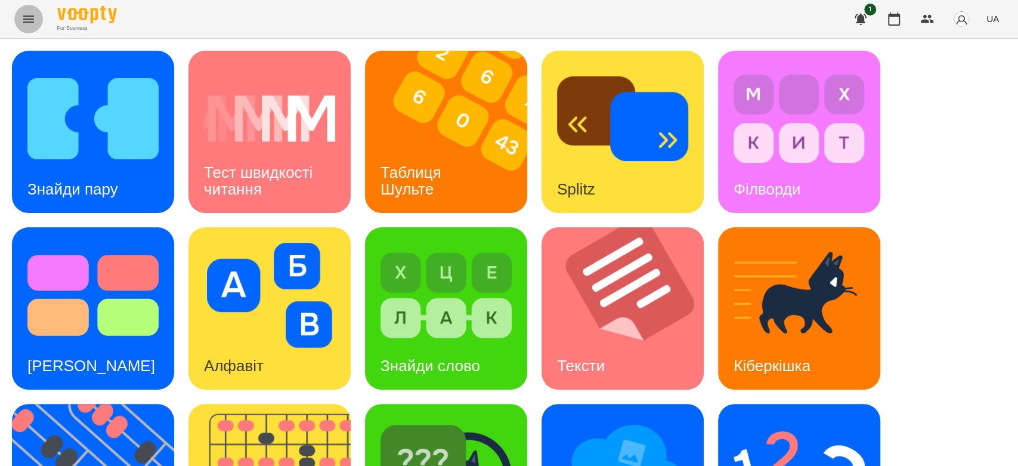
click at [18, 14] on button "Menu" at bounding box center [28, 19] width 29 height 29
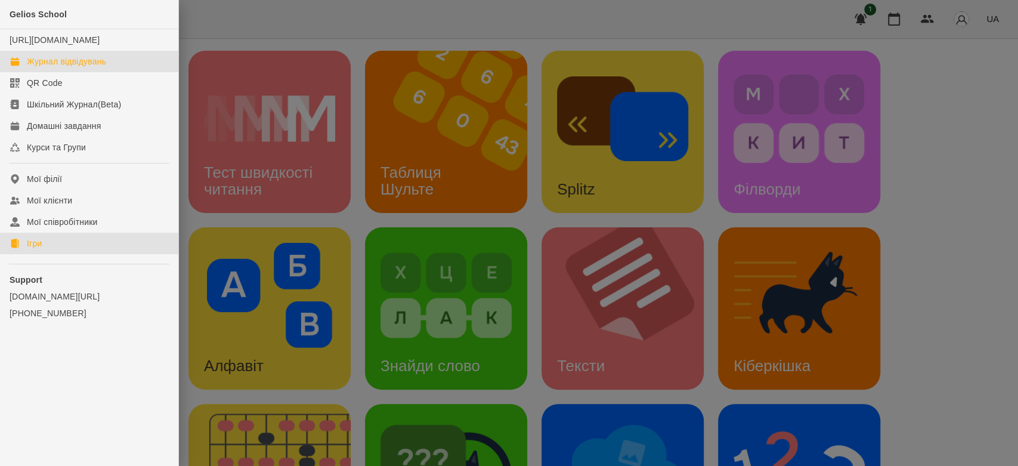
click at [45, 66] on link "Журнал відвідувань" at bounding box center [89, 61] width 178 height 21
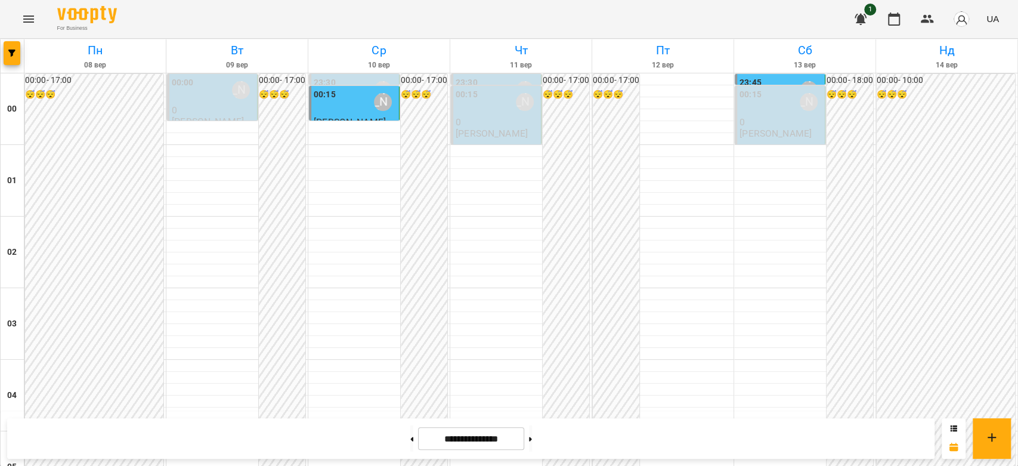
scroll to position [1379, 0]
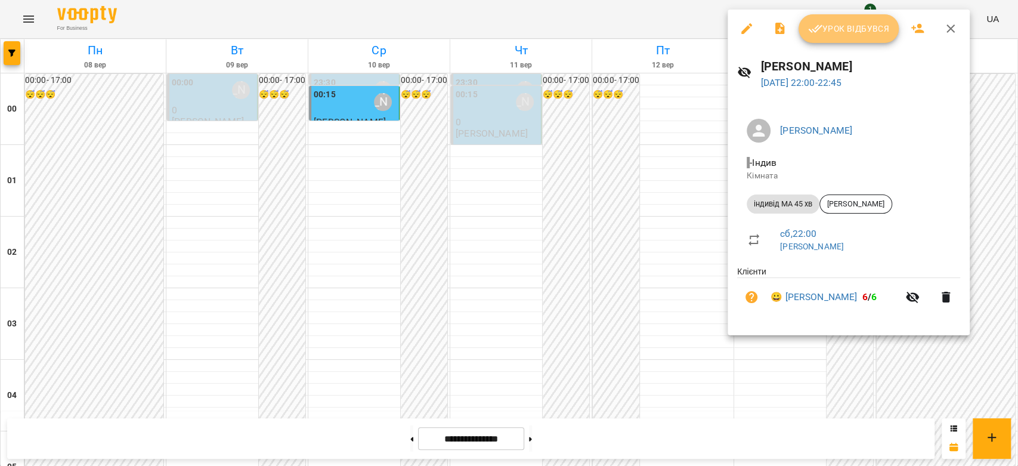
click at [830, 27] on span "Урок відбувся" at bounding box center [848, 28] width 81 height 14
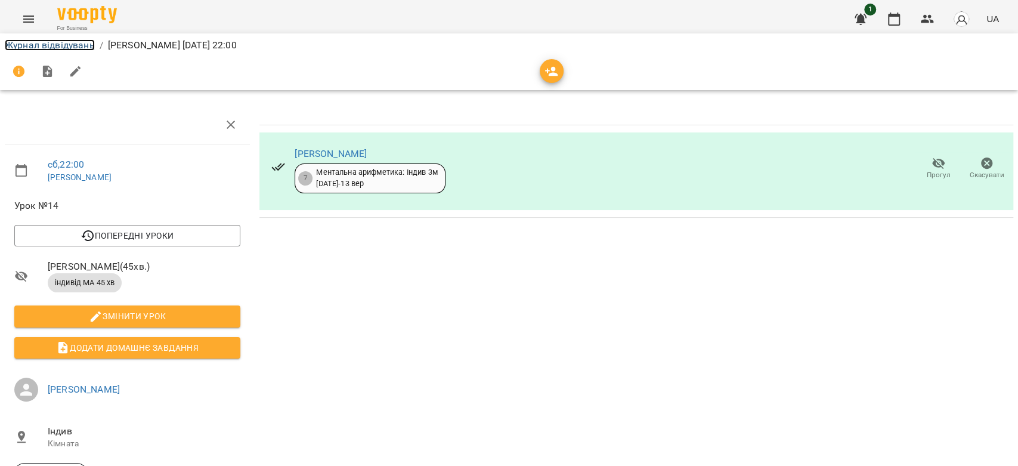
click at [71, 47] on link "Журнал відвідувань" at bounding box center [50, 44] width 90 height 11
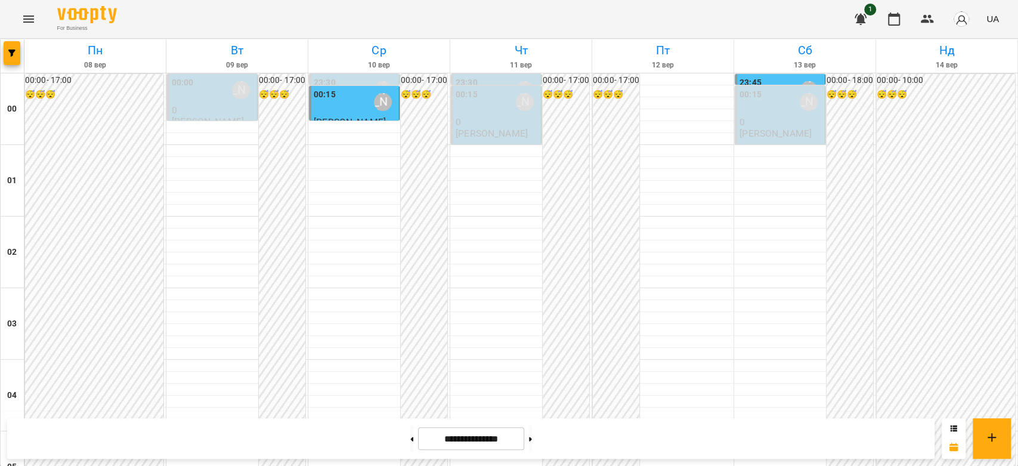
scroll to position [1379, 0]
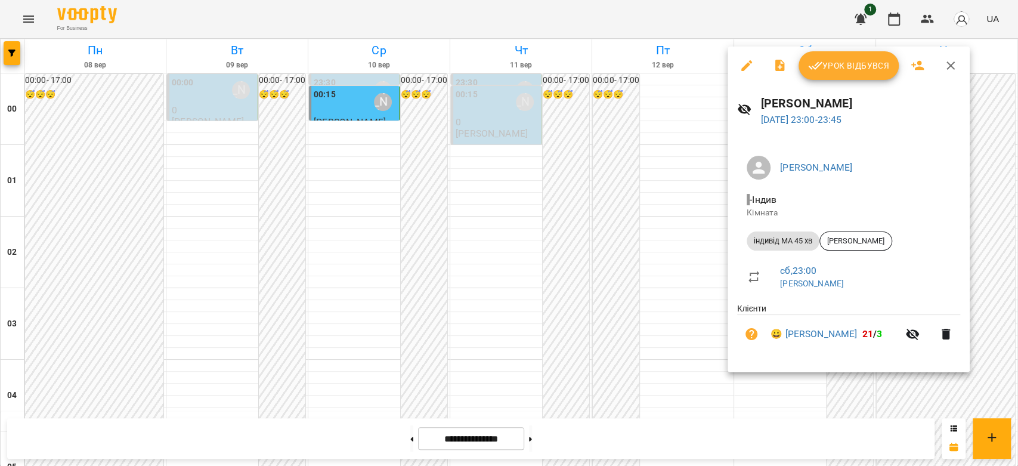
click at [618, 239] on div at bounding box center [509, 233] width 1018 height 466
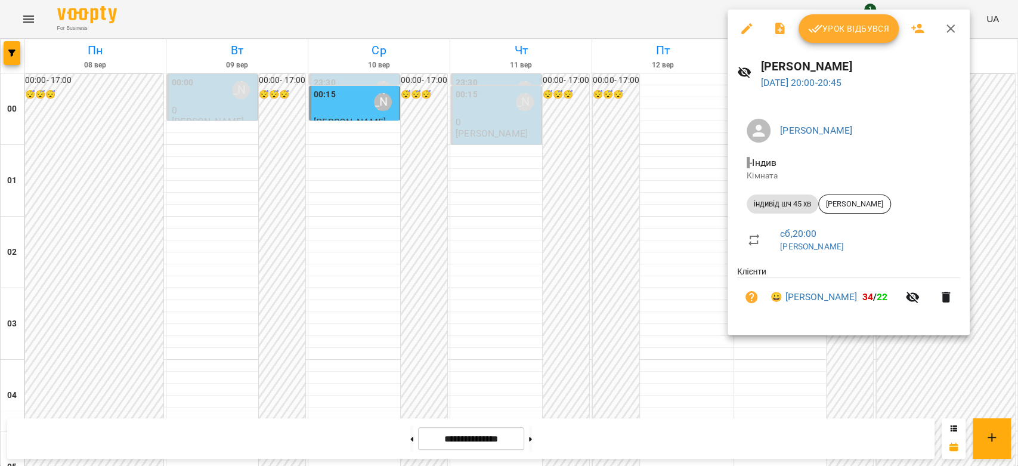
click at [650, 180] on div at bounding box center [509, 233] width 1018 height 466
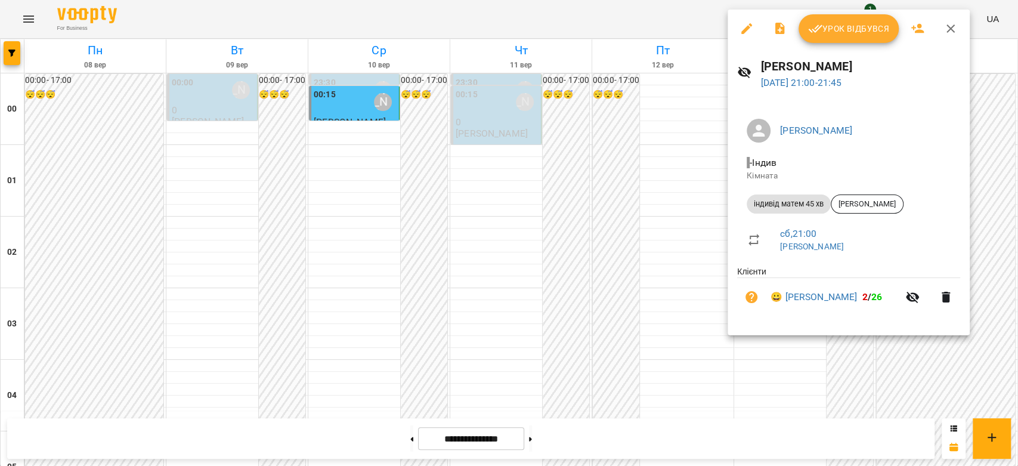
click at [694, 204] on div at bounding box center [509, 233] width 1018 height 466
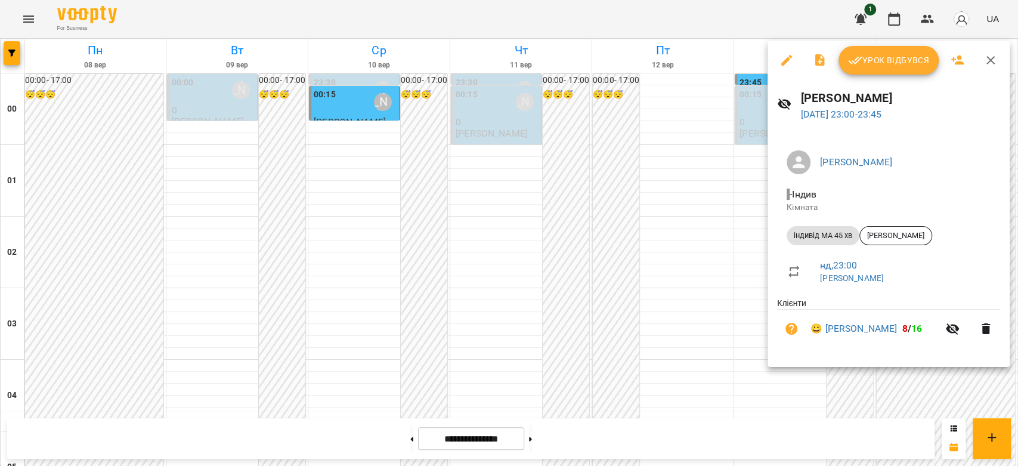
click at [650, 254] on div at bounding box center [509, 233] width 1018 height 466
